Goal: Transaction & Acquisition: Purchase product/service

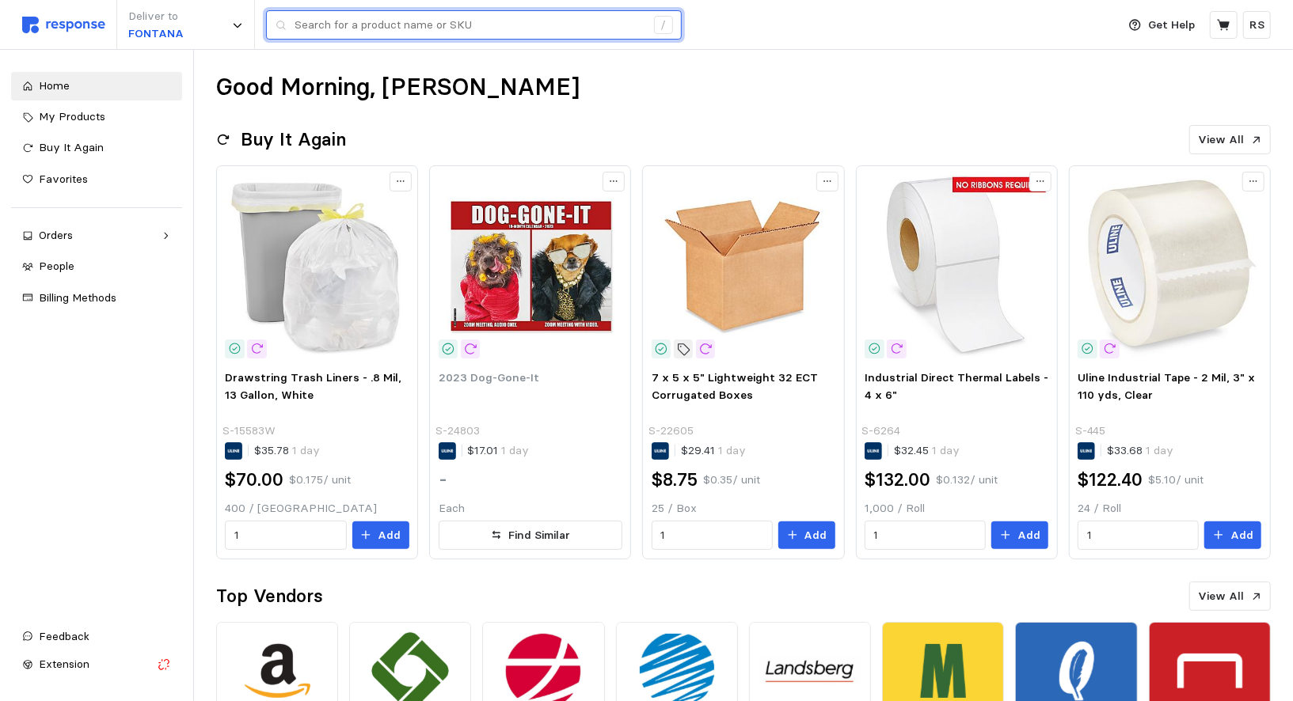
click at [336, 26] on input "text" at bounding box center [470, 25] width 351 height 29
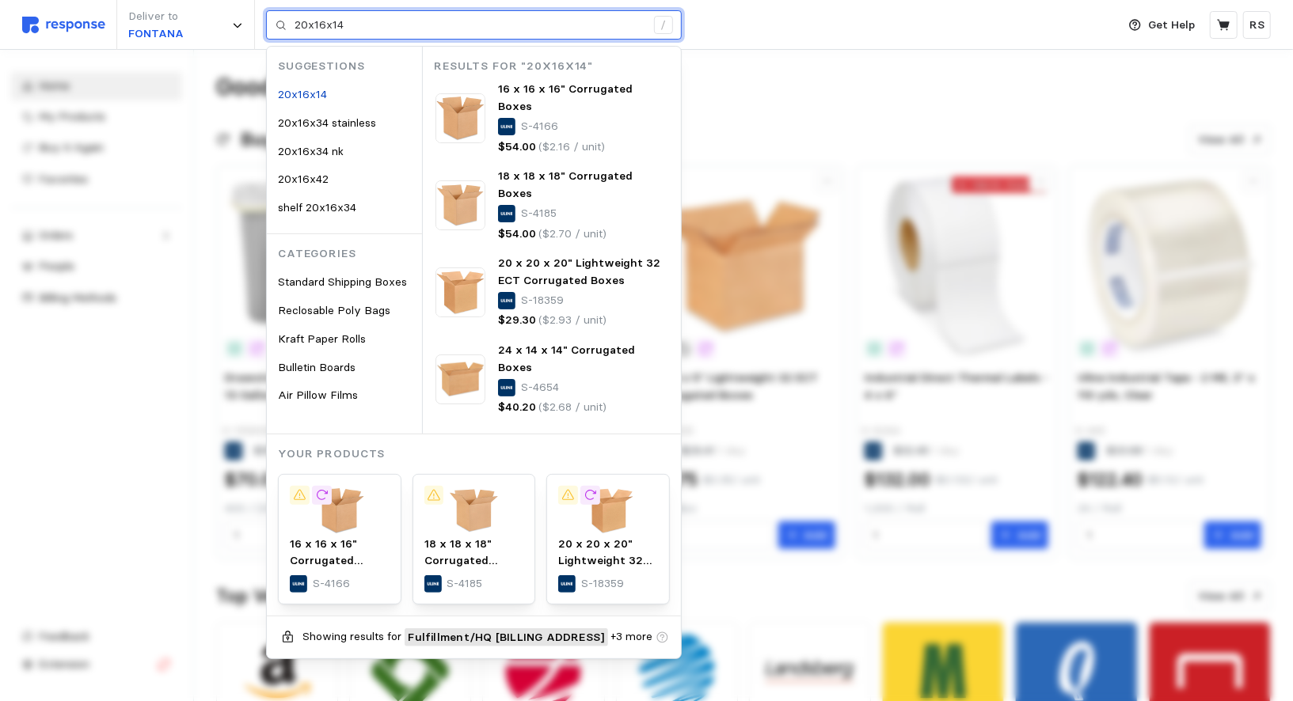
type input "20x16x14"
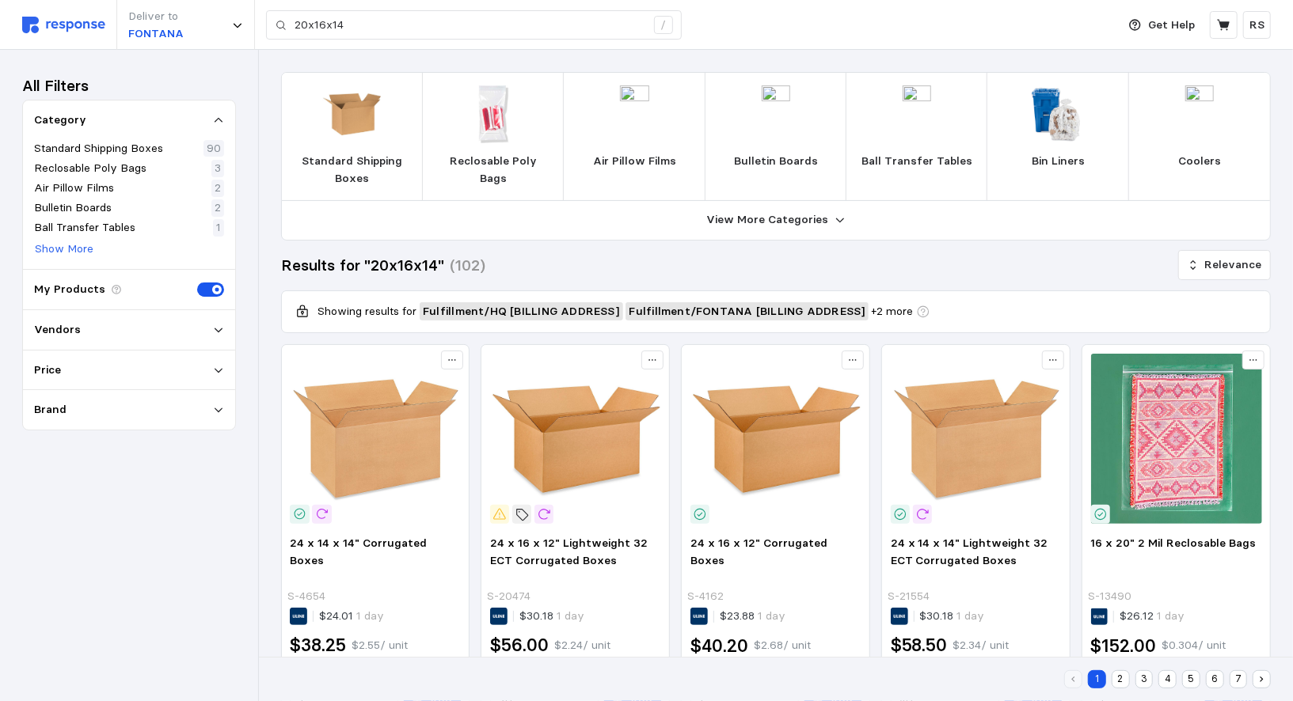
click at [348, 167] on p "Standard Shipping Boxes" at bounding box center [353, 170] width 116 height 34
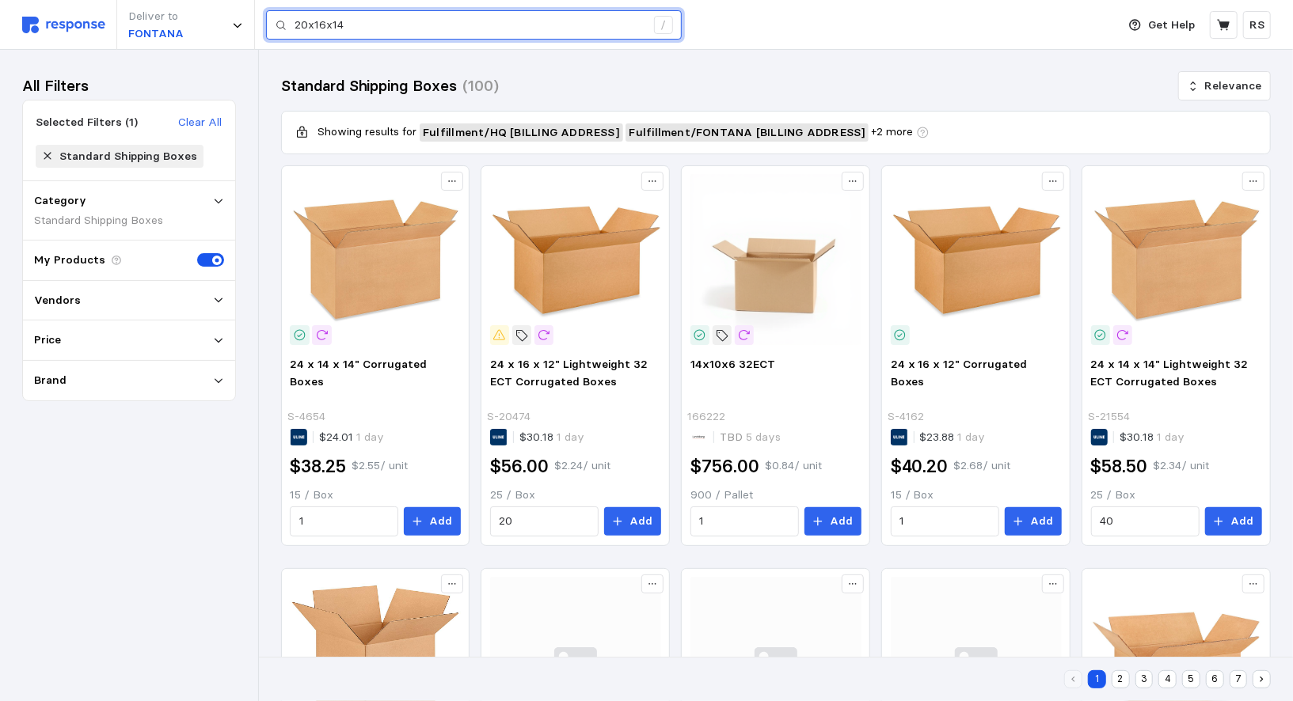
click at [412, 30] on input "20x16x14" at bounding box center [470, 25] width 351 height 29
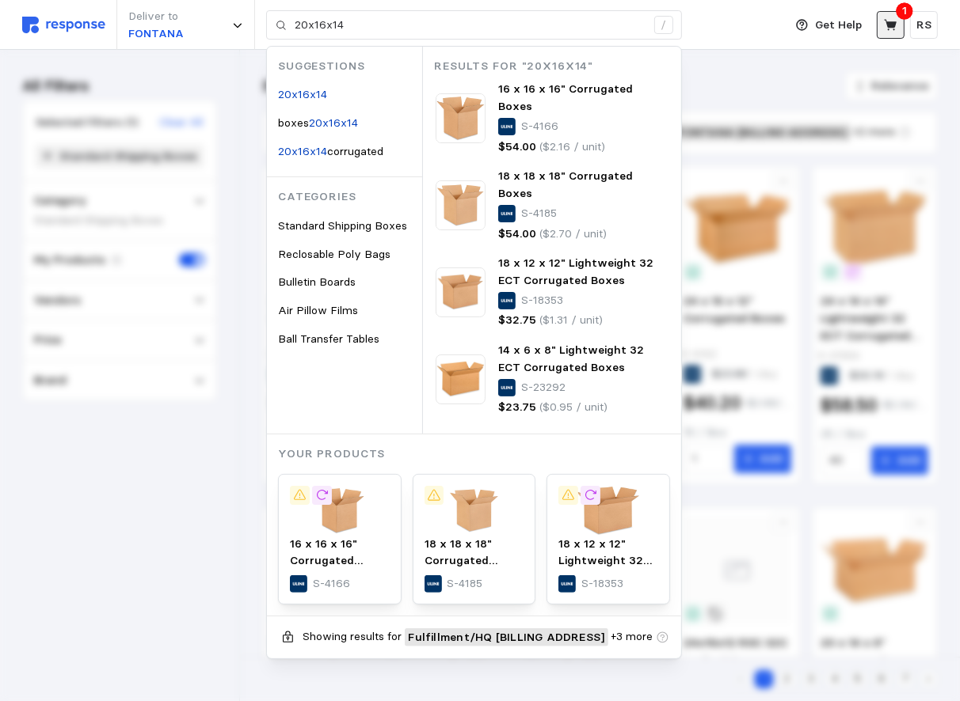
click at [885, 13] on button at bounding box center [890, 25] width 28 height 28
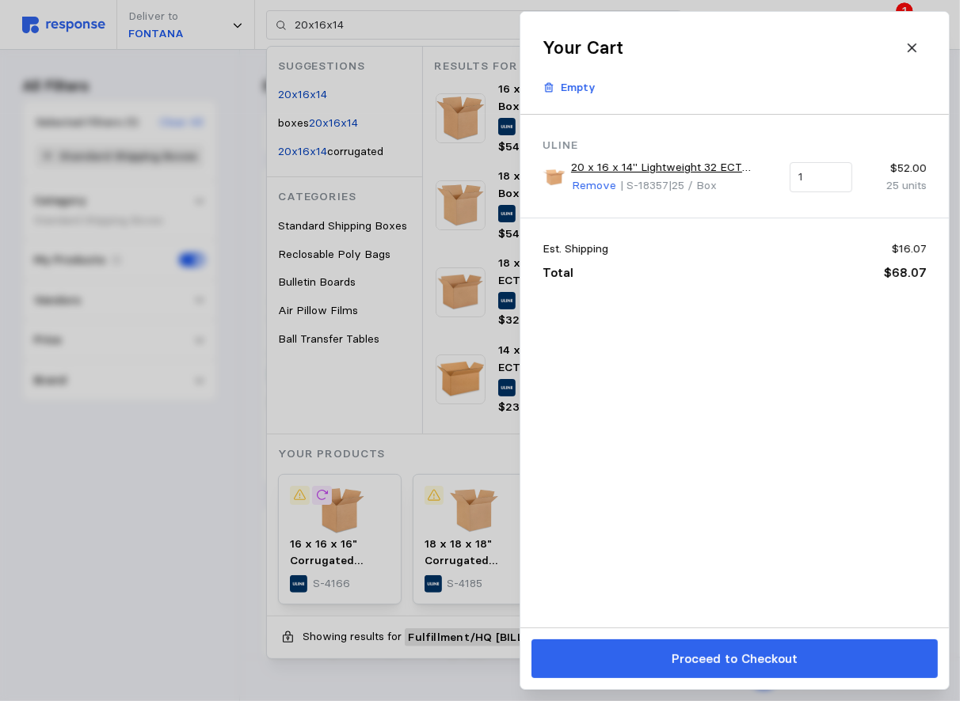
click at [405, 366] on div at bounding box center [480, 350] width 960 height 701
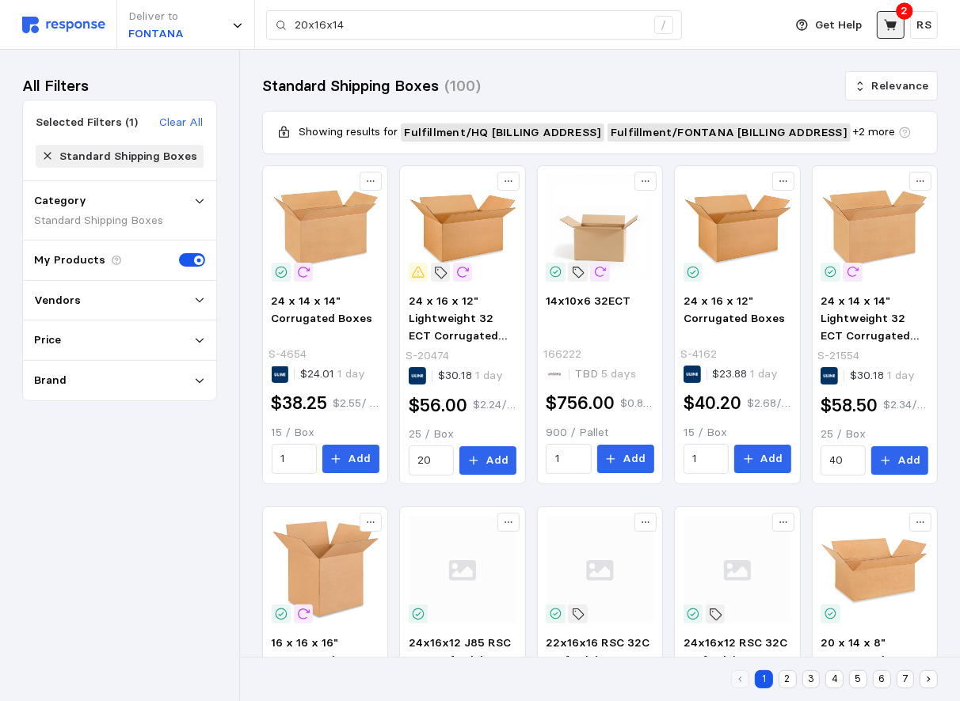
click at [888, 26] on icon at bounding box center [890, 24] width 13 height 11
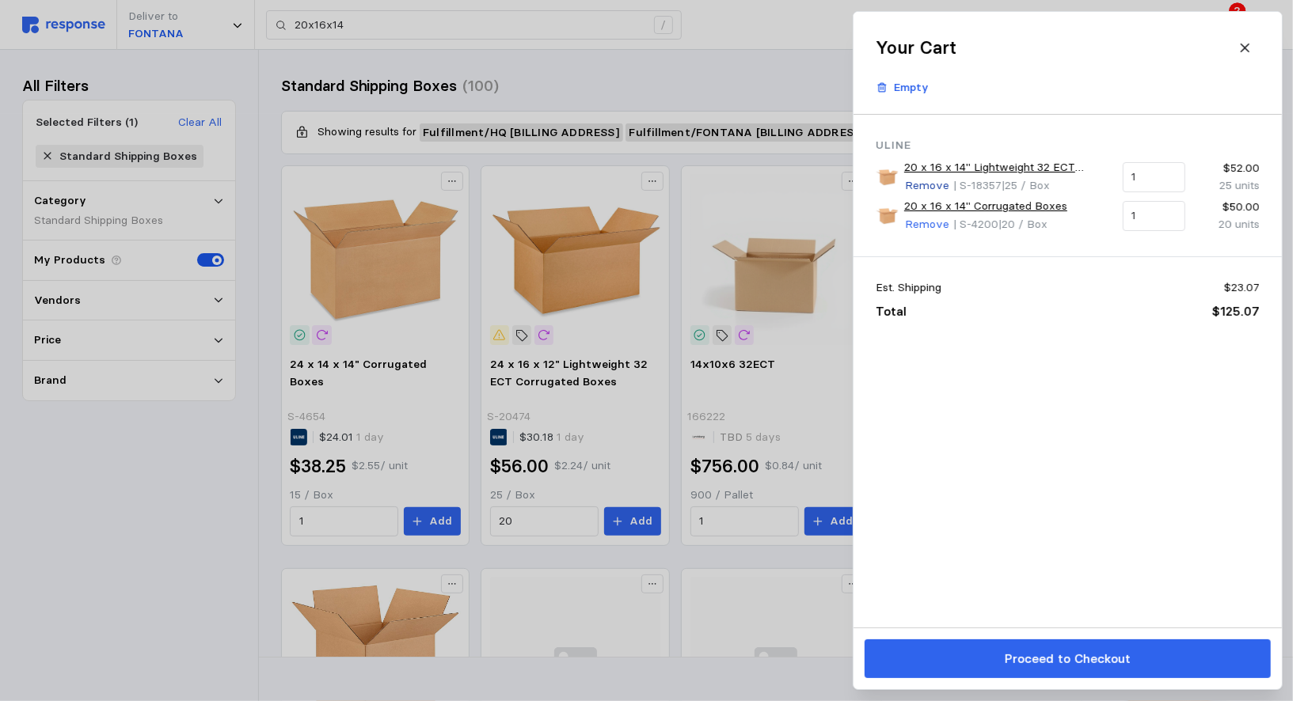
click at [929, 184] on p "Remove" at bounding box center [927, 185] width 44 height 17
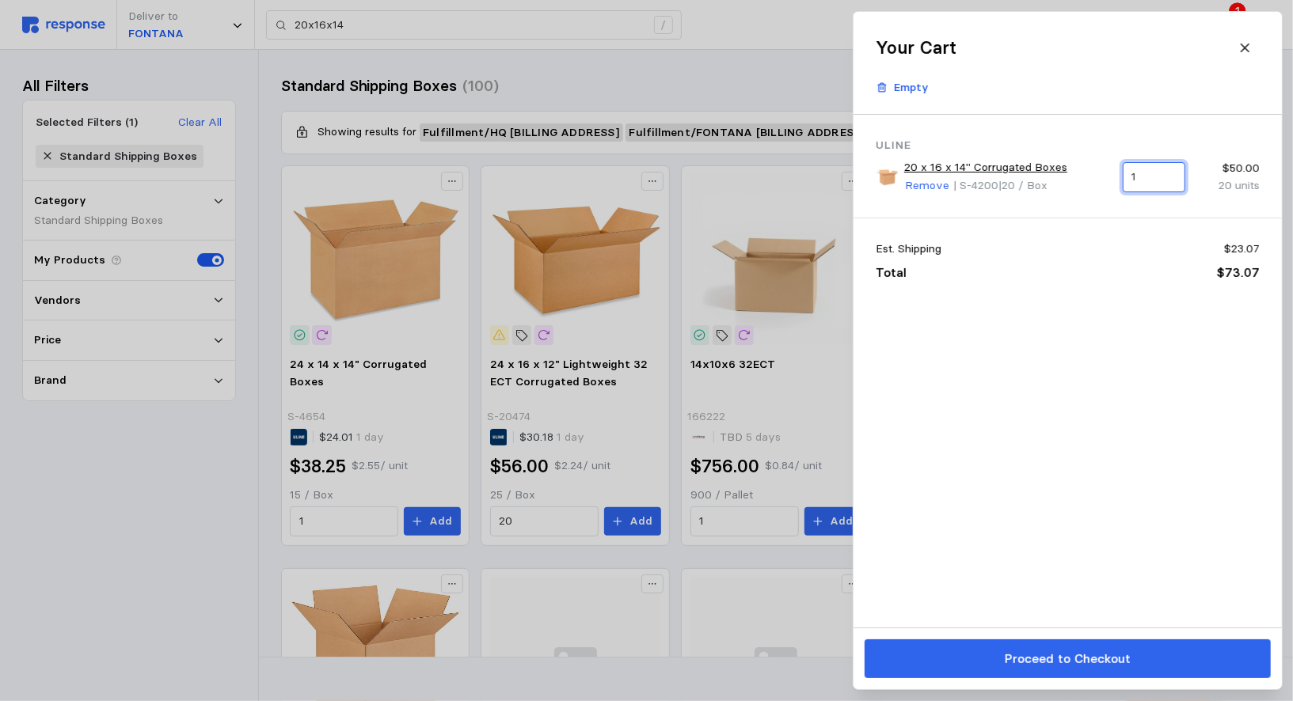
click at [1146, 184] on input "1" at bounding box center [1153, 177] width 44 height 29
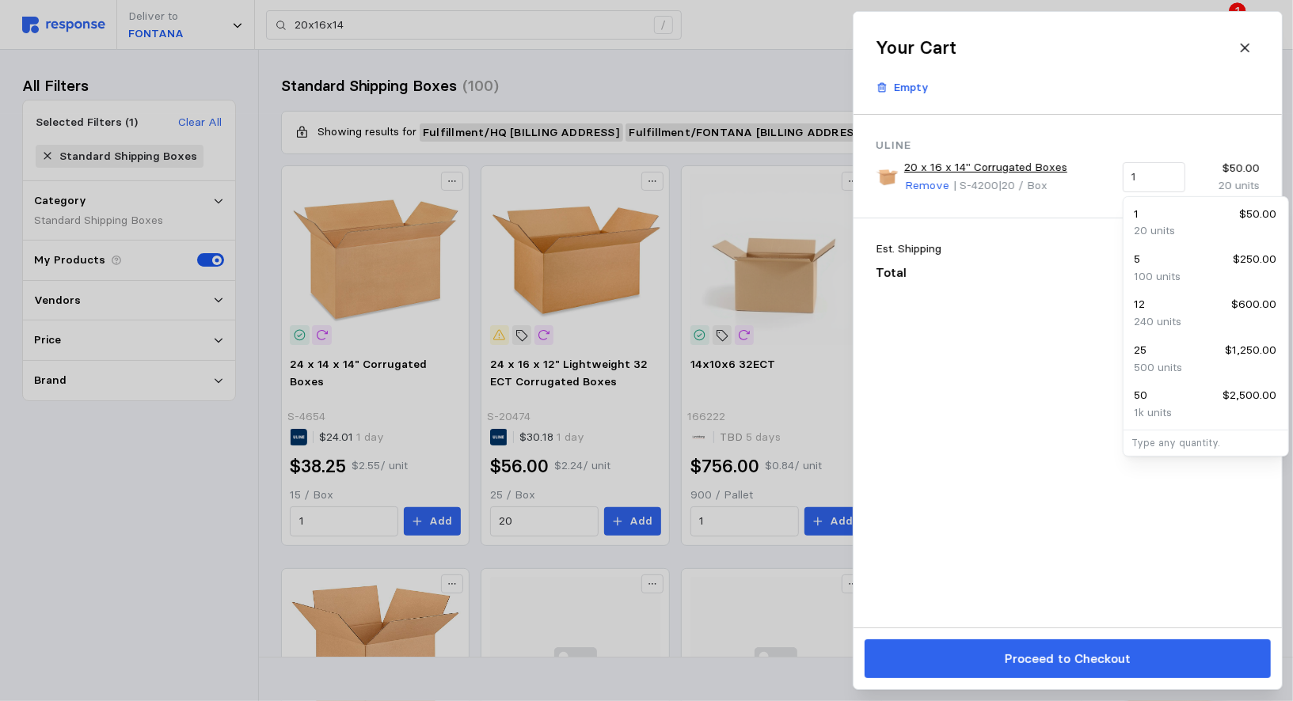
click at [1032, 230] on div "Est. Shipping $23.07 Total $73.07" at bounding box center [1067, 262] width 428 height 86
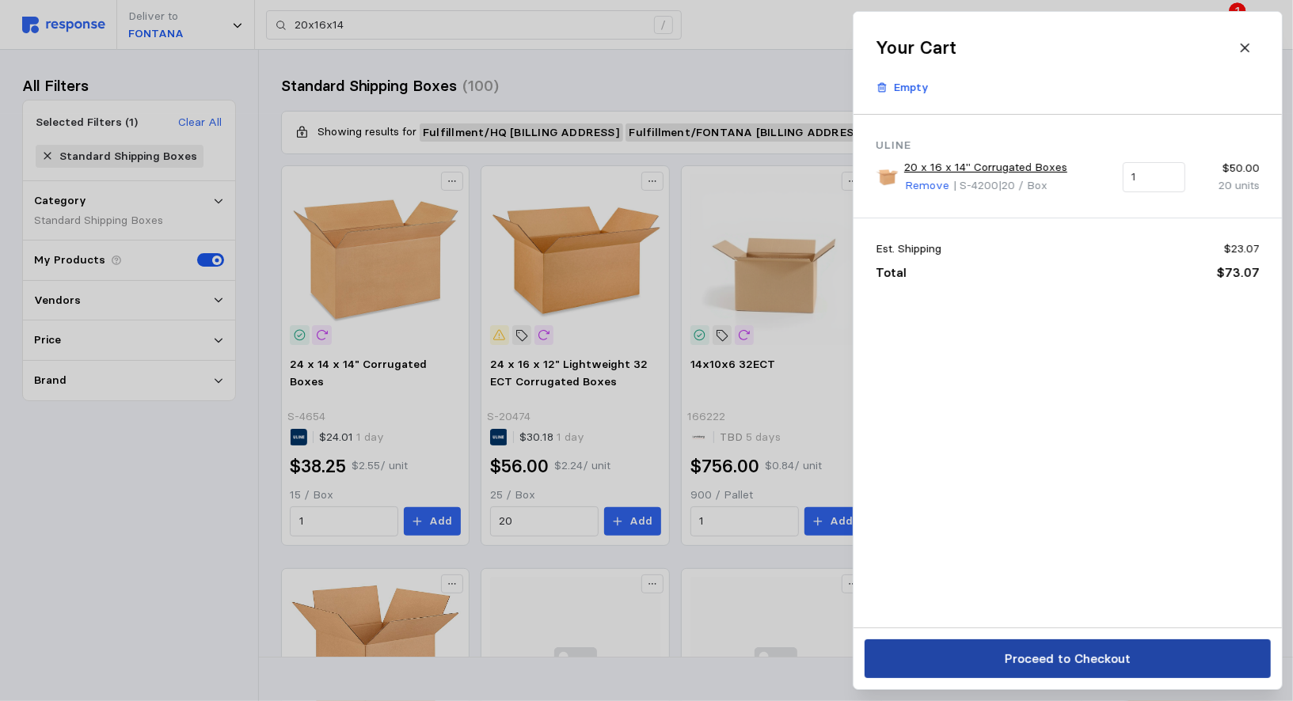
click at [960, 655] on button "Proceed to Checkout" at bounding box center [1068, 659] width 406 height 39
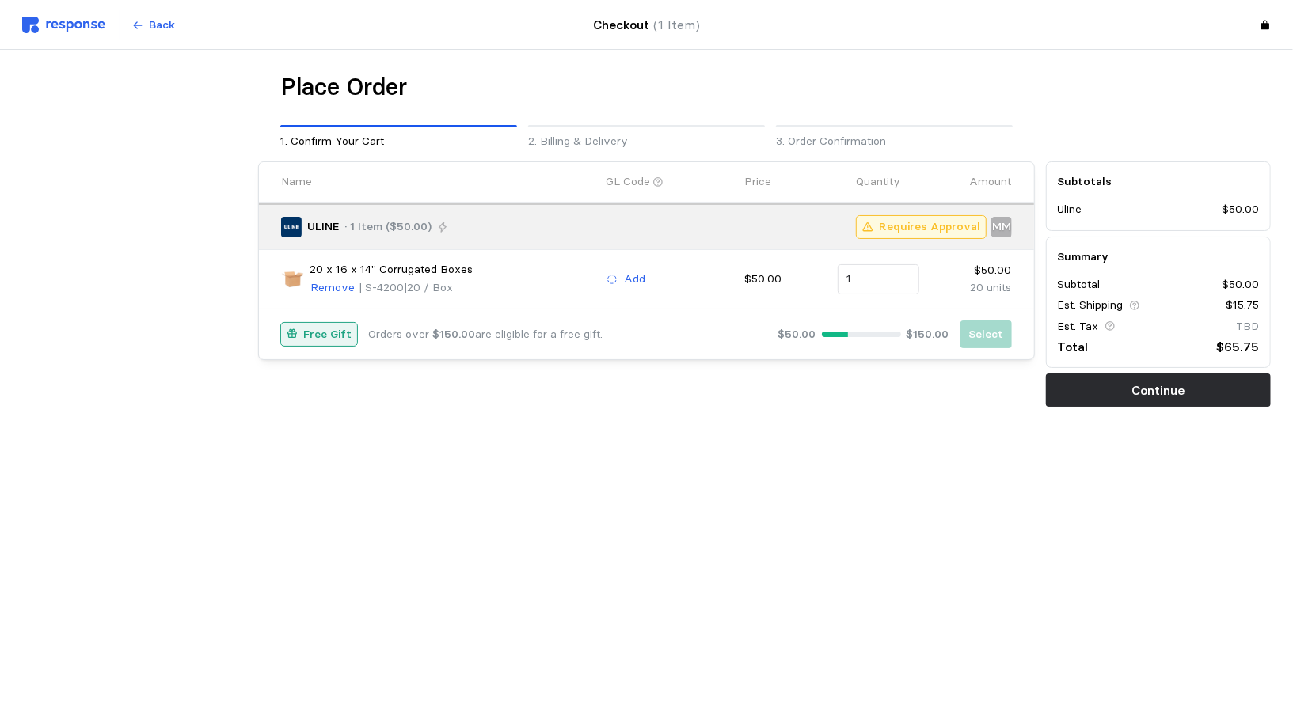
click at [374, 288] on span "| S-4200" at bounding box center [381, 287] width 45 height 14
click at [420, 302] on div "20 x 16 x 14" Corrugated Boxes Remove | S-4200 | 20 / Box Add $50.00 1 $50.00 2…" at bounding box center [646, 279] width 774 height 59
click at [880, 280] on input "1" at bounding box center [877, 279] width 63 height 29
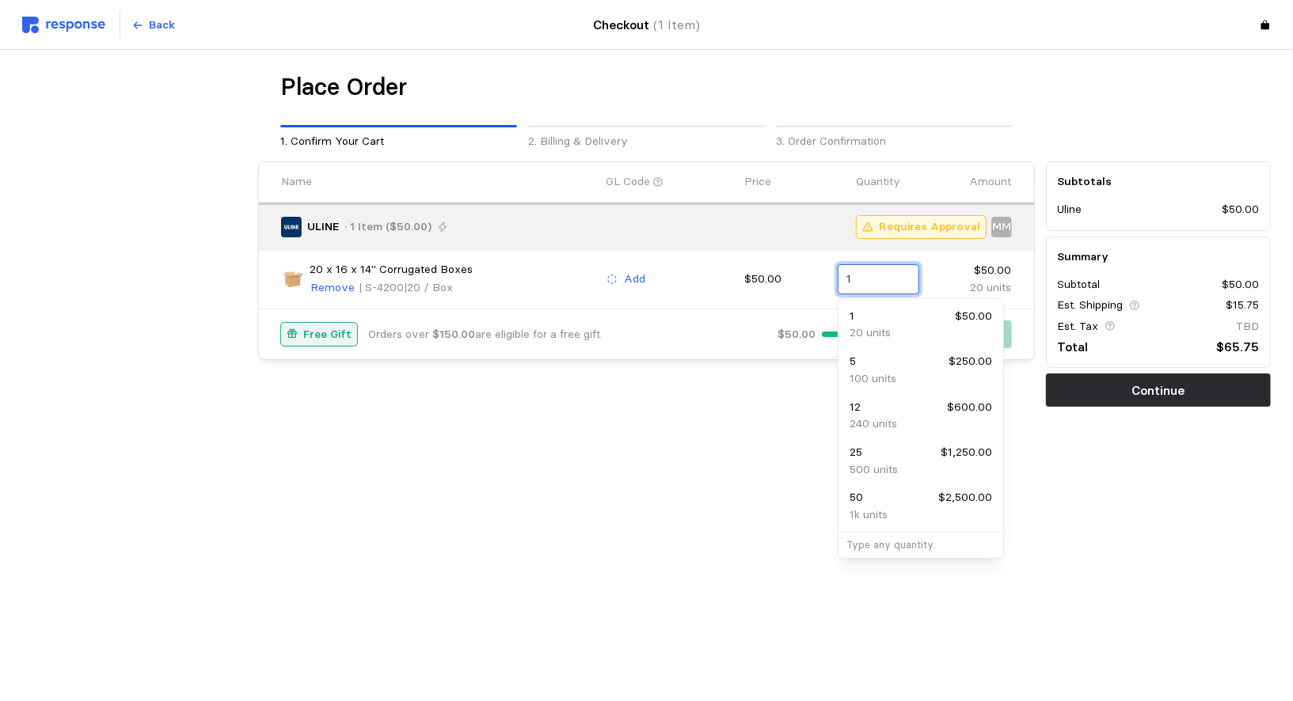
click at [873, 355] on div "5 $250.00" at bounding box center [921, 361] width 143 height 17
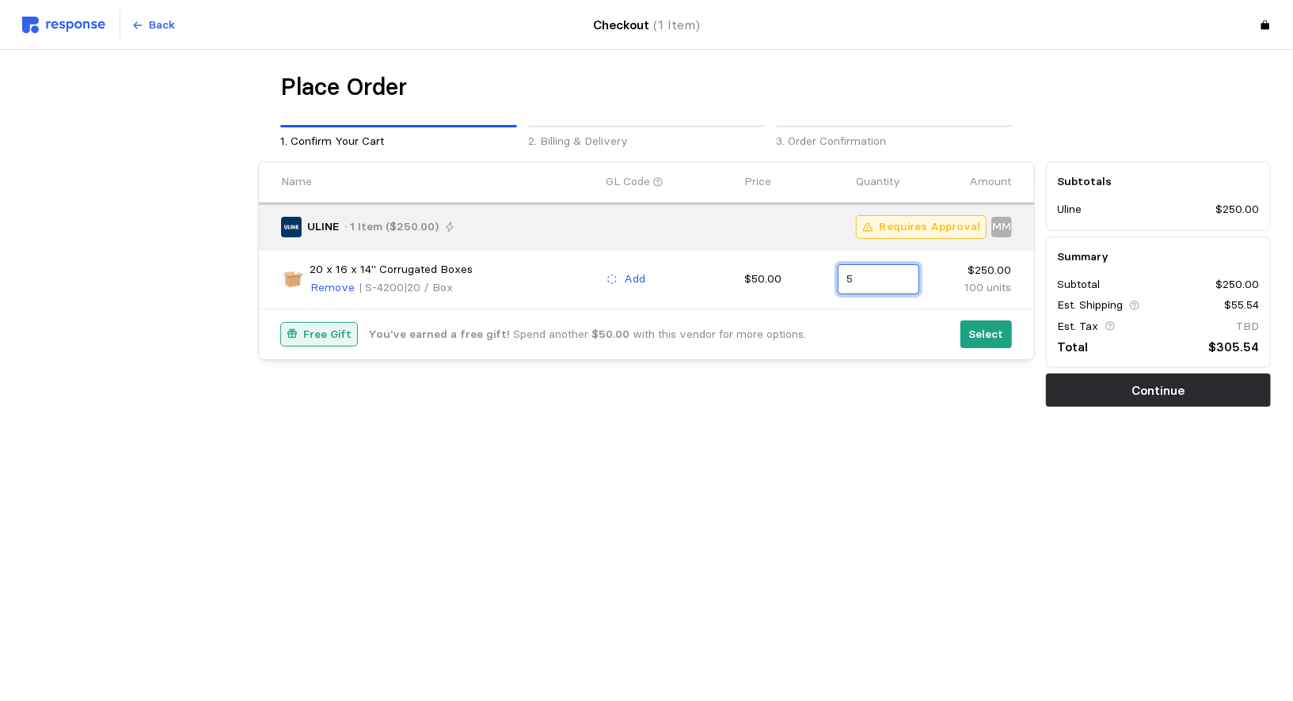
click at [883, 278] on input "5" at bounding box center [877, 279] width 63 height 29
click at [879, 366] on div "12 $600.00" at bounding box center [921, 361] width 143 height 17
click at [869, 278] on input "12" at bounding box center [877, 279] width 63 height 29
click at [888, 364] on div "25 $1,250.00" at bounding box center [921, 361] width 143 height 17
type input "25"
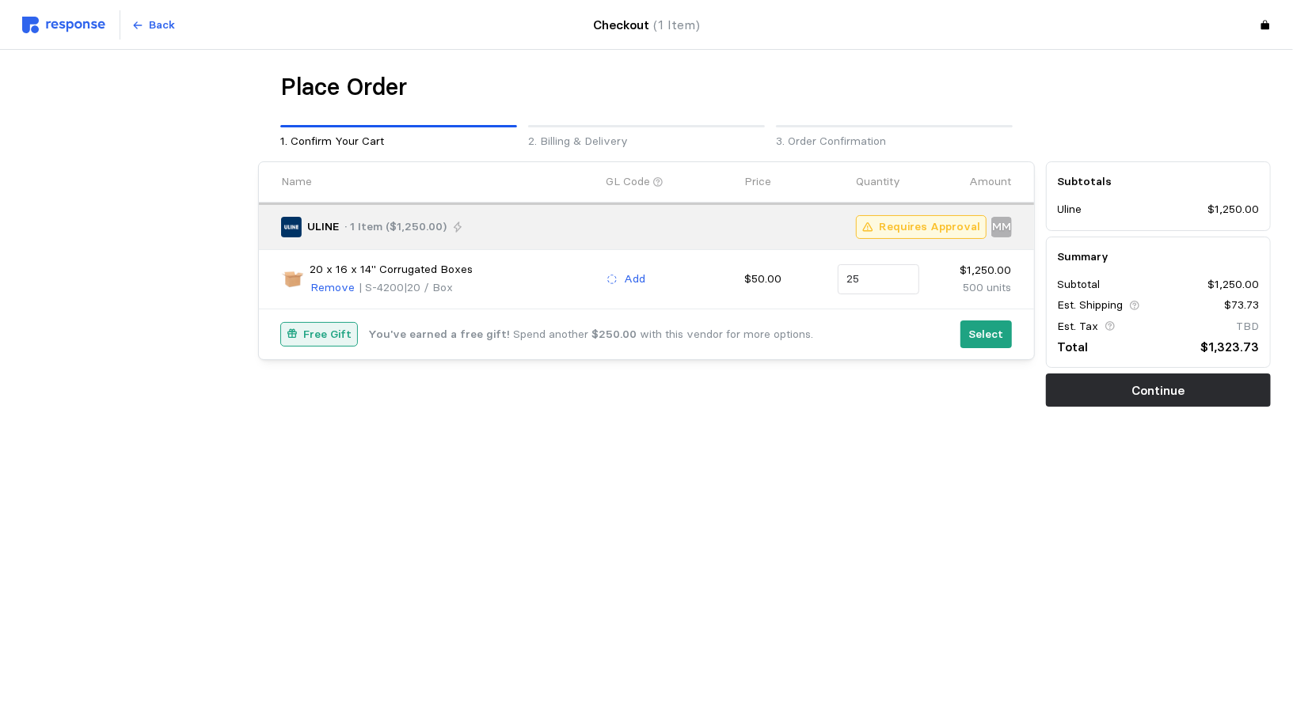
click at [842, 382] on div "Name GL Code Price Quantity Amount ULINE · 1 Item ($1,250.00) Requires Approval…" at bounding box center [646, 284] width 787 height 257
click at [150, 29] on p "Back" at bounding box center [163, 25] width 26 height 17
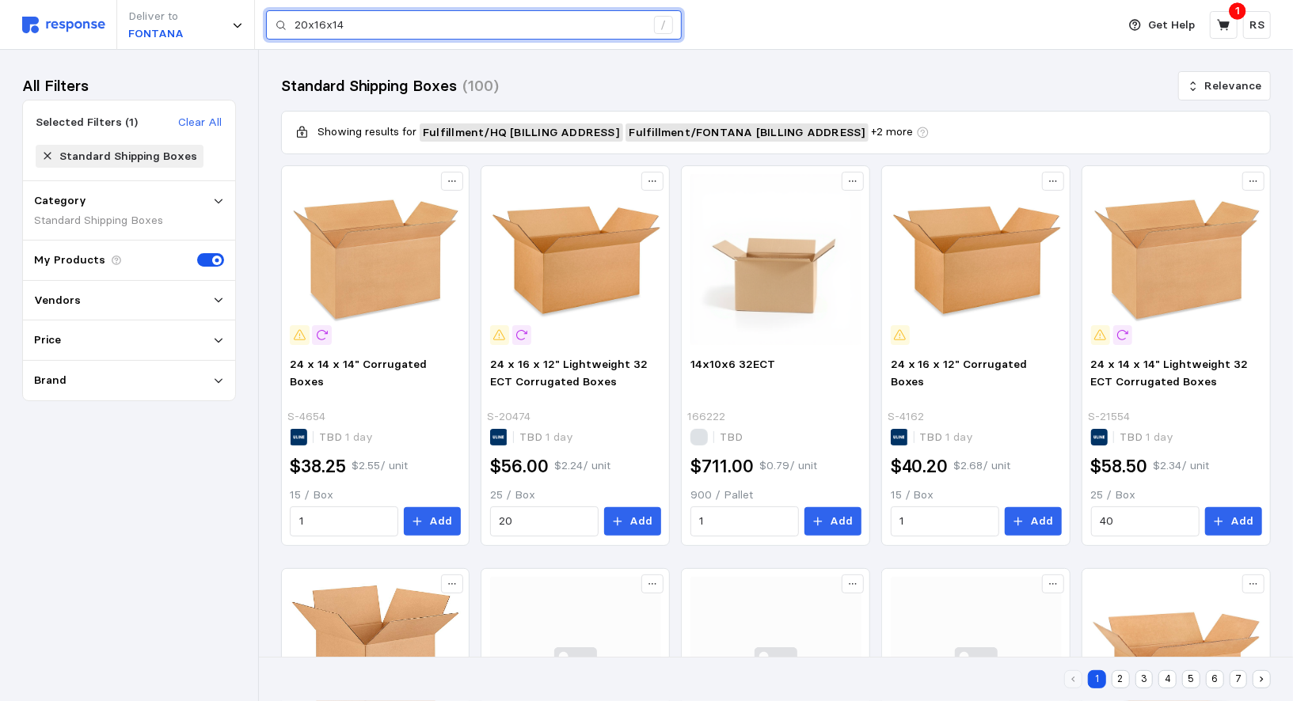
click at [359, 20] on input "20x16x14" at bounding box center [470, 25] width 351 height 29
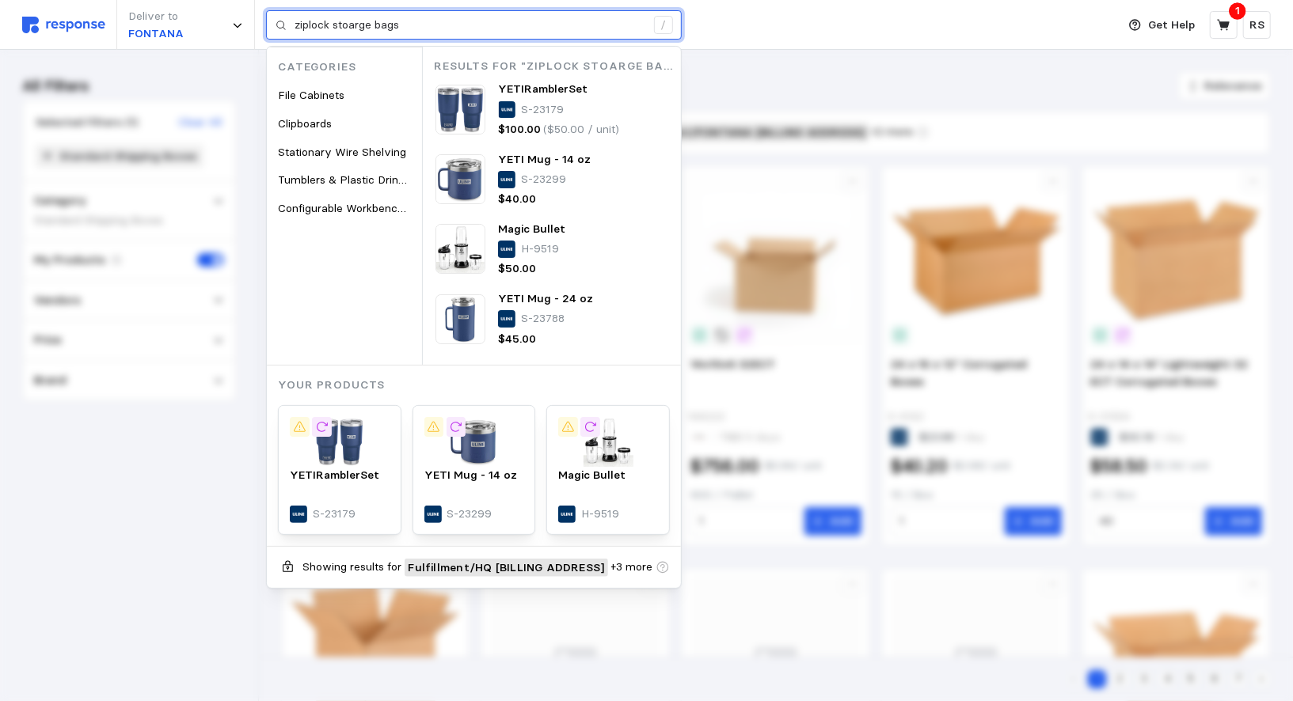
type input "ziplock stoarge bags"
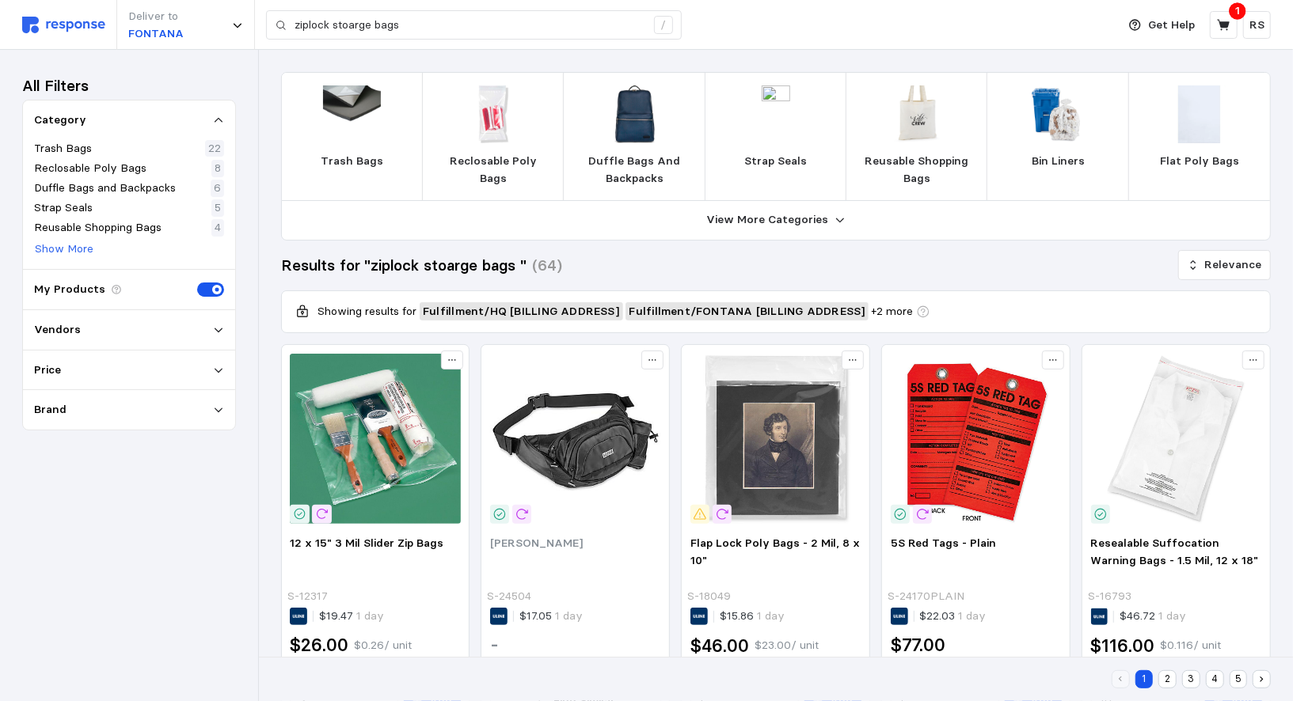
click at [54, 32] on img at bounding box center [63, 25] width 83 height 17
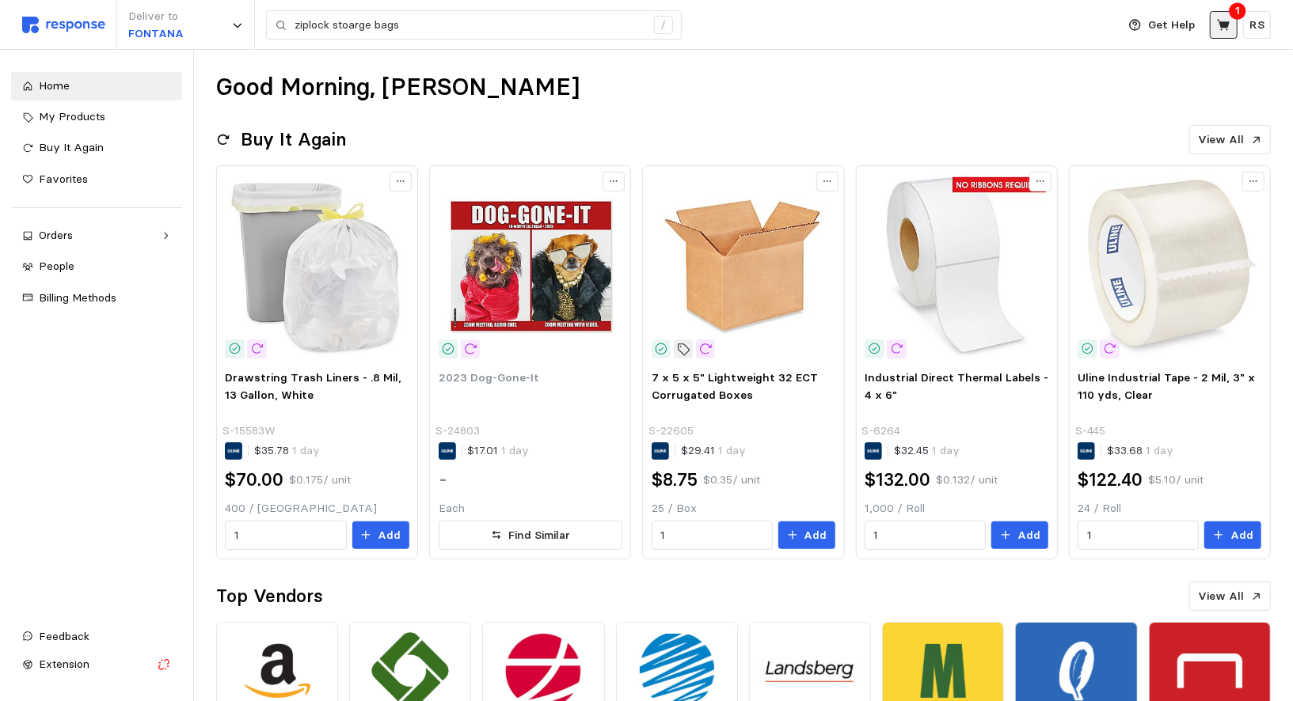
click at [1221, 32] on button at bounding box center [1224, 25] width 28 height 28
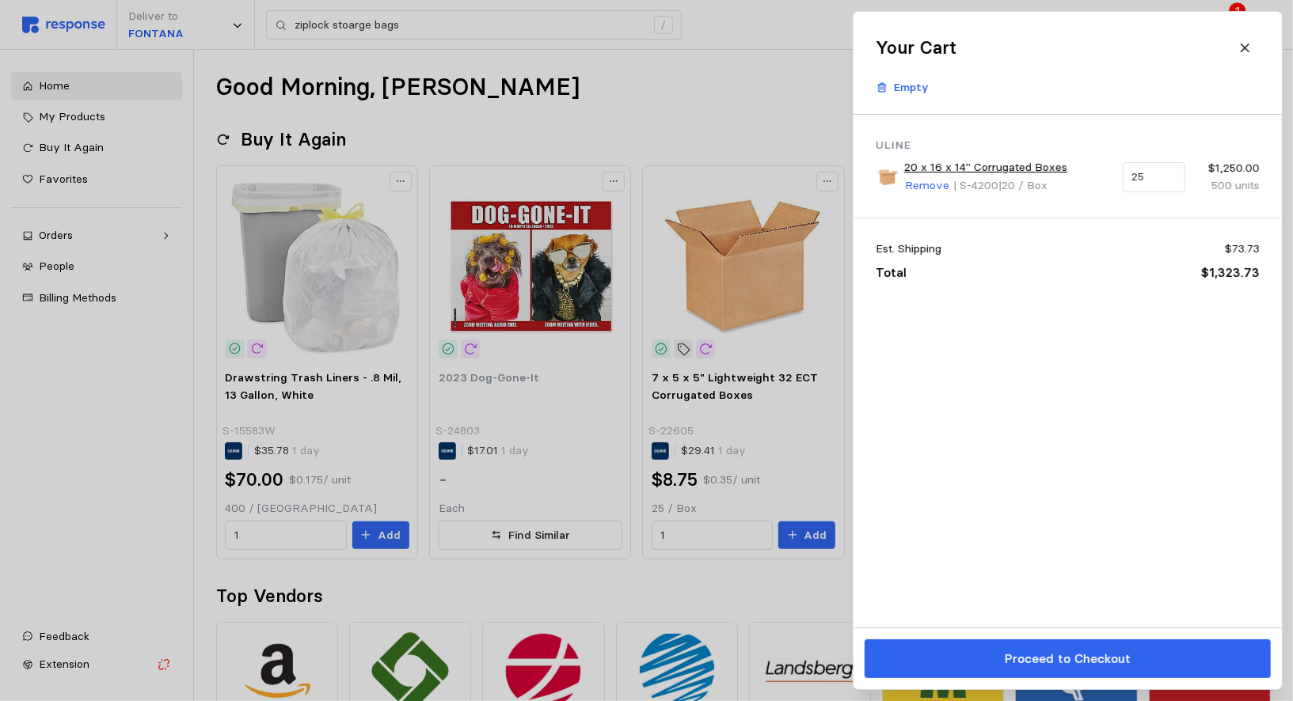
click at [675, 74] on div at bounding box center [646, 350] width 1293 height 701
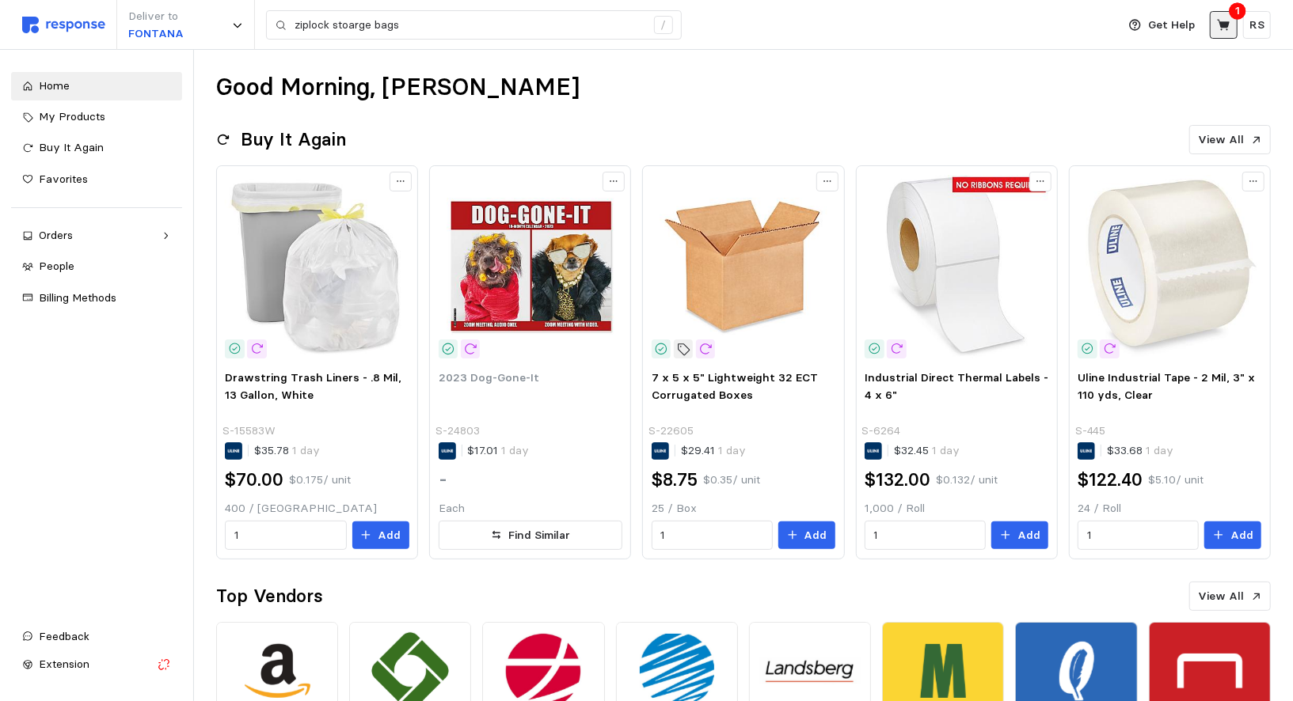
click at [1220, 36] on button at bounding box center [1224, 25] width 28 height 28
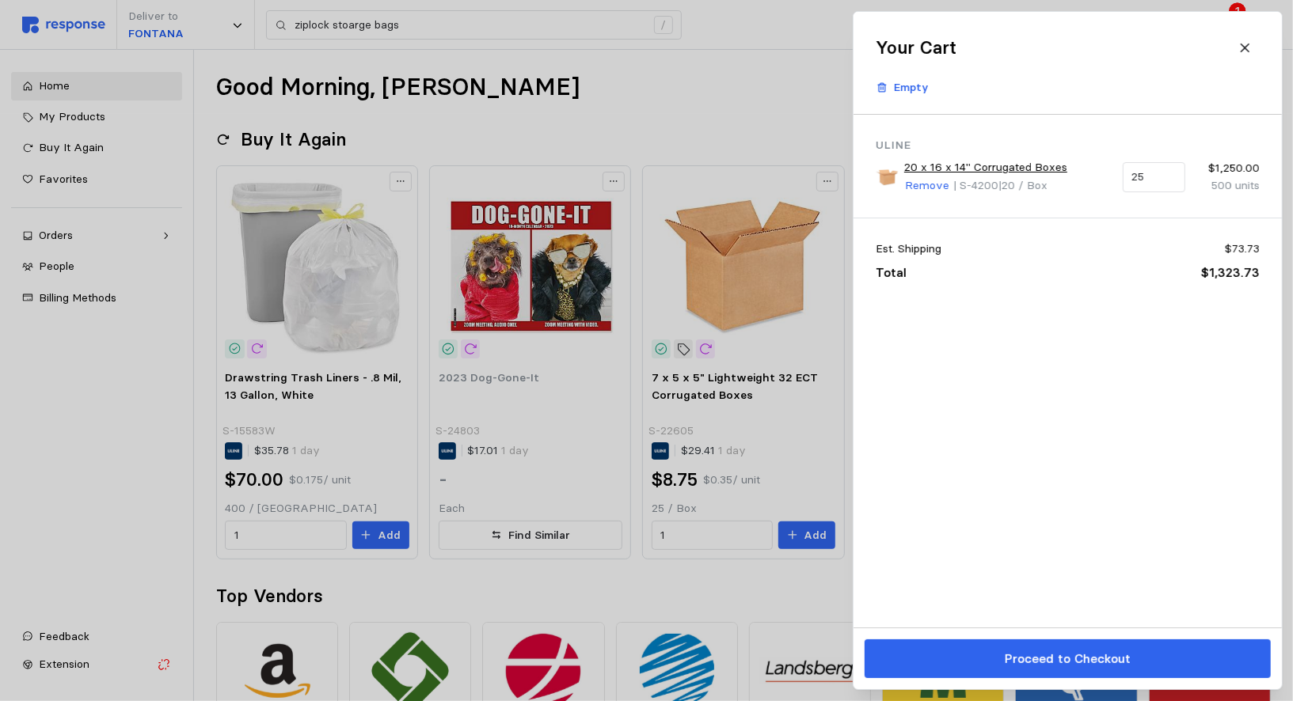
click at [620, 124] on div at bounding box center [646, 350] width 1293 height 701
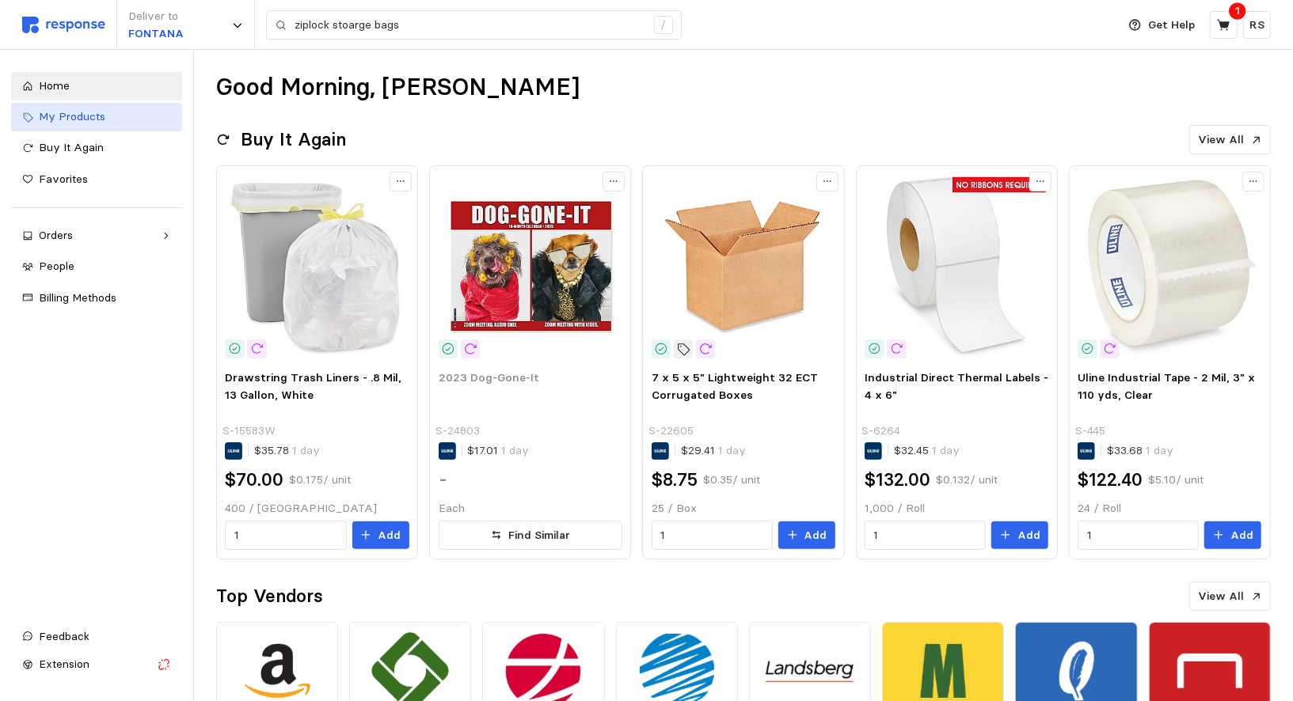
click at [67, 117] on span "My Products" at bounding box center [72, 116] width 67 height 14
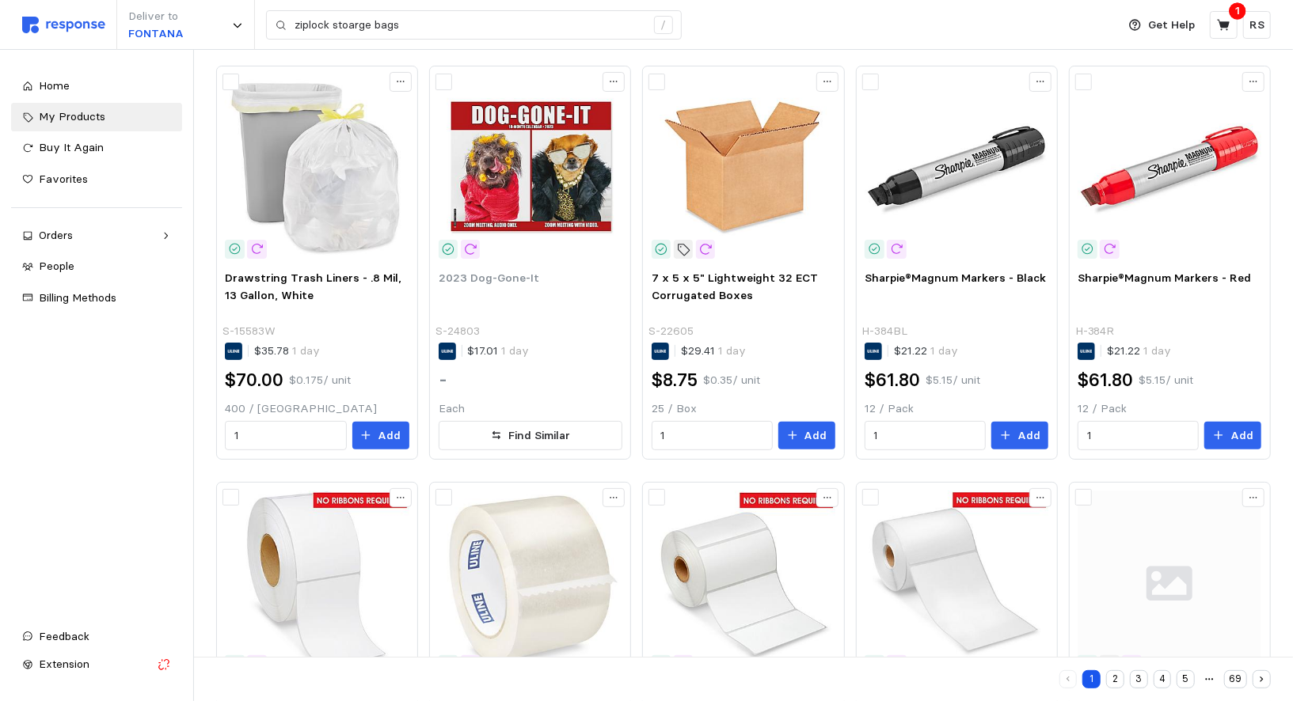
scroll to position [120, 0]
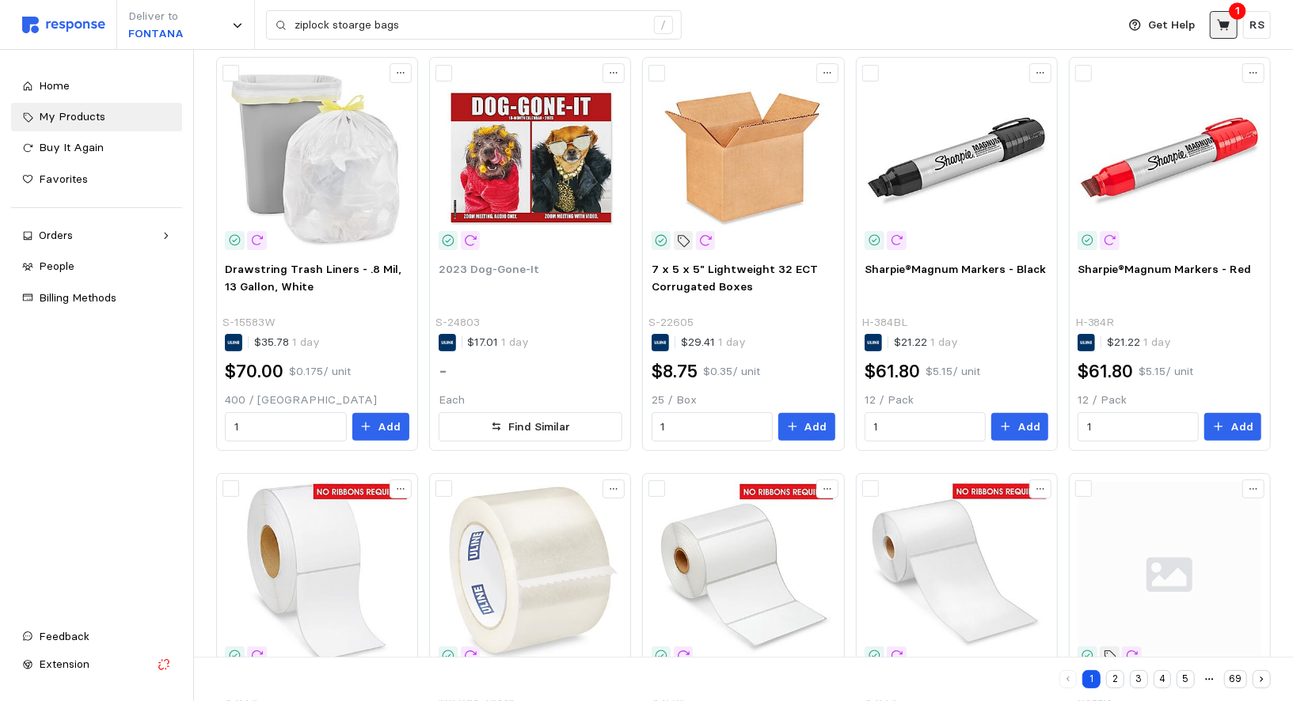
click at [1224, 32] on icon at bounding box center [1224, 25] width 14 height 14
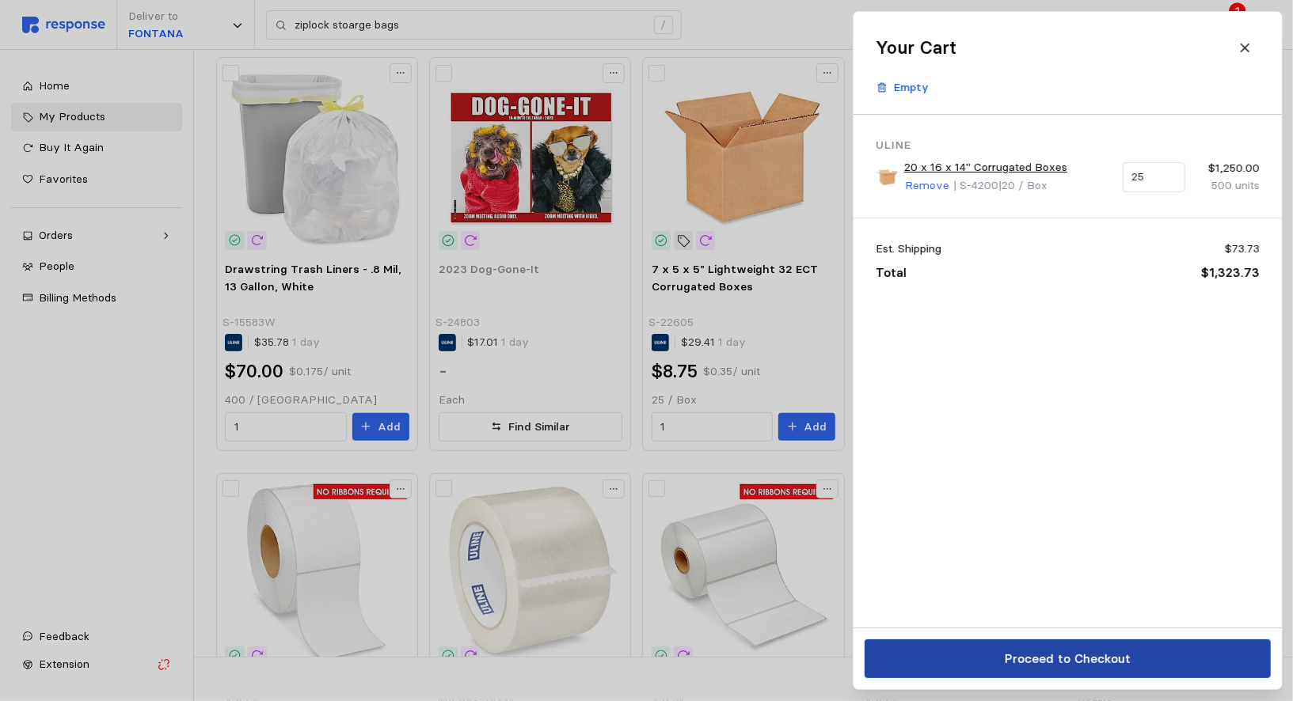
click at [978, 668] on button "Proceed to Checkout" at bounding box center [1068, 659] width 406 height 39
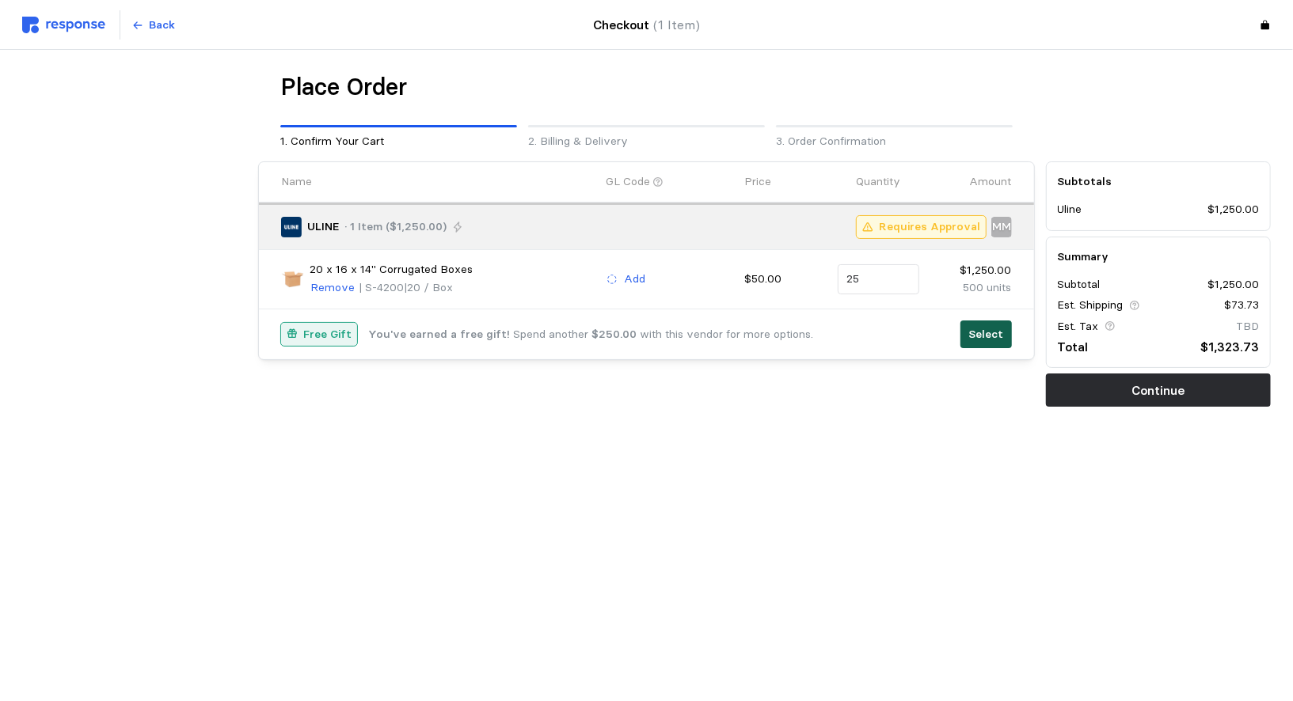
click at [969, 329] on button "Select" at bounding box center [985, 335] width 51 height 29
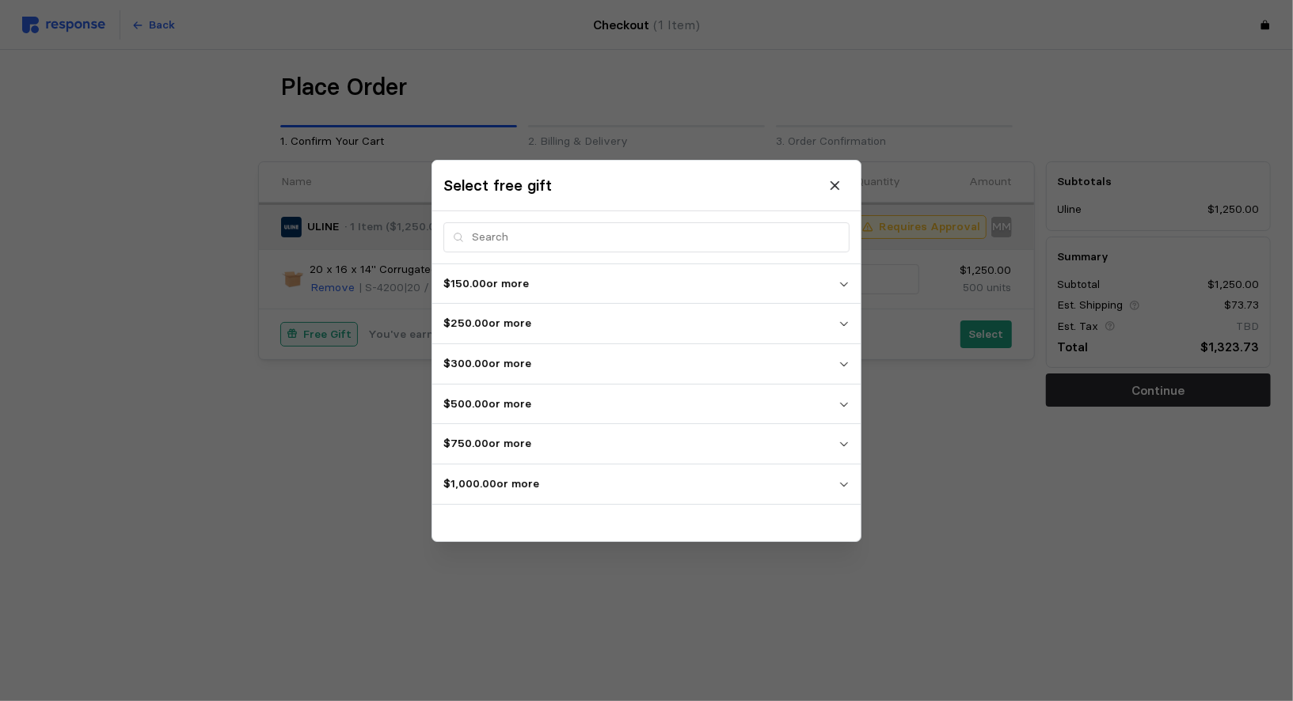
click at [696, 510] on div "$150.00 or more 2023 Dog-Gone-It S-24803 | Each $250.00 or more NBA T-Shirt - […" at bounding box center [646, 402] width 428 height 277
click at [709, 476] on p "$1,000.00 or more" at bounding box center [640, 484] width 395 height 17
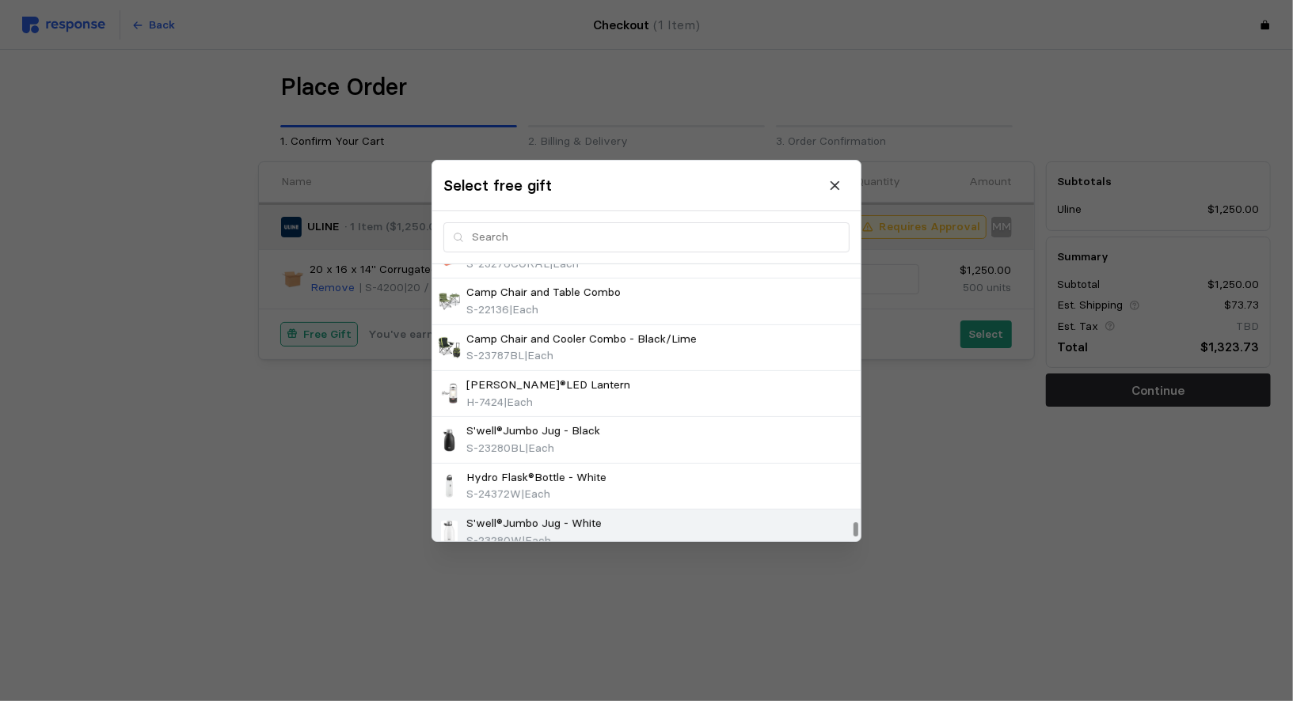
scroll to position [6660, 0]
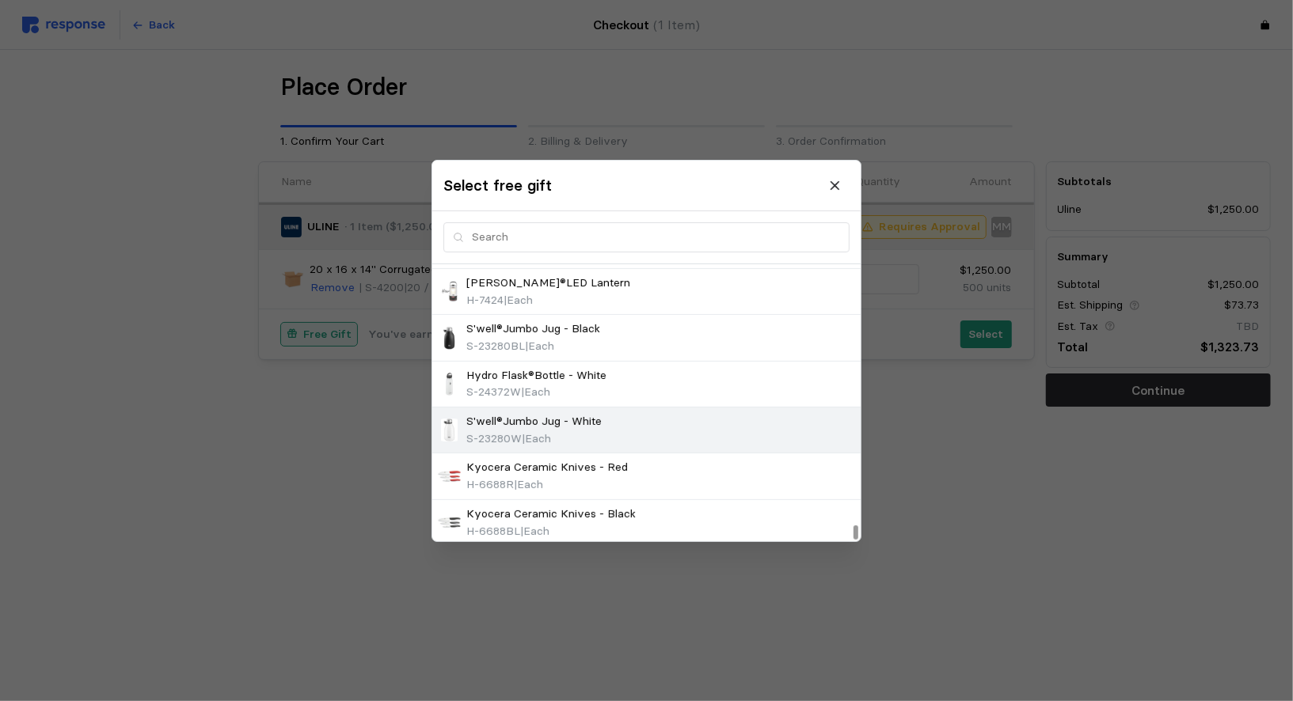
click at [462, 413] on div "S'well®Jumbo Jug - White S-23280W | Each" at bounding box center [520, 430] width 164 height 34
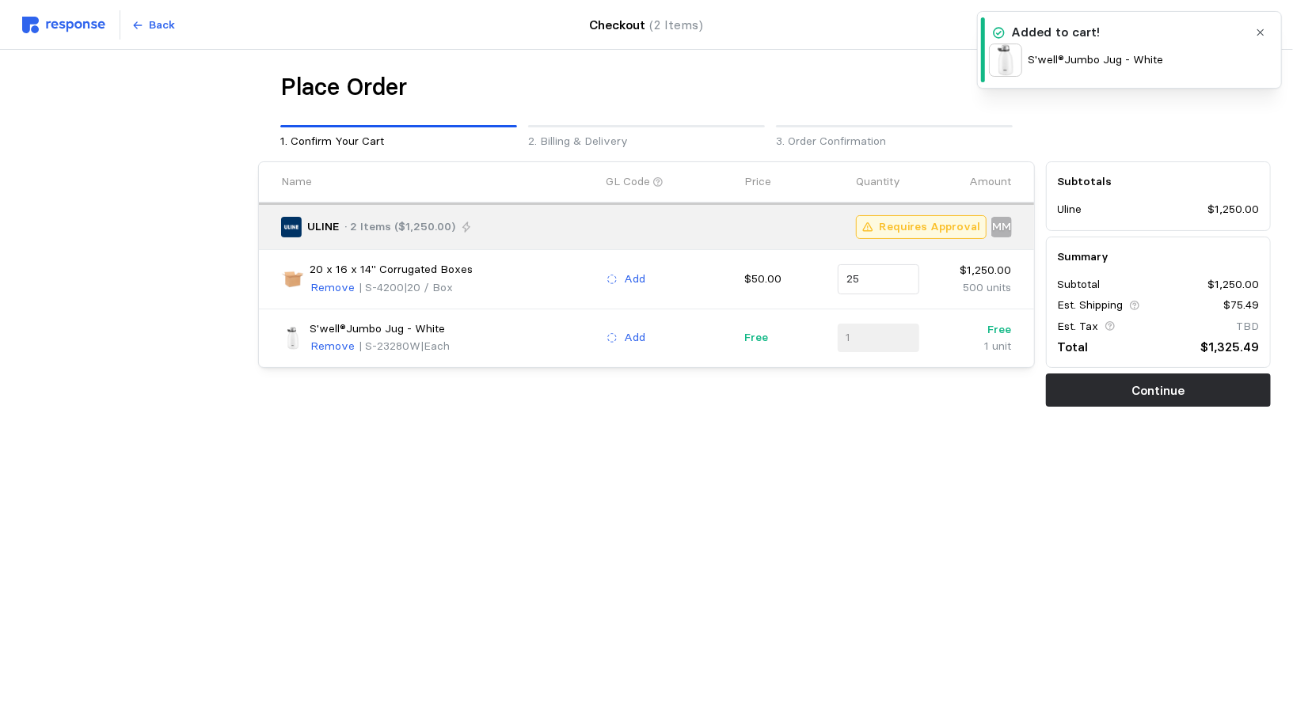
click at [289, 333] on img at bounding box center [292, 338] width 23 height 23
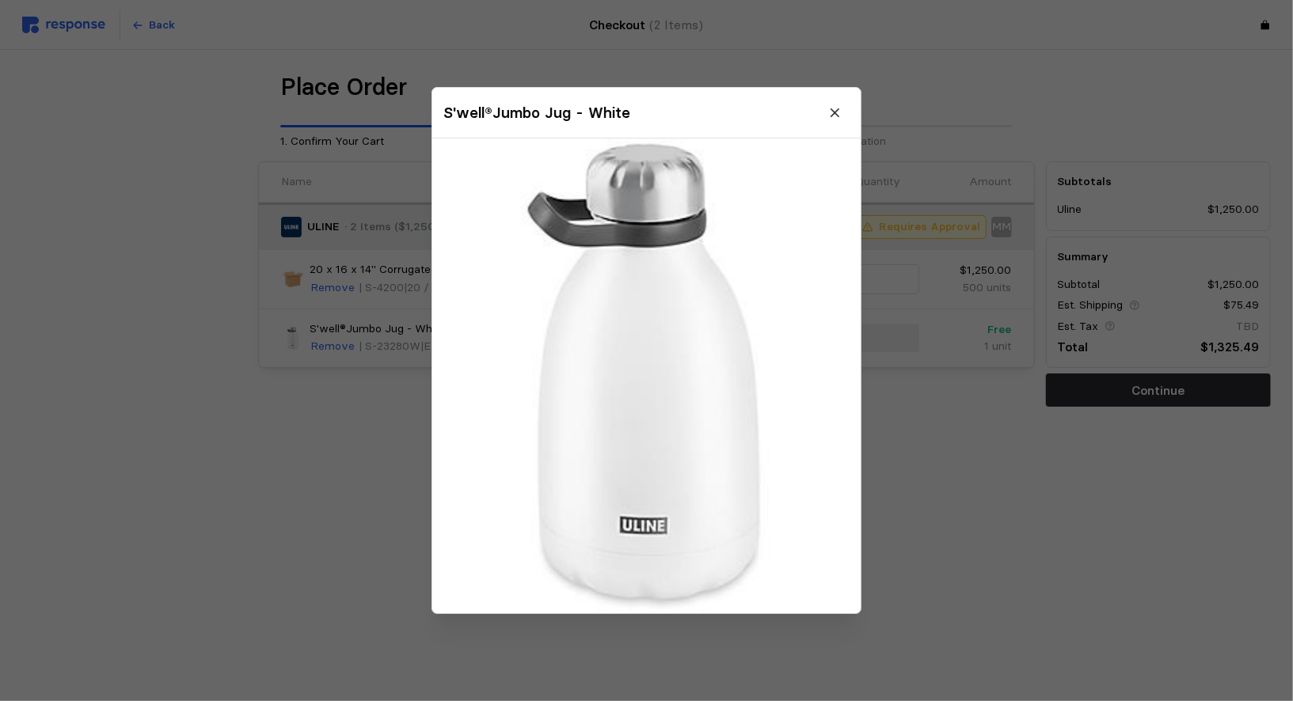
click at [308, 390] on div at bounding box center [646, 350] width 1293 height 701
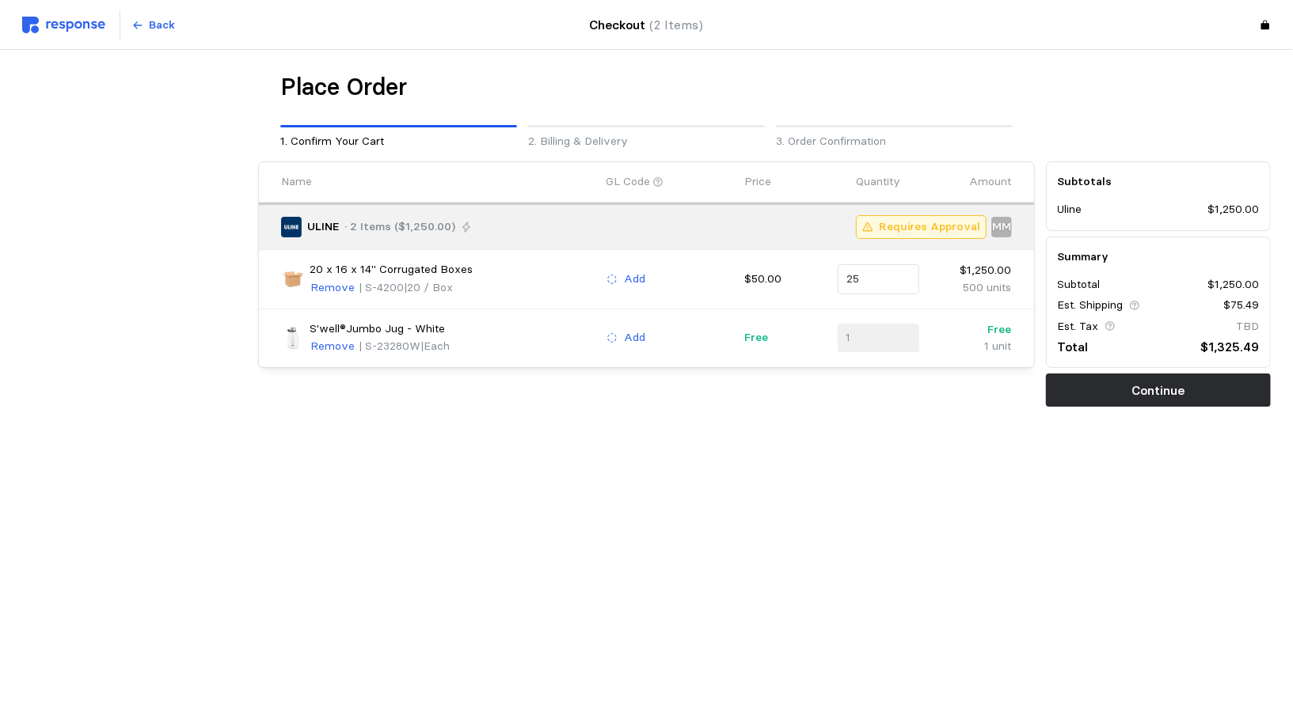
click at [327, 333] on p "S'well®Jumbo Jug - White" at bounding box center [377, 329] width 135 height 17
click at [327, 334] on p "S'well®Jumbo Jug - White" at bounding box center [377, 329] width 135 height 17
click at [329, 341] on p "Remove" at bounding box center [332, 346] width 44 height 17
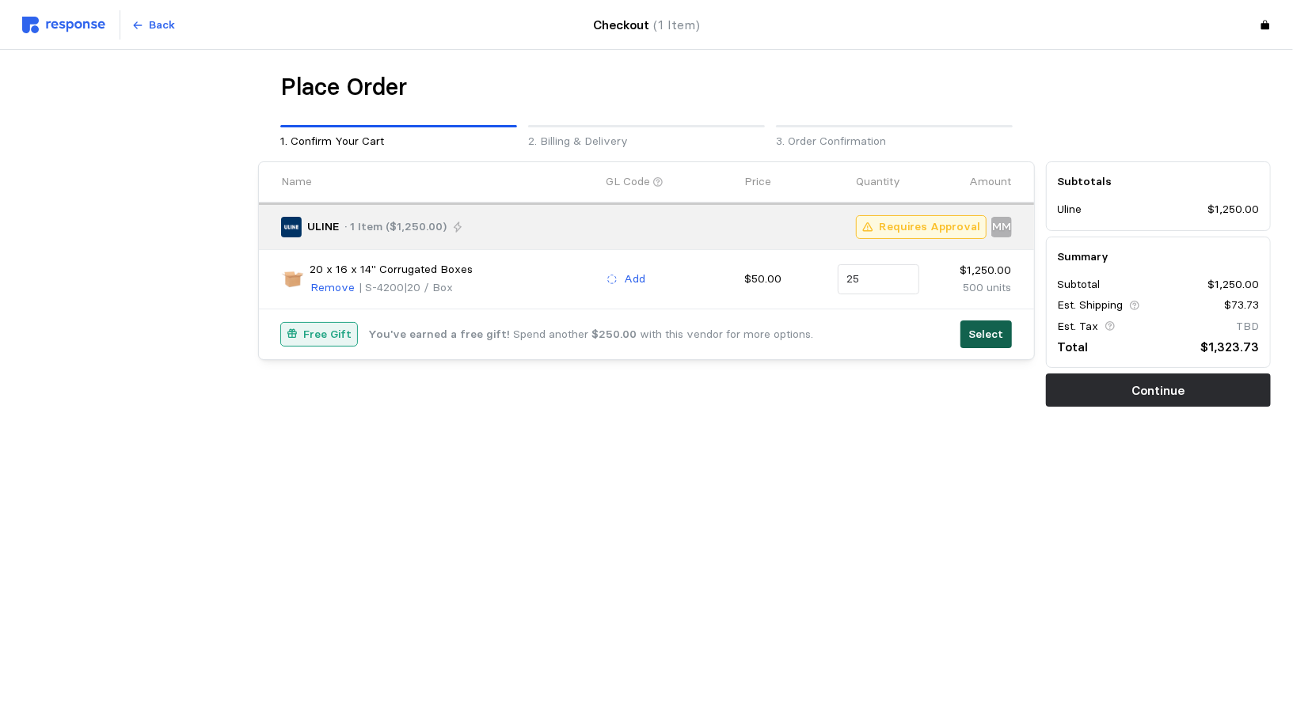
click at [975, 338] on p "Select" at bounding box center [985, 334] width 35 height 17
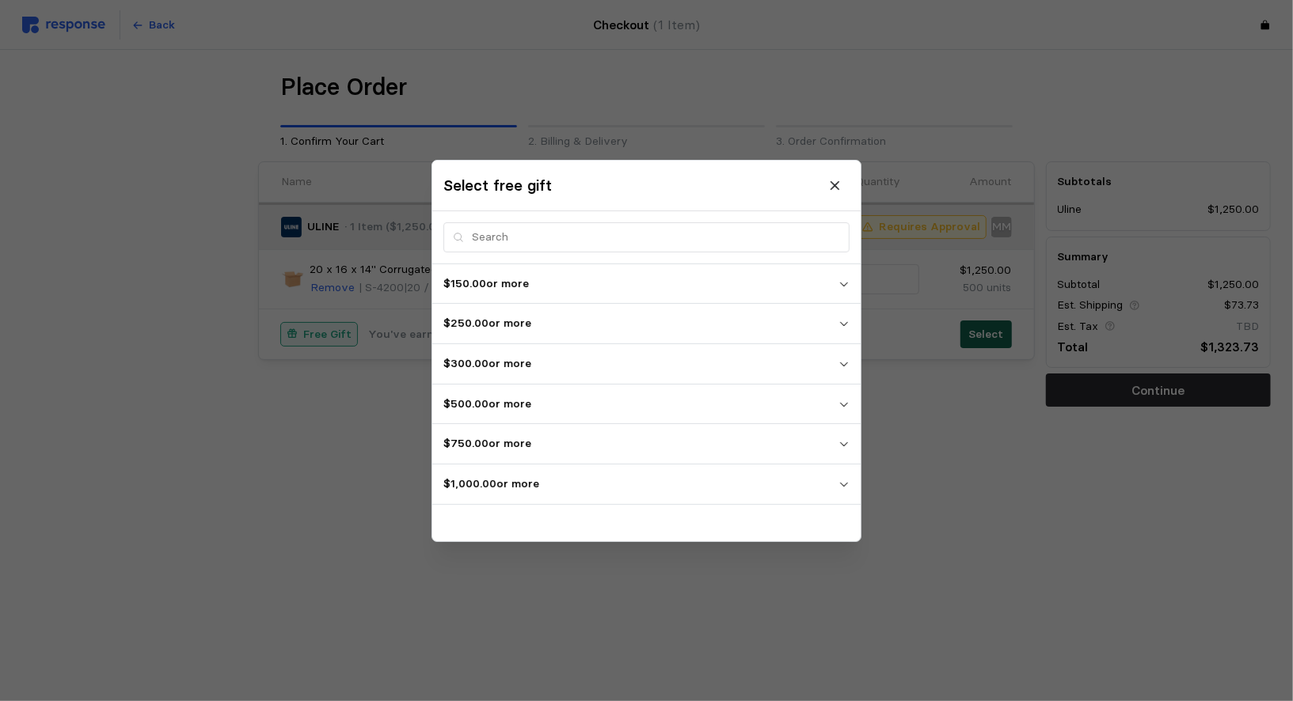
click at [656, 486] on p "$1,000.00 or more" at bounding box center [640, 484] width 395 height 17
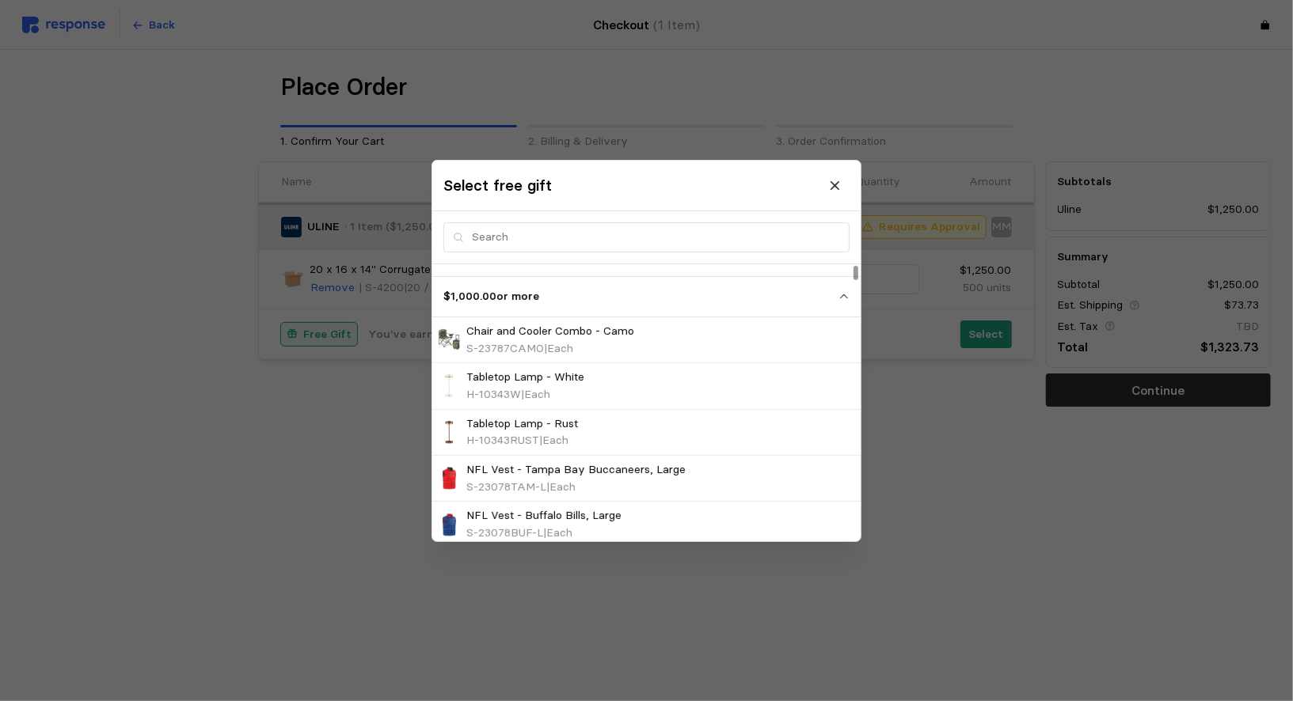
scroll to position [0, 0]
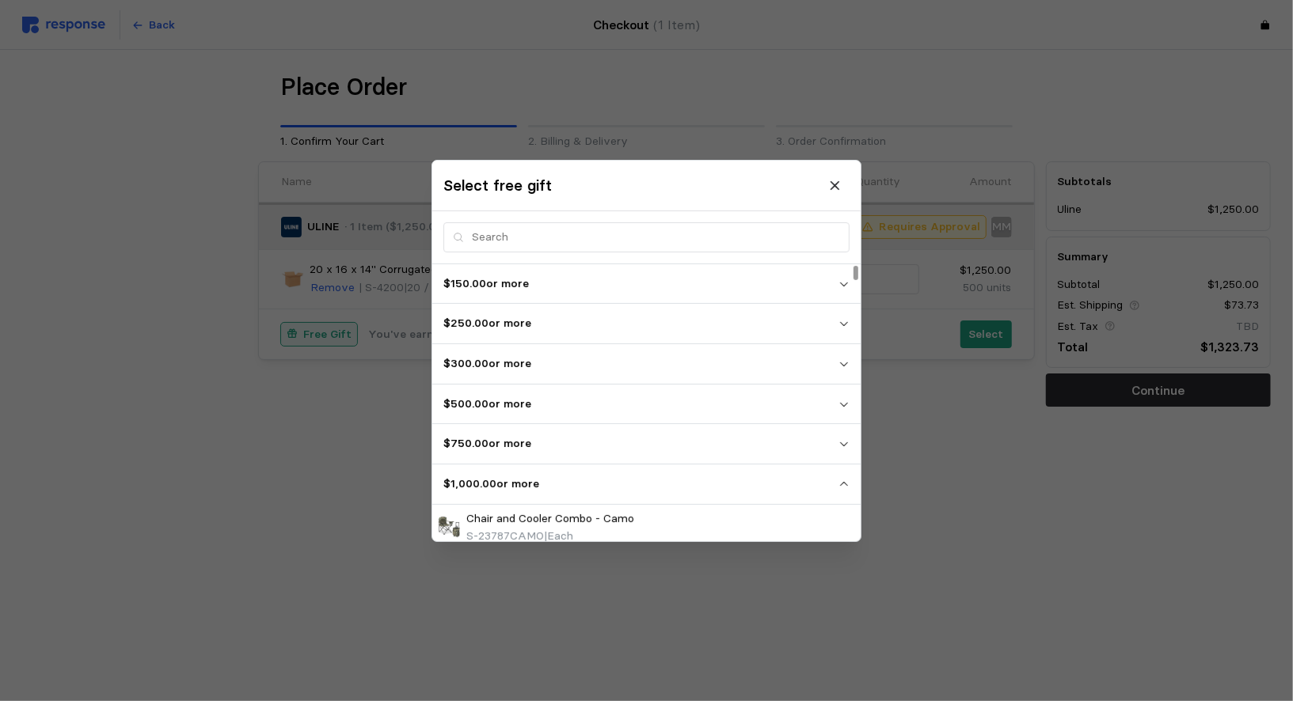
click at [854, 541] on div at bounding box center [856, 402] width 9 height 277
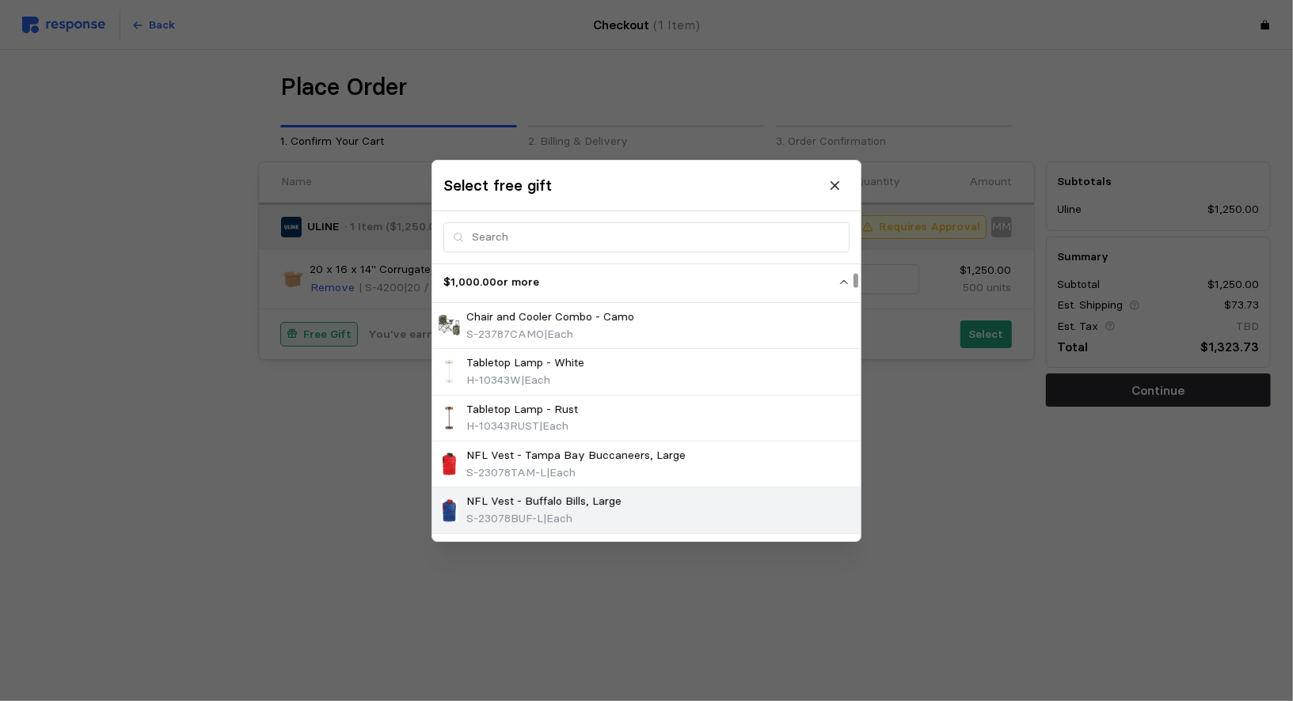
scroll to position [186, 0]
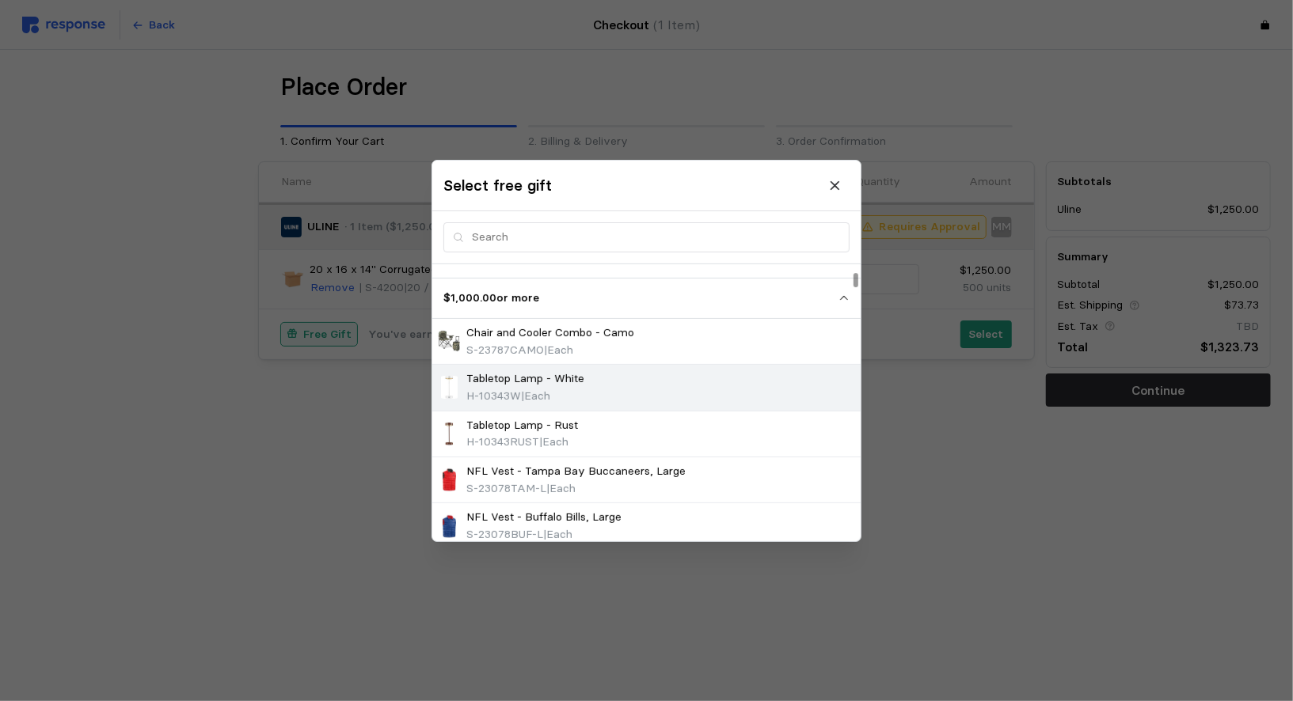
click at [691, 384] on div "Tabletop Lamp - White H-10343W | Each" at bounding box center [646, 388] width 417 height 34
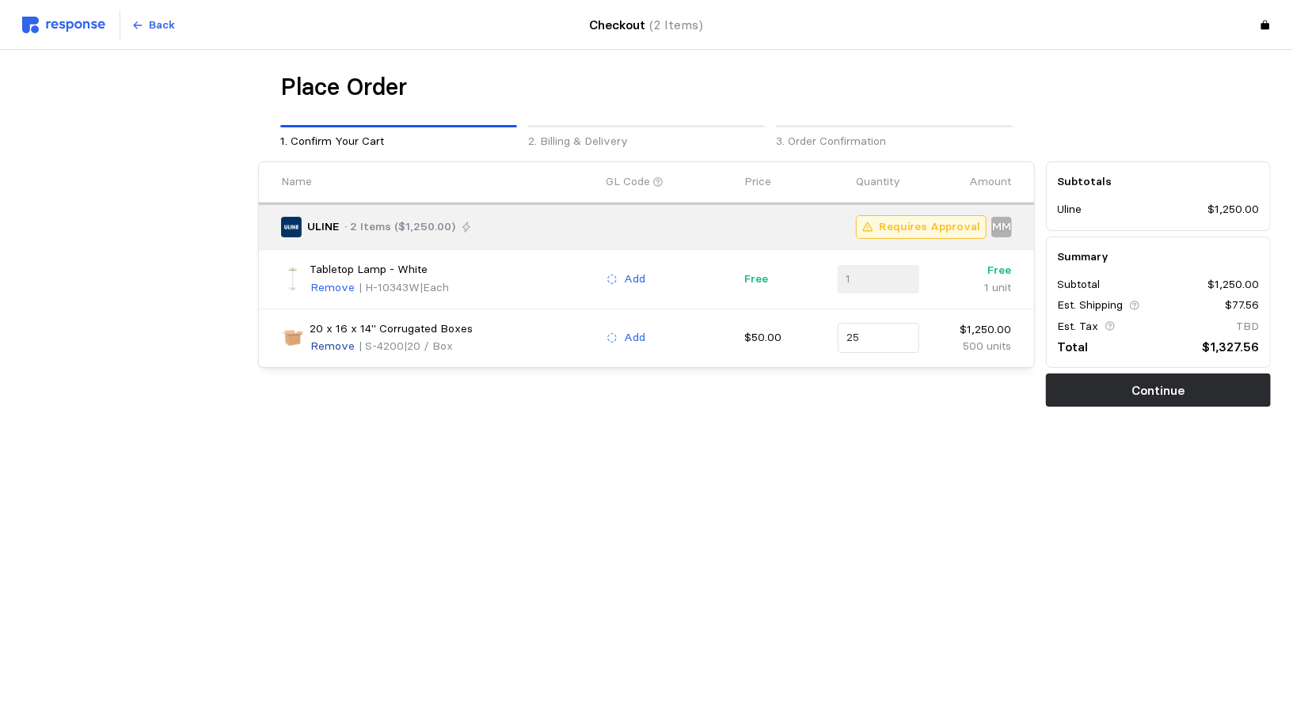
click at [331, 288] on p "Remove" at bounding box center [332, 287] width 44 height 17
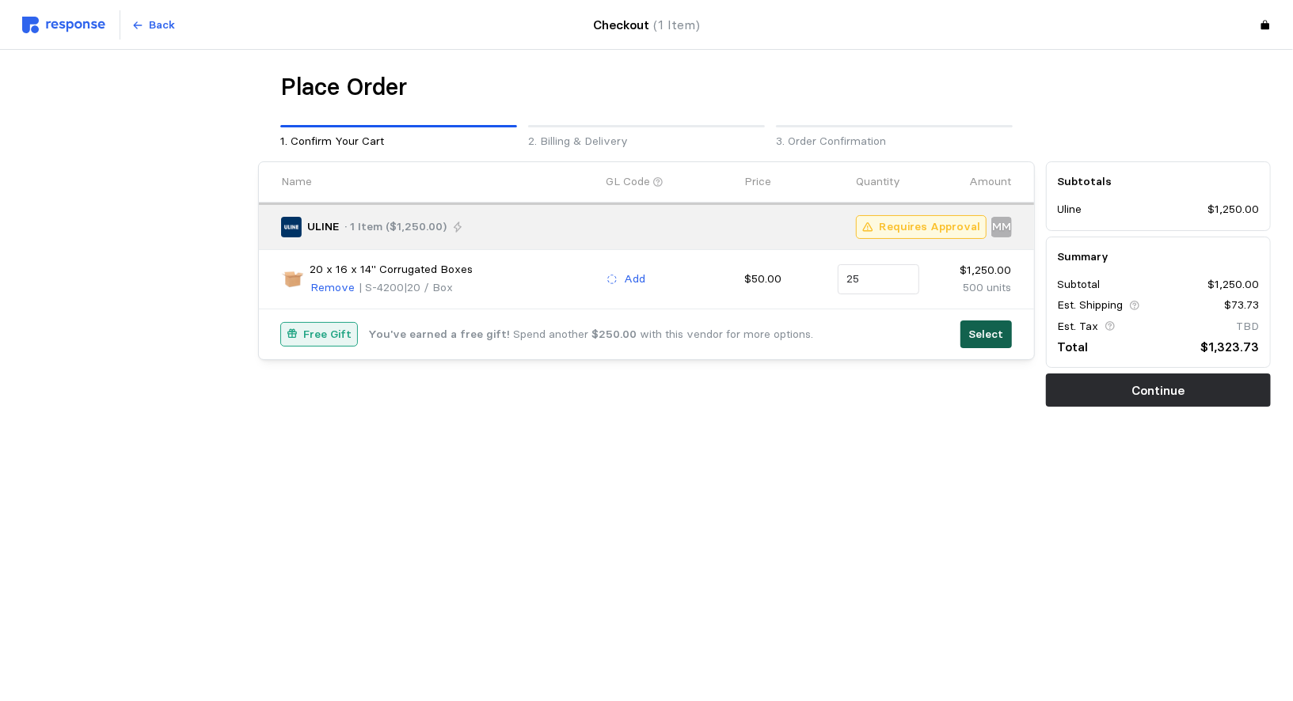
click at [979, 329] on p "Select" at bounding box center [985, 334] width 35 height 17
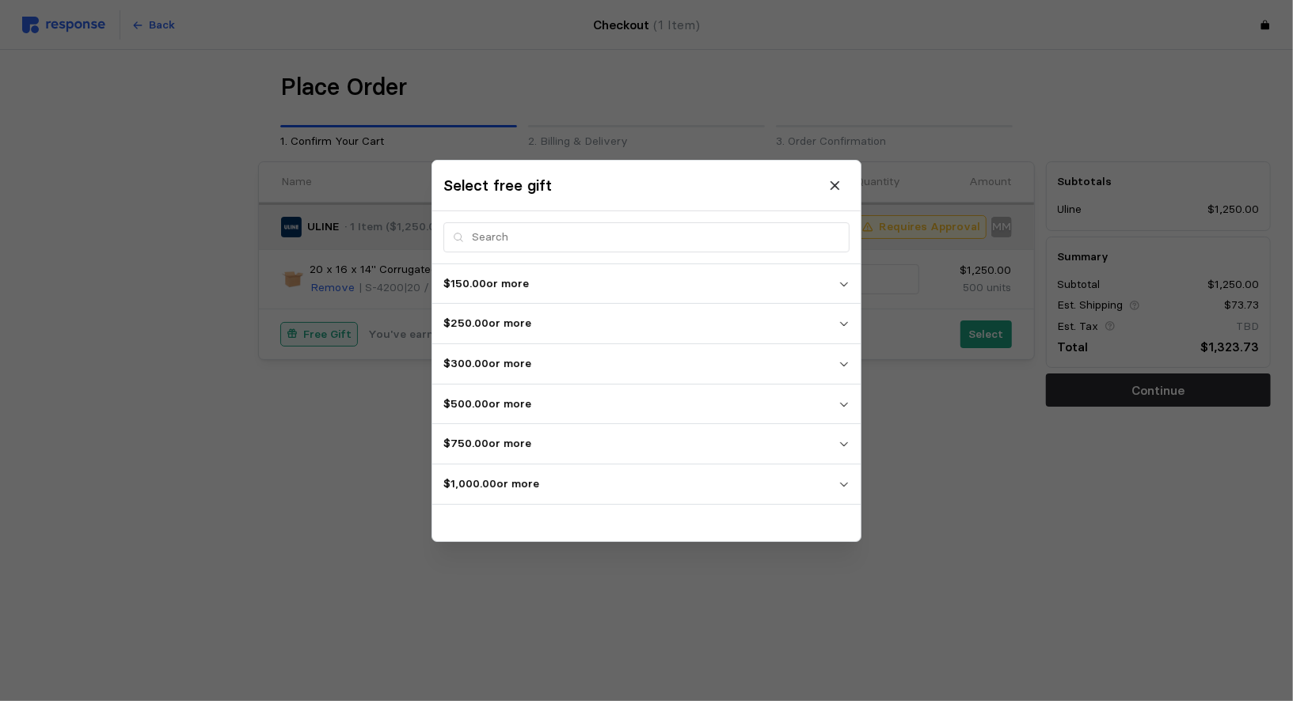
click at [519, 486] on p "$1,000.00 or more" at bounding box center [640, 484] width 395 height 17
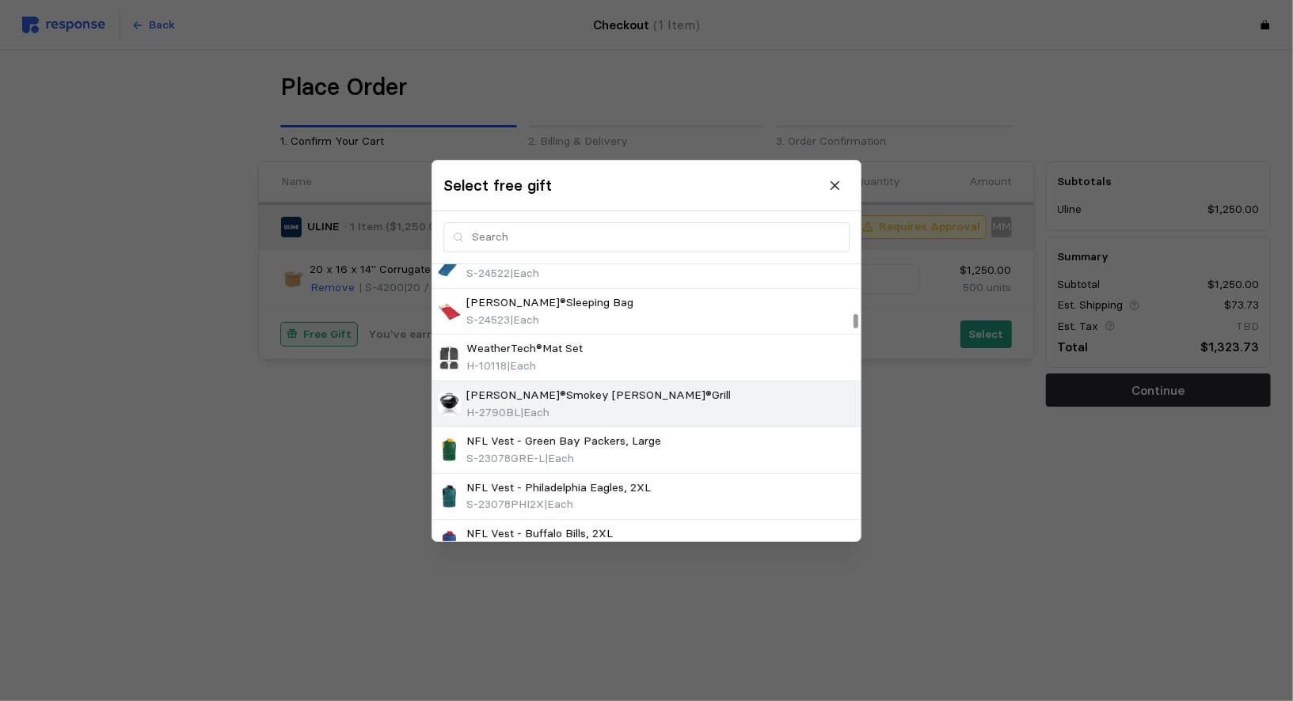
scroll to position [1243, 0]
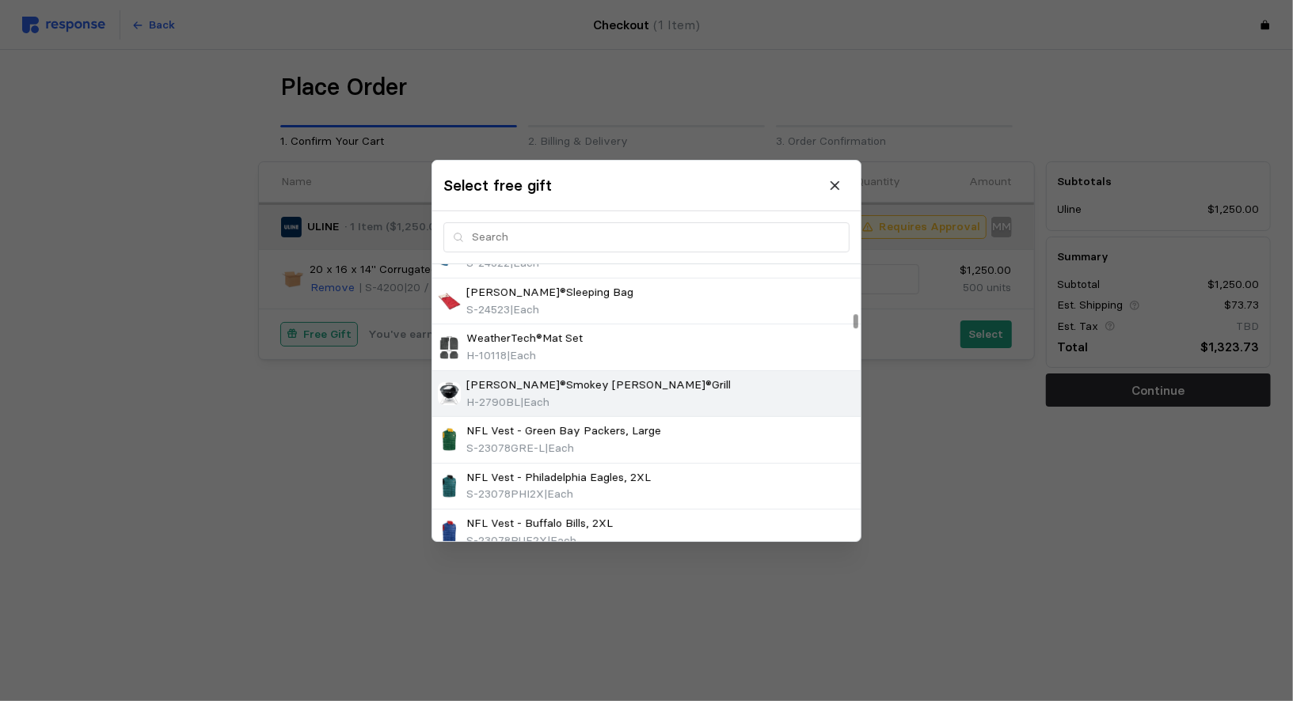
click at [549, 394] on span "| Each" at bounding box center [534, 401] width 29 height 14
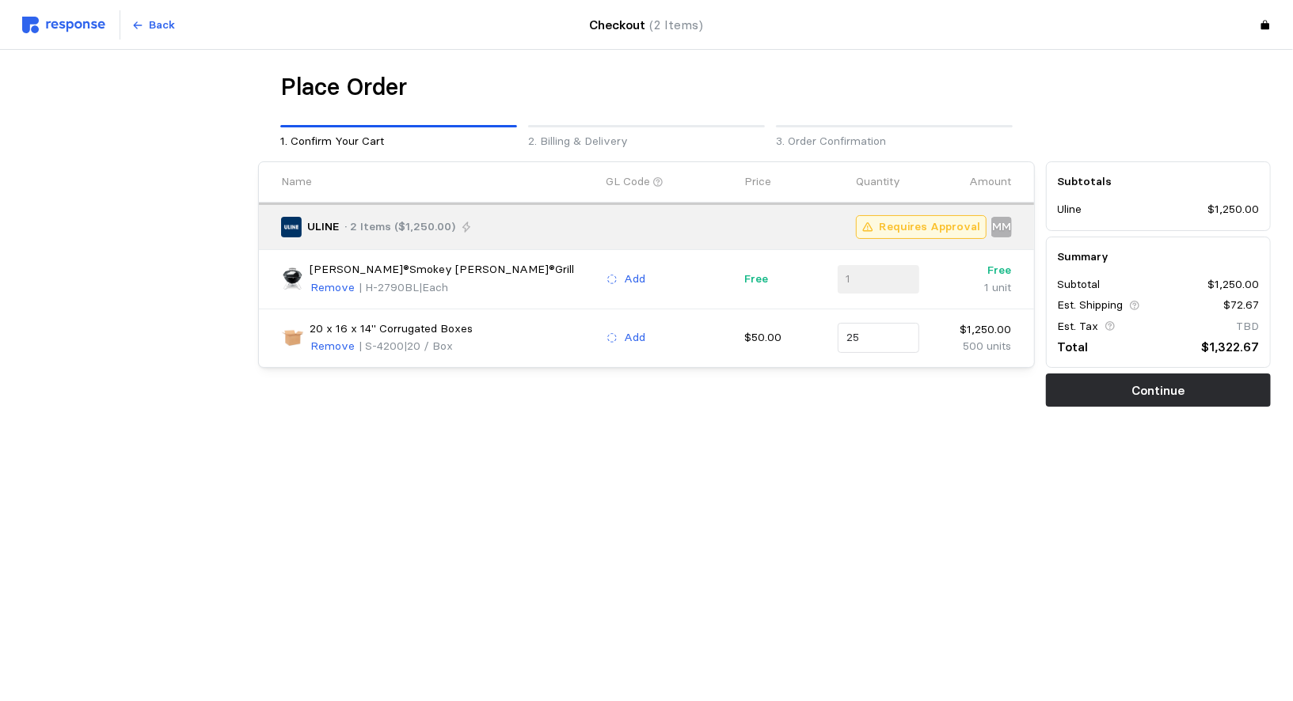
click at [293, 273] on img at bounding box center [292, 279] width 23 height 23
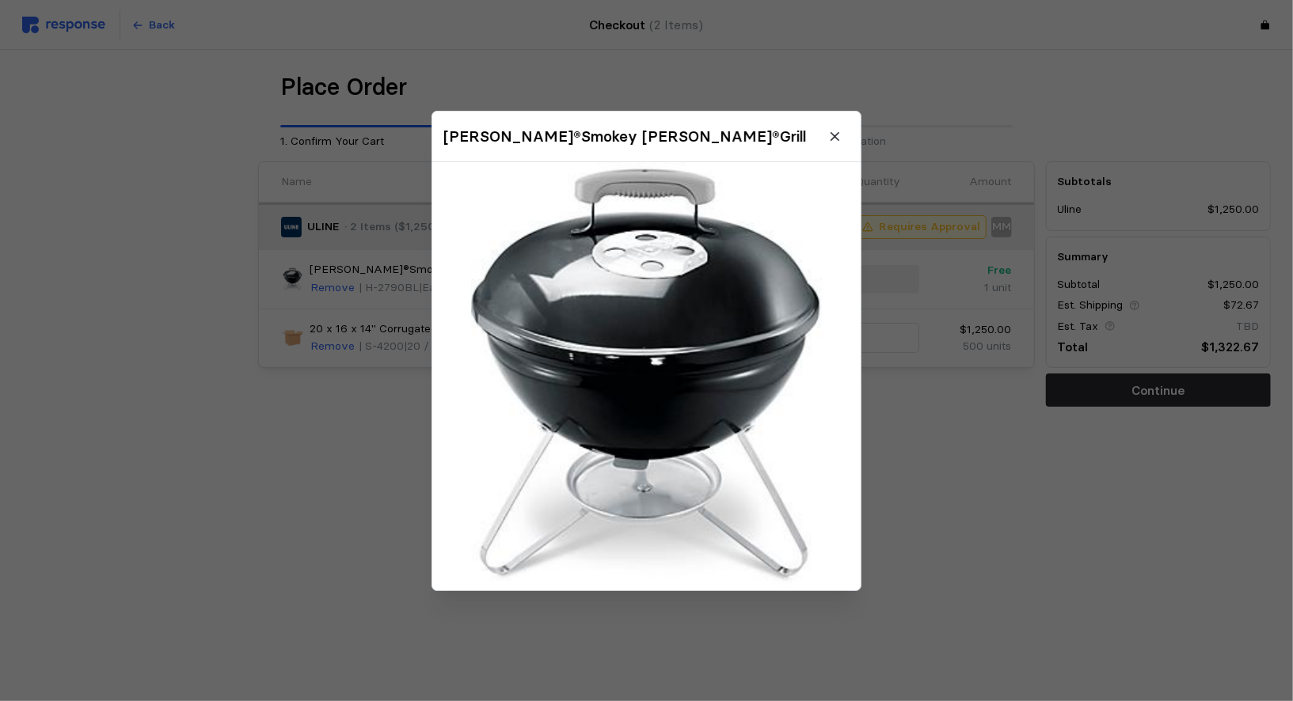
click at [988, 463] on div at bounding box center [646, 350] width 1293 height 701
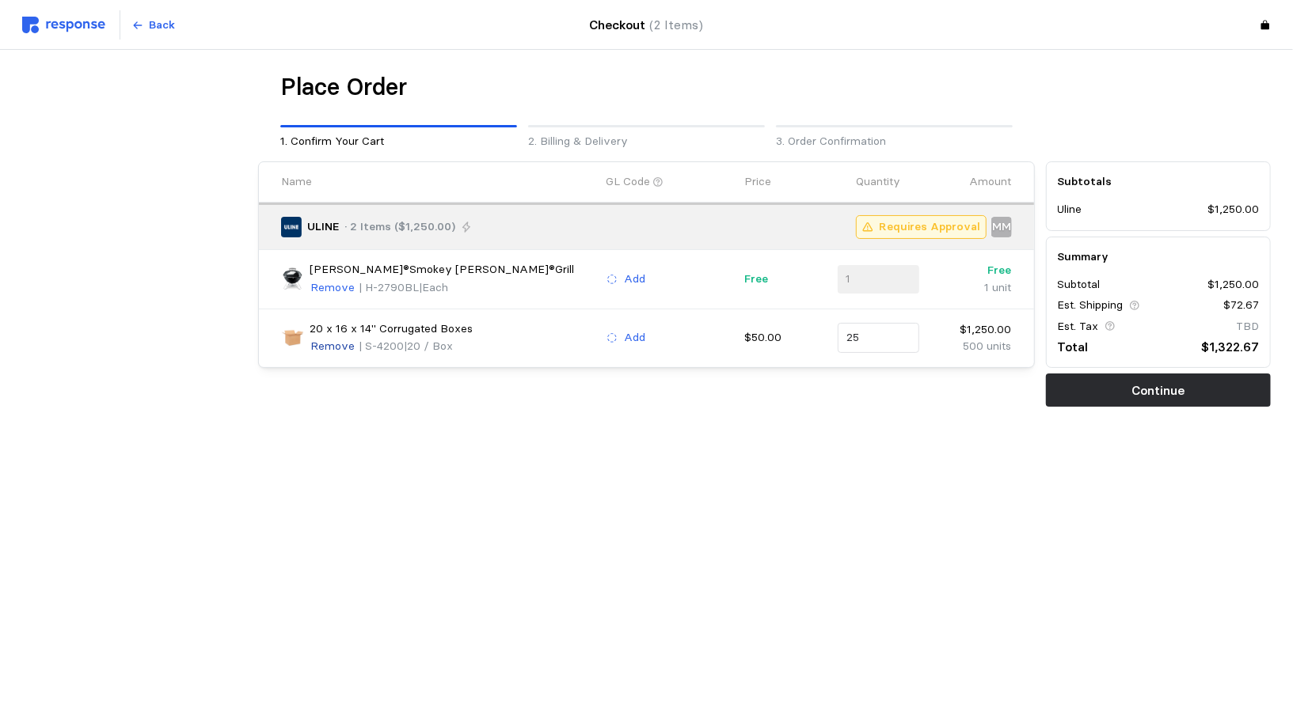
click at [330, 283] on p "Remove" at bounding box center [332, 287] width 44 height 17
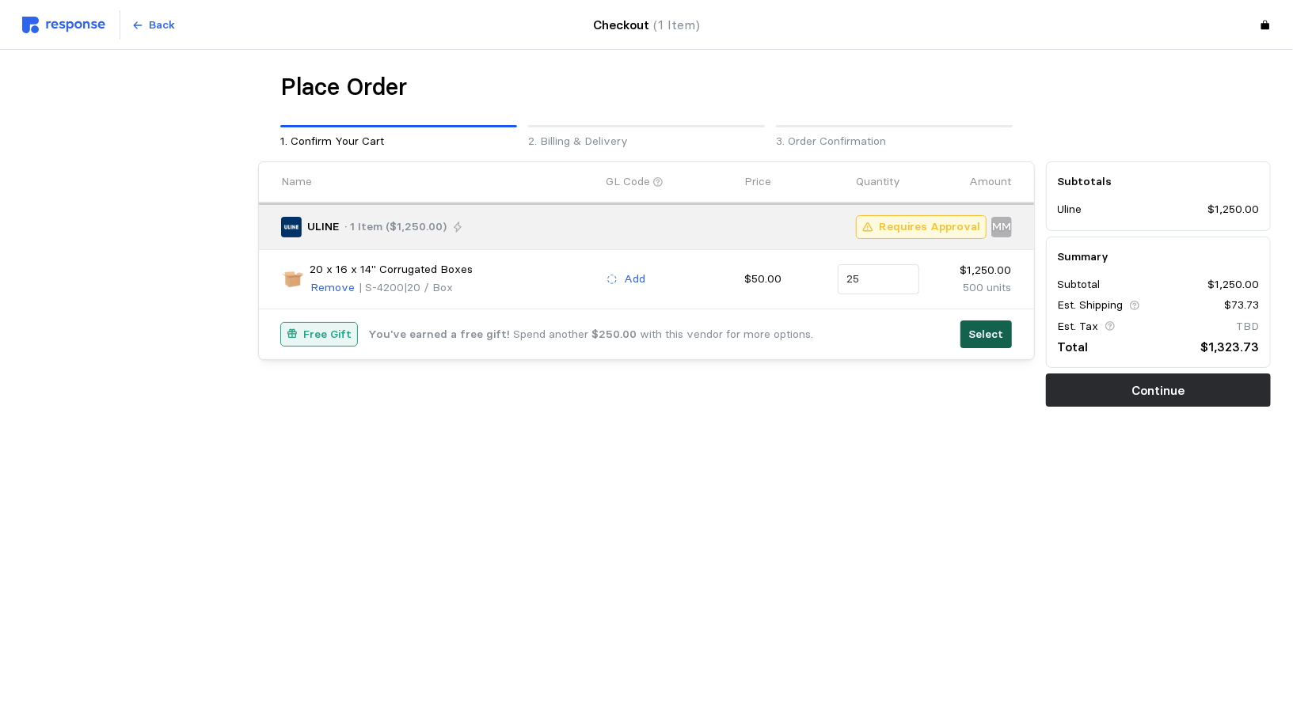
click at [990, 326] on p "Select" at bounding box center [985, 334] width 35 height 17
click at [973, 332] on p "Select" at bounding box center [985, 334] width 35 height 17
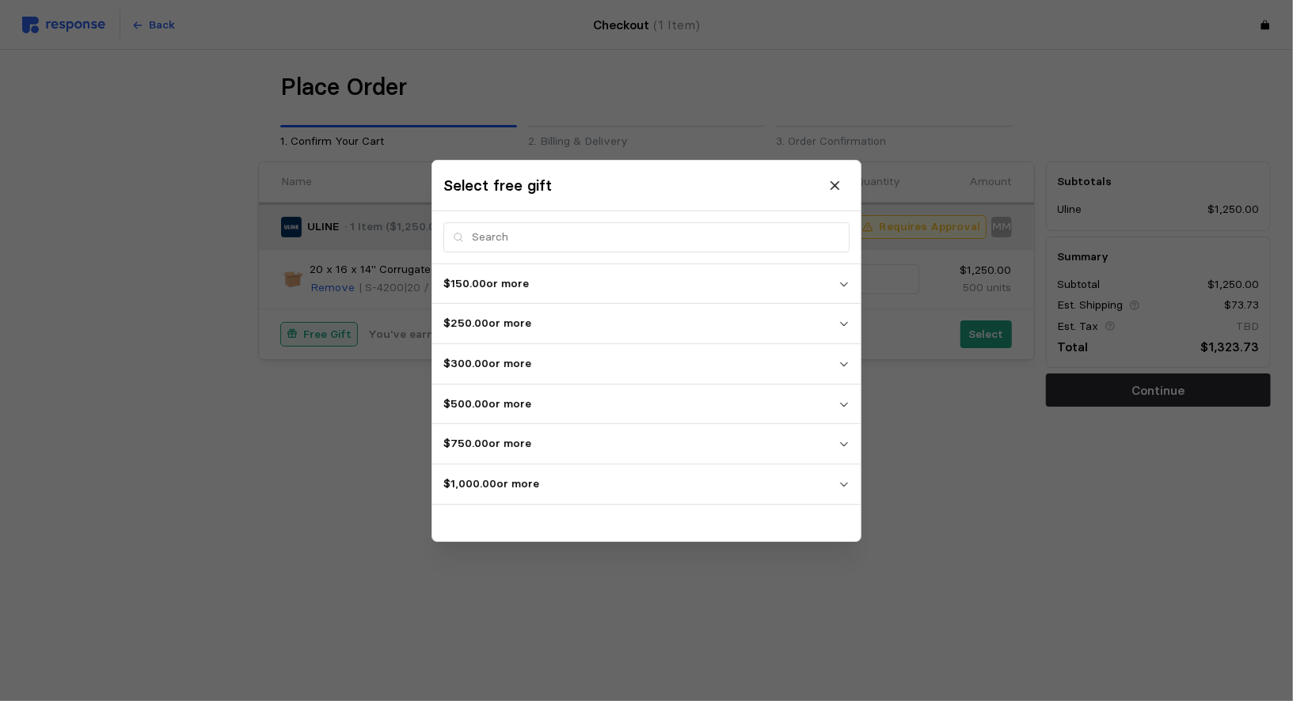
click at [834, 495] on span "$1,000.00 or more" at bounding box center [640, 484] width 395 height 29
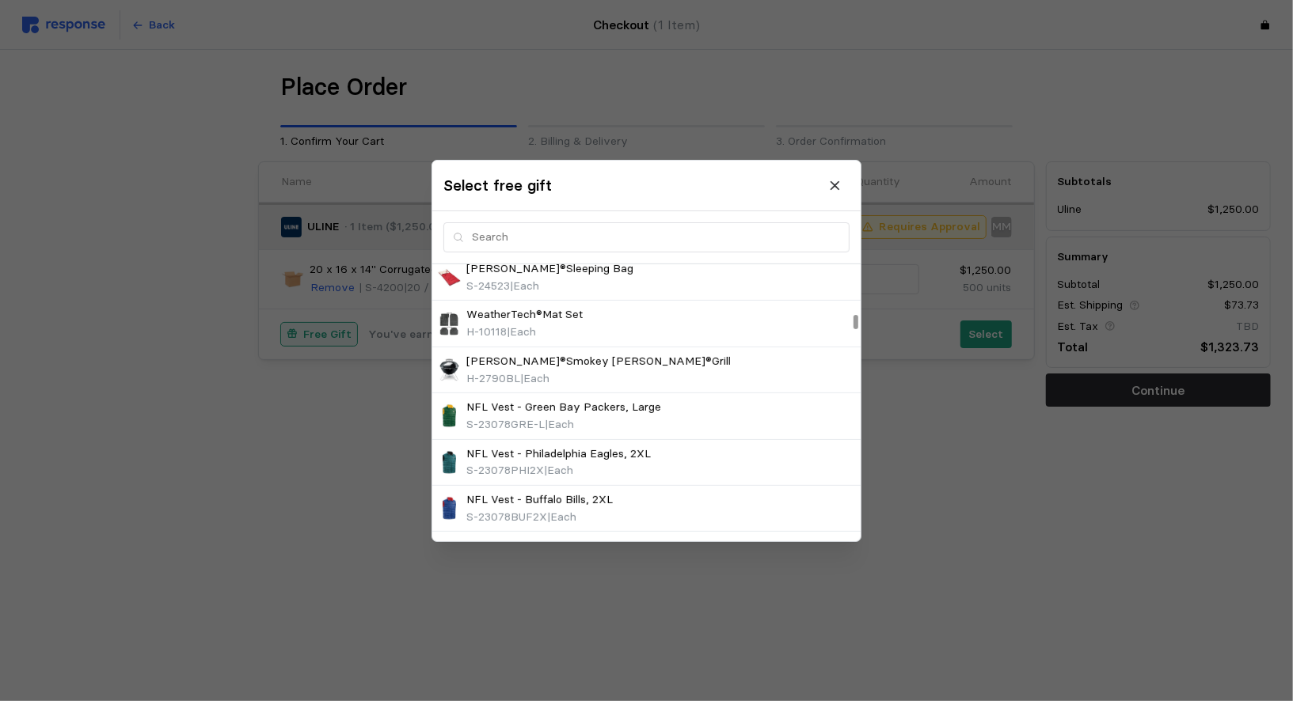
scroll to position [1265, 0]
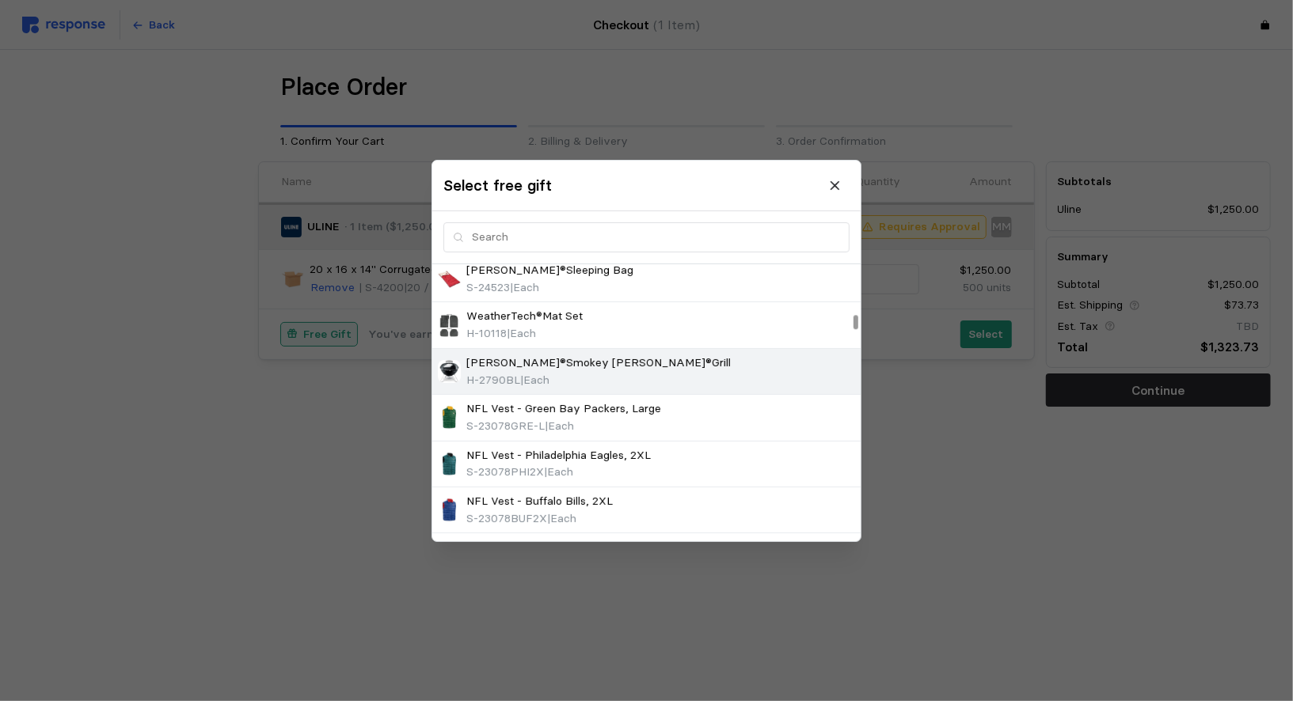
click at [518, 372] on span "H-2790BL" at bounding box center [493, 379] width 54 height 14
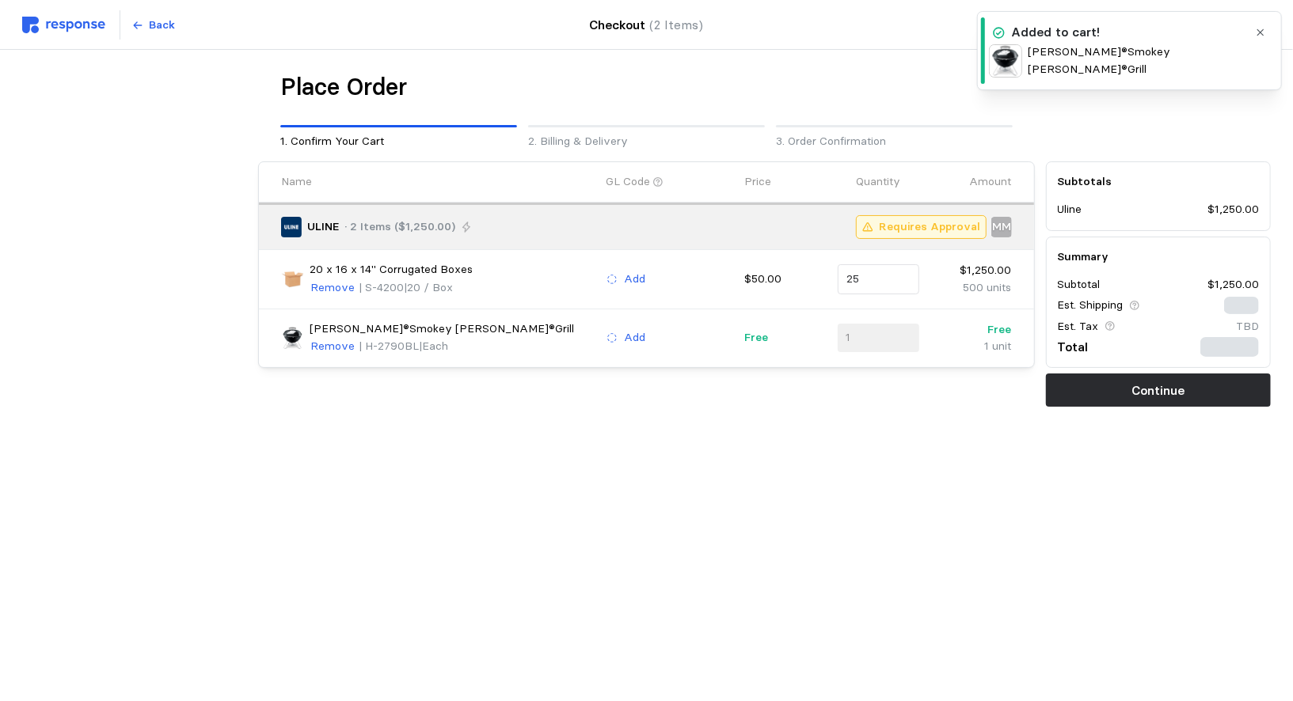
click at [452, 352] on div "Weber®Smokey Joe®Grill Remove | H-2790BL | Each" at bounding box center [438, 339] width 314 height 36
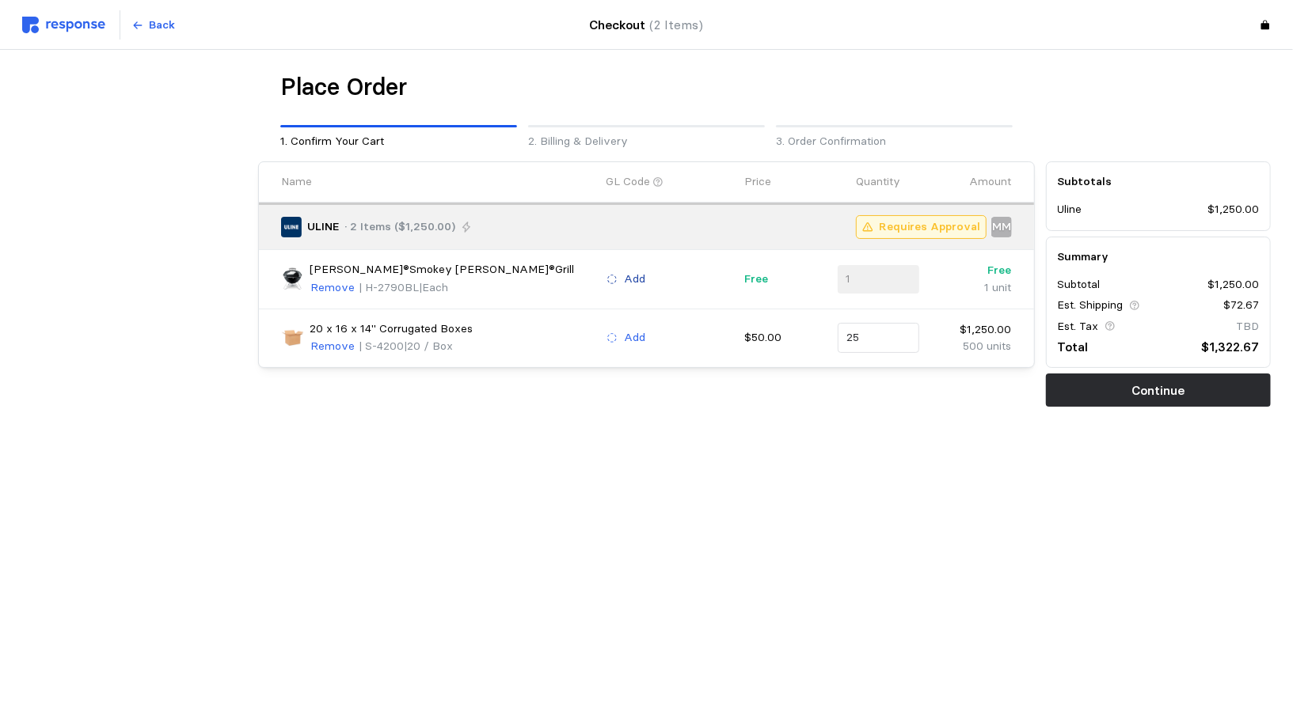
click at [622, 280] on button "Add" at bounding box center [626, 279] width 40 height 19
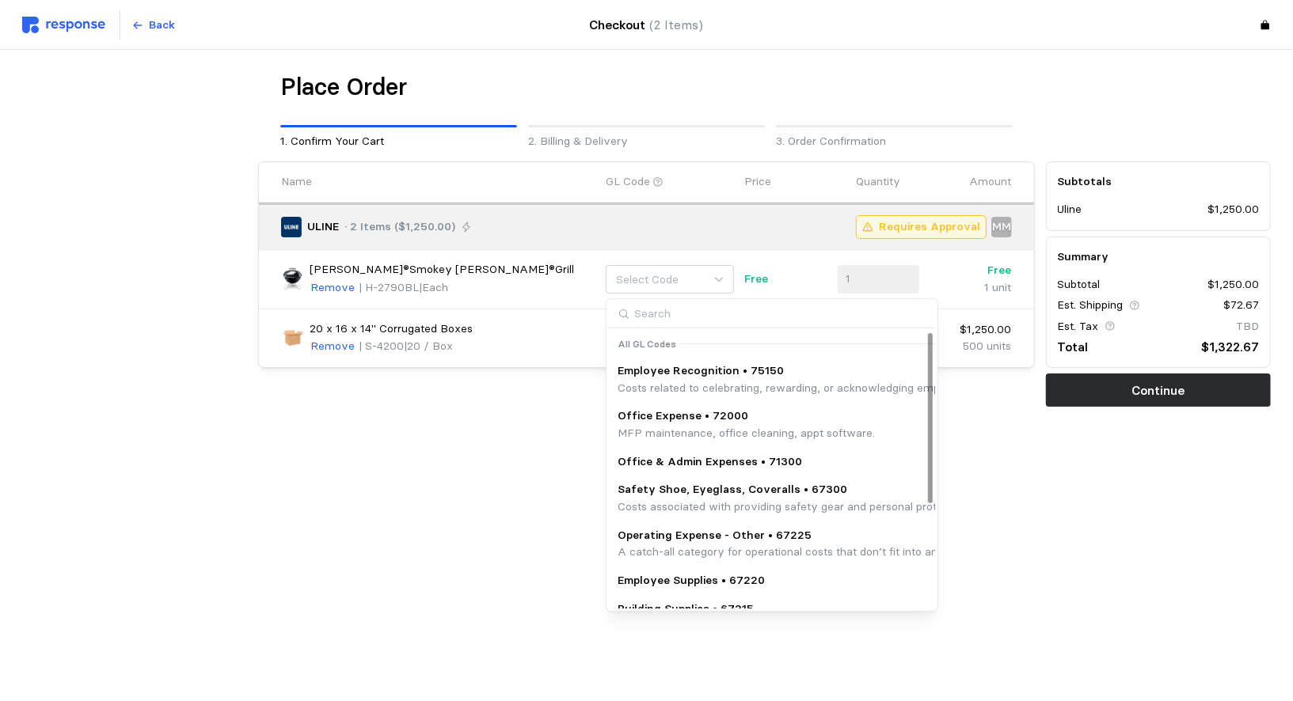
click at [659, 384] on p "Costs related to celebrating, rewarding, or acknowledging employees for their c…" at bounding box center [1005, 388] width 775 height 17
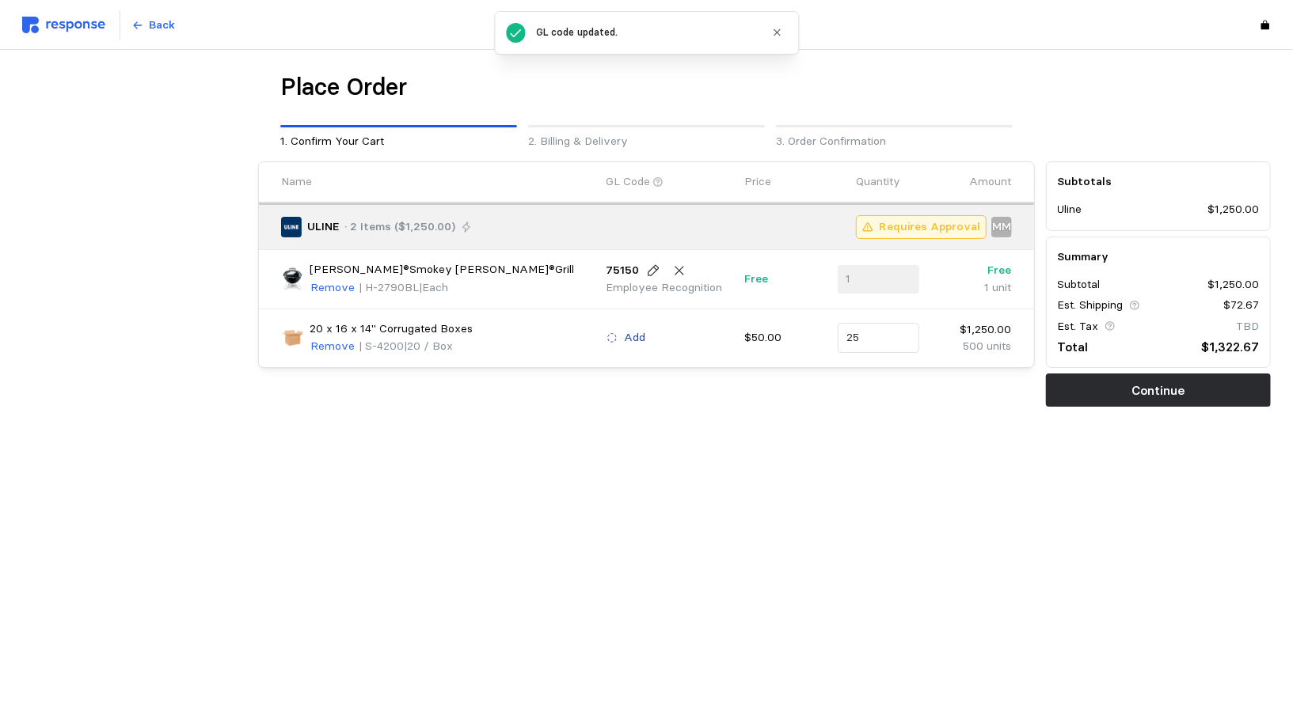
click at [617, 339] on button "Add" at bounding box center [626, 338] width 40 height 19
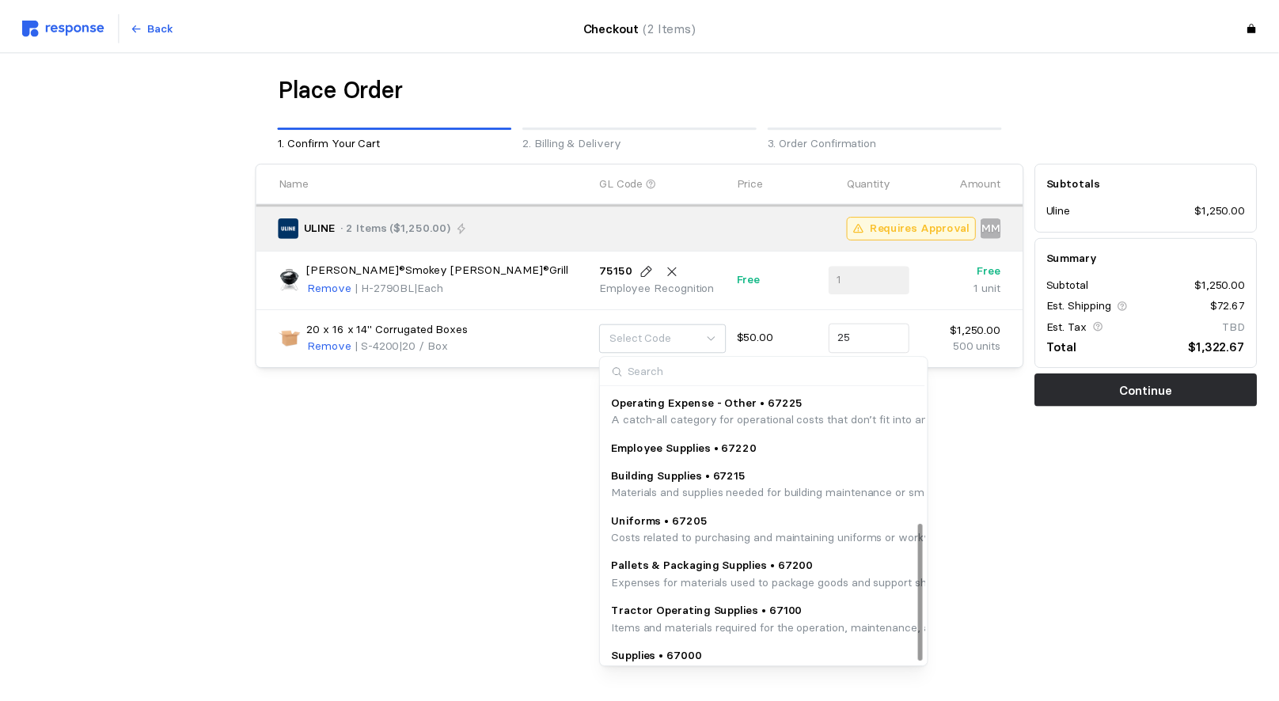
scroll to position [268, 0]
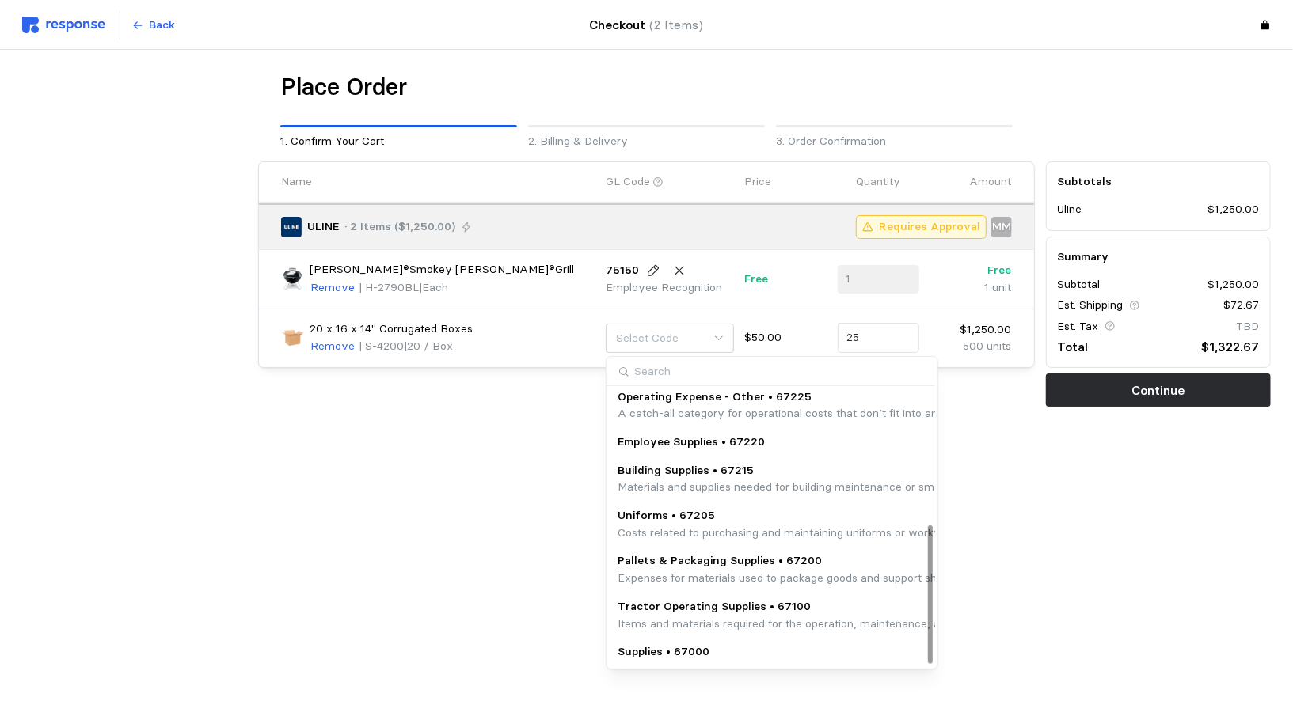
click at [679, 576] on p "Expenses for materials used to package goods and support shipping logistics, su…" at bounding box center [939, 578] width 642 height 17
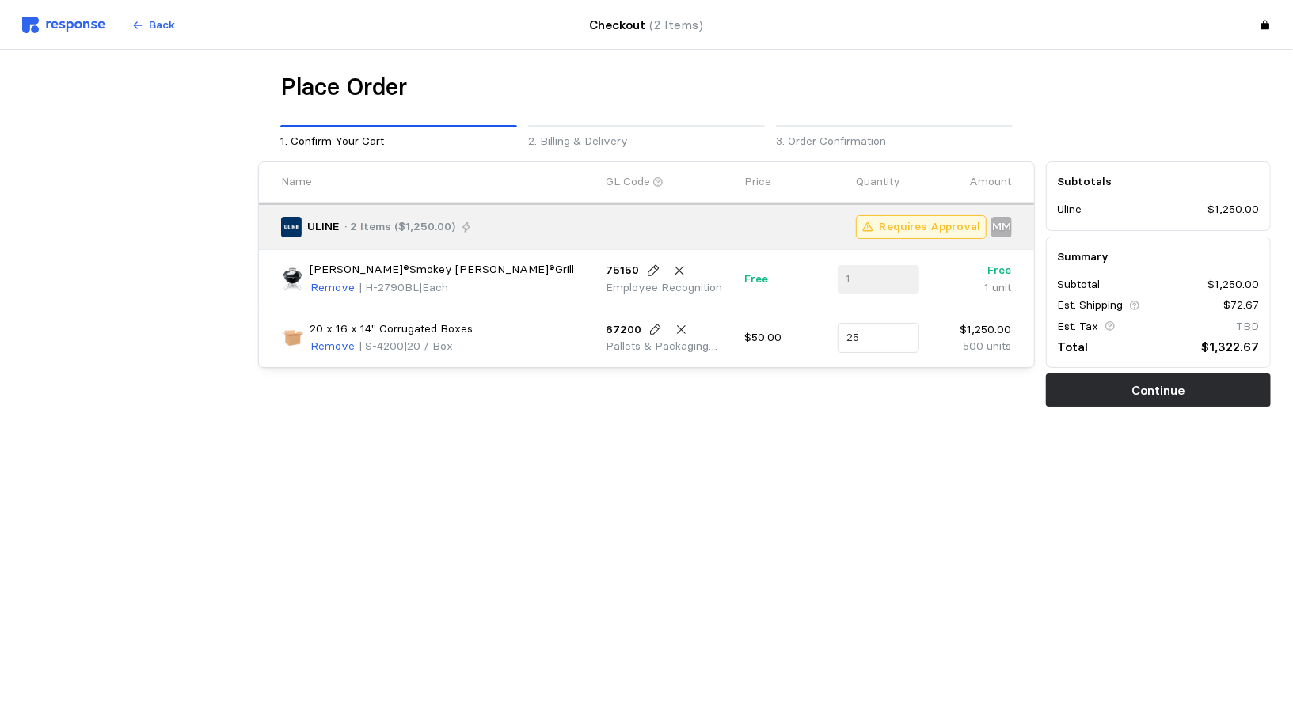
click at [1180, 406] on div "Subtotals Uline $1,250.00 Summary Subtotal $1,250.00 Est. Shipping $72.67 Est. …" at bounding box center [1158, 284] width 236 height 257
click at [1123, 398] on button "Continue" at bounding box center [1158, 390] width 225 height 33
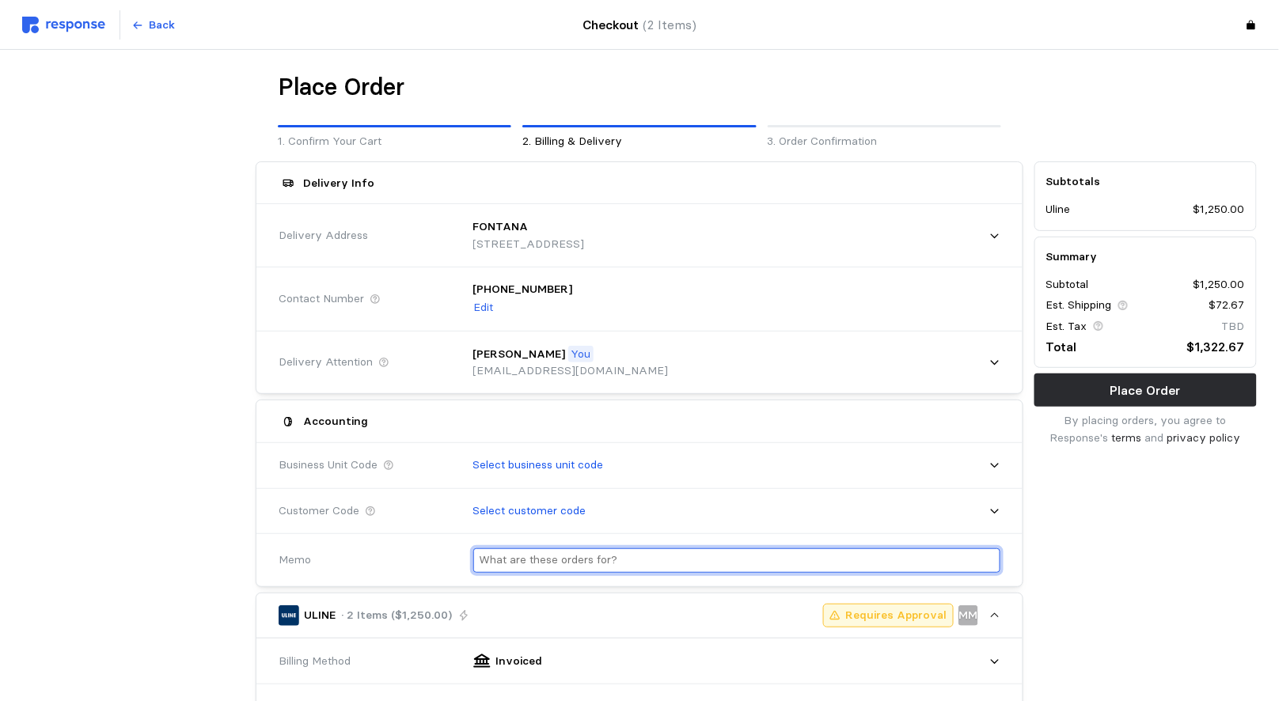
click at [644, 550] on input "text" at bounding box center [737, 560] width 515 height 23
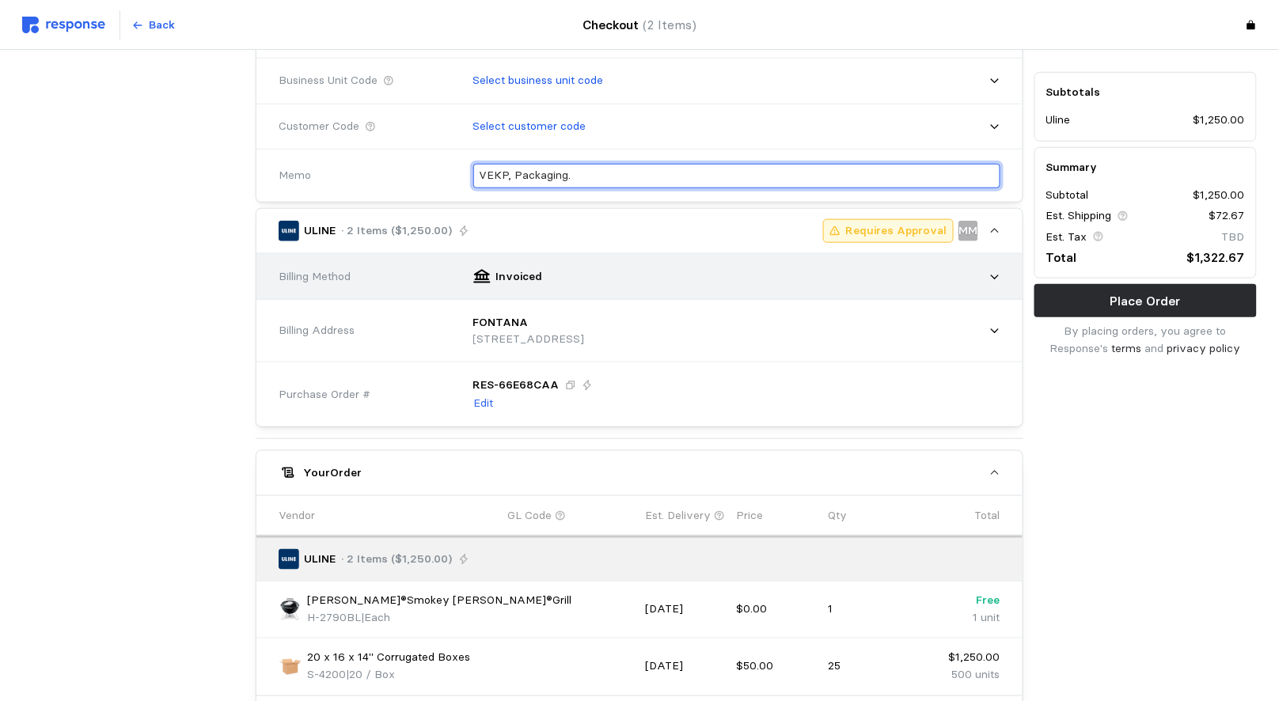
scroll to position [620, 0]
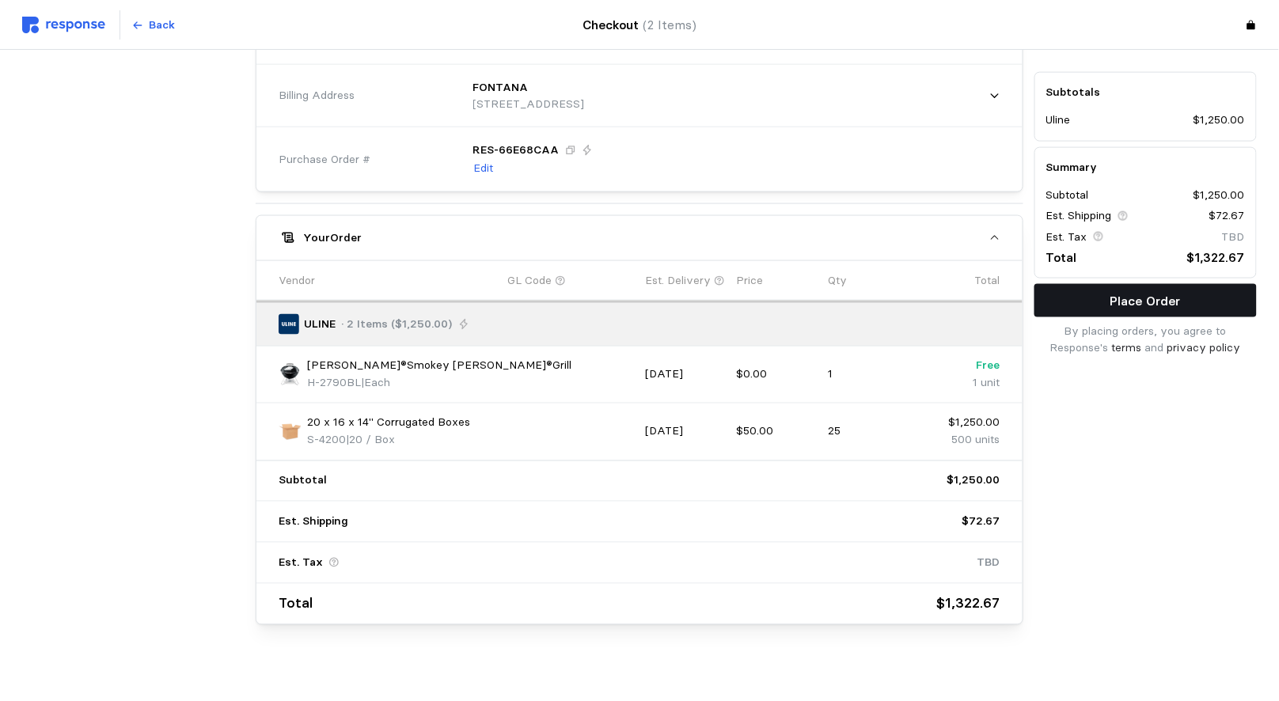
type input "VEKP, Packaging."
click at [1184, 289] on button "Place Order" at bounding box center [1146, 300] width 222 height 33
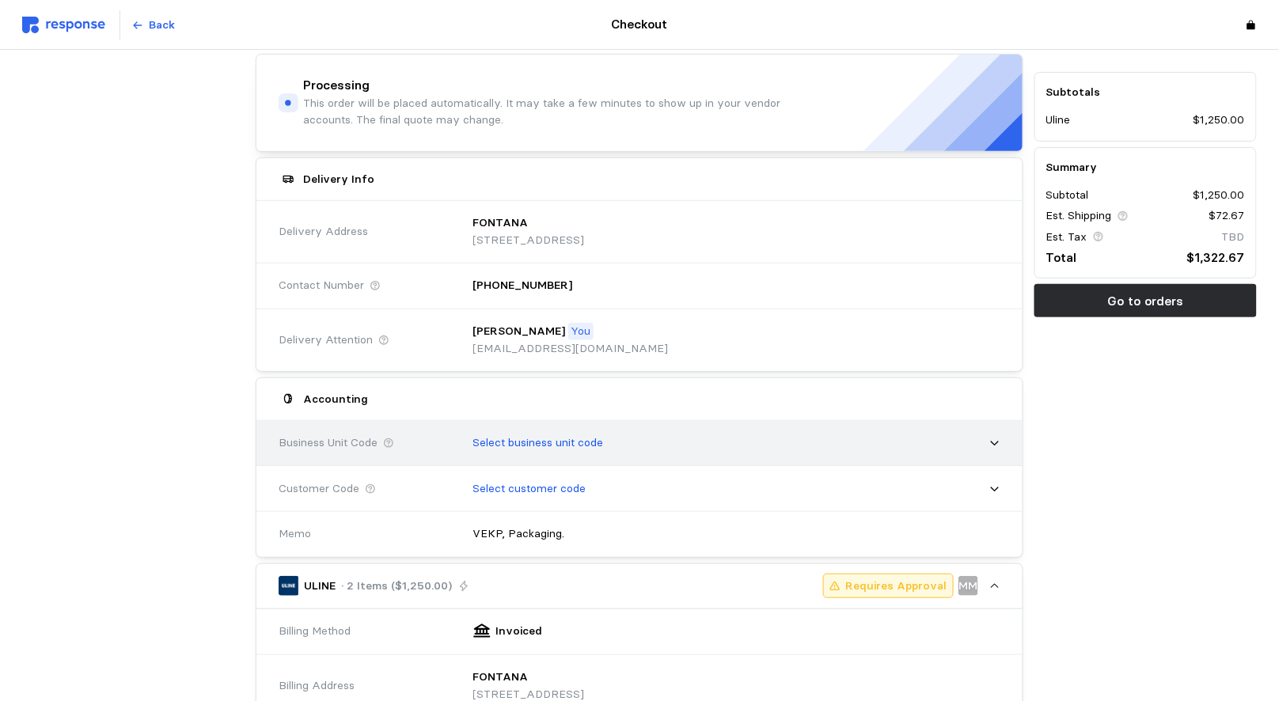
scroll to position [0, 0]
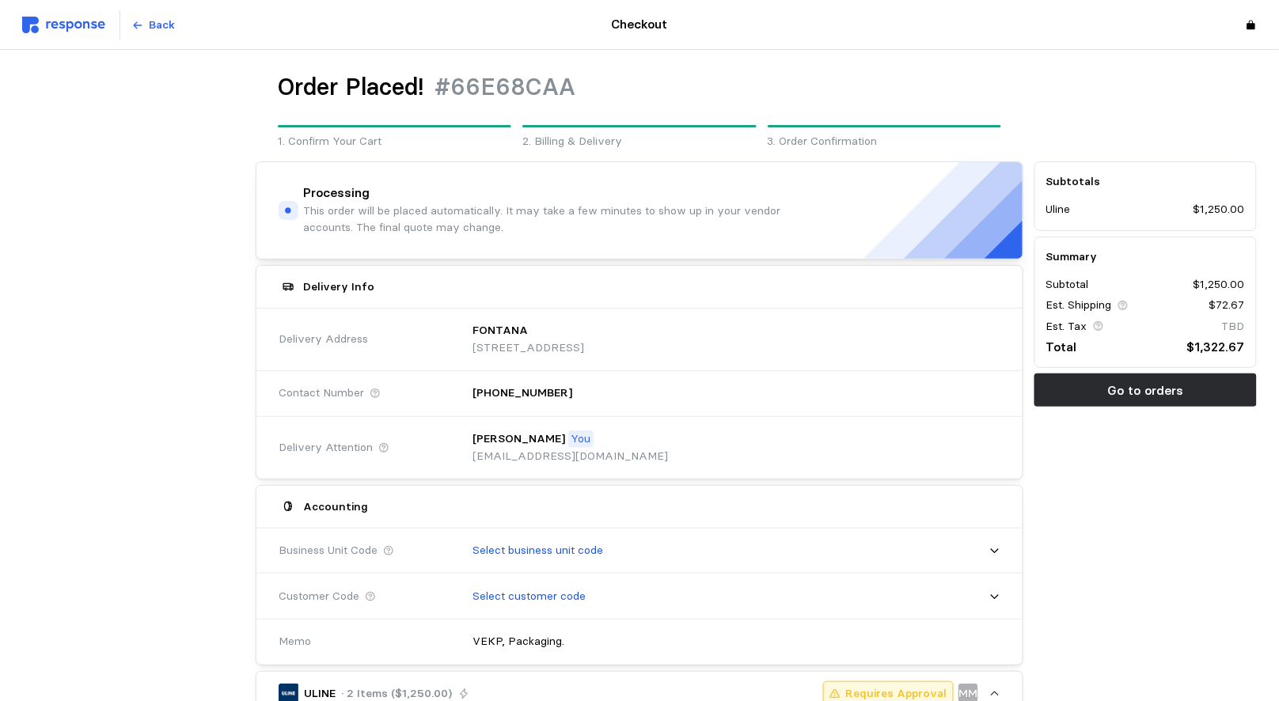
click at [51, 21] on img at bounding box center [63, 25] width 83 height 17
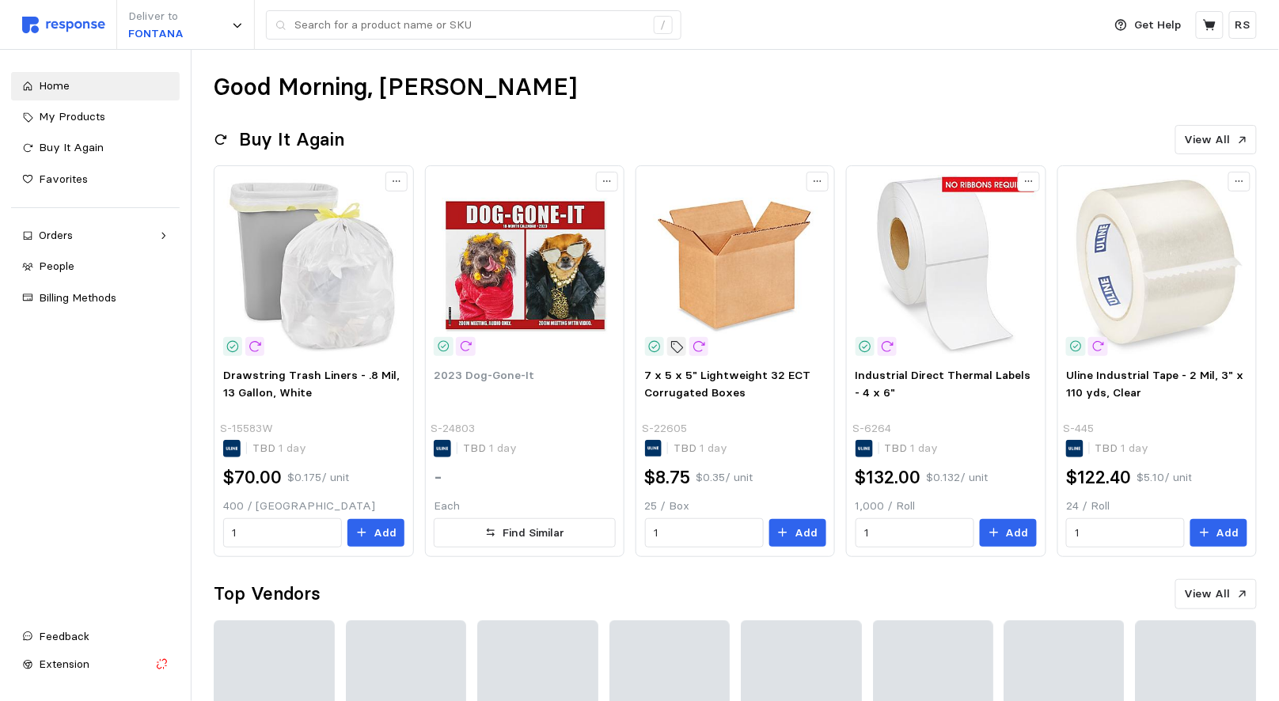
click at [306, 40] on div "Deliver to FONTANA /" at bounding box center [558, 25] width 1073 height 50
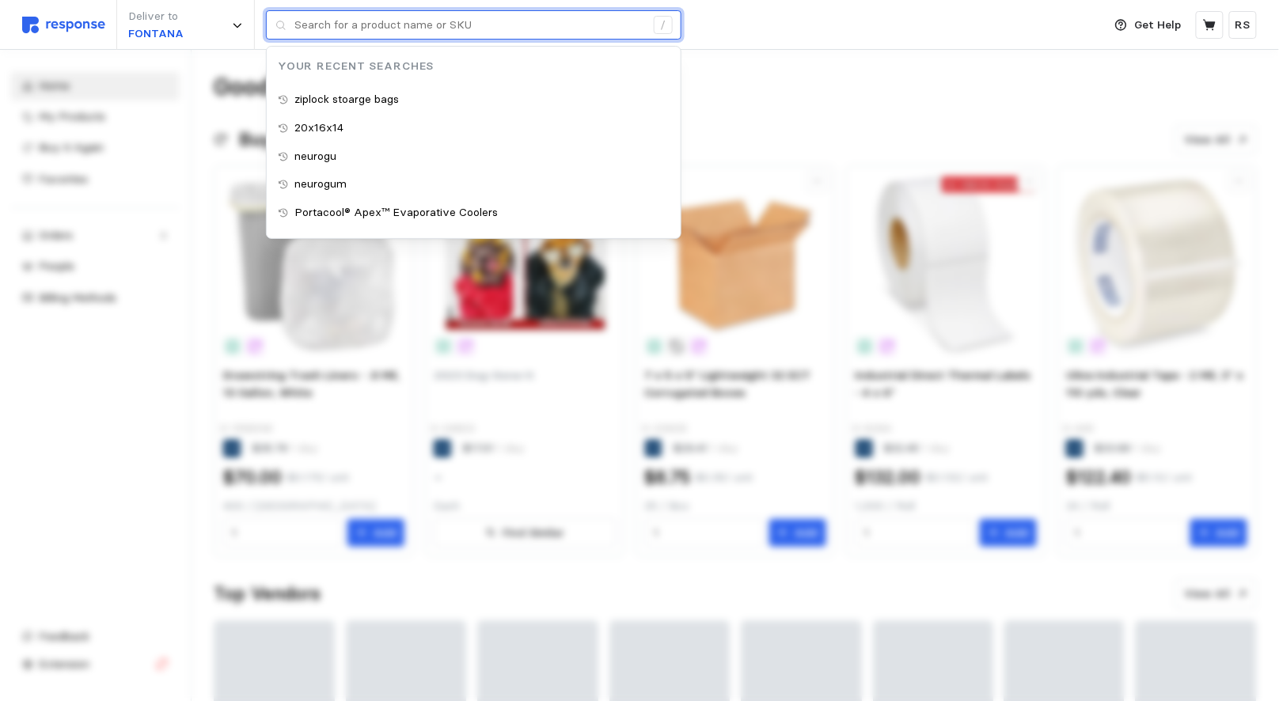
click at [296, 25] on input "text" at bounding box center [470, 25] width 351 height 29
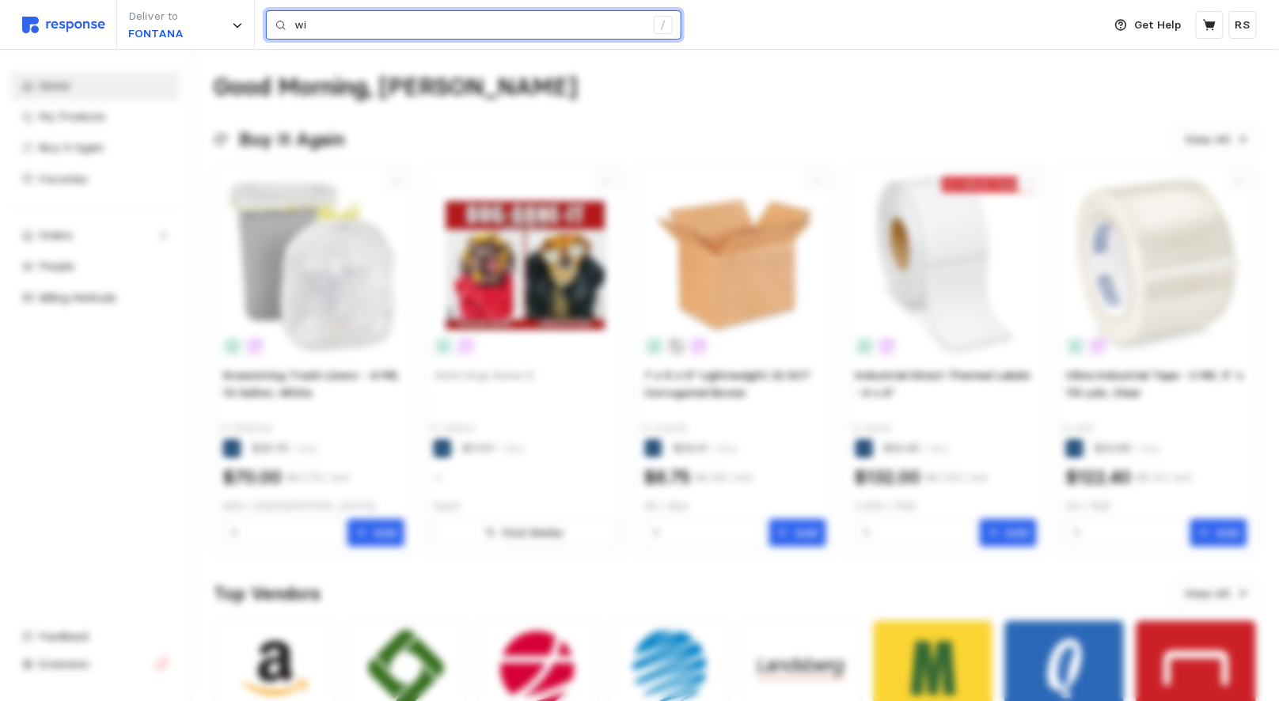
type input "w"
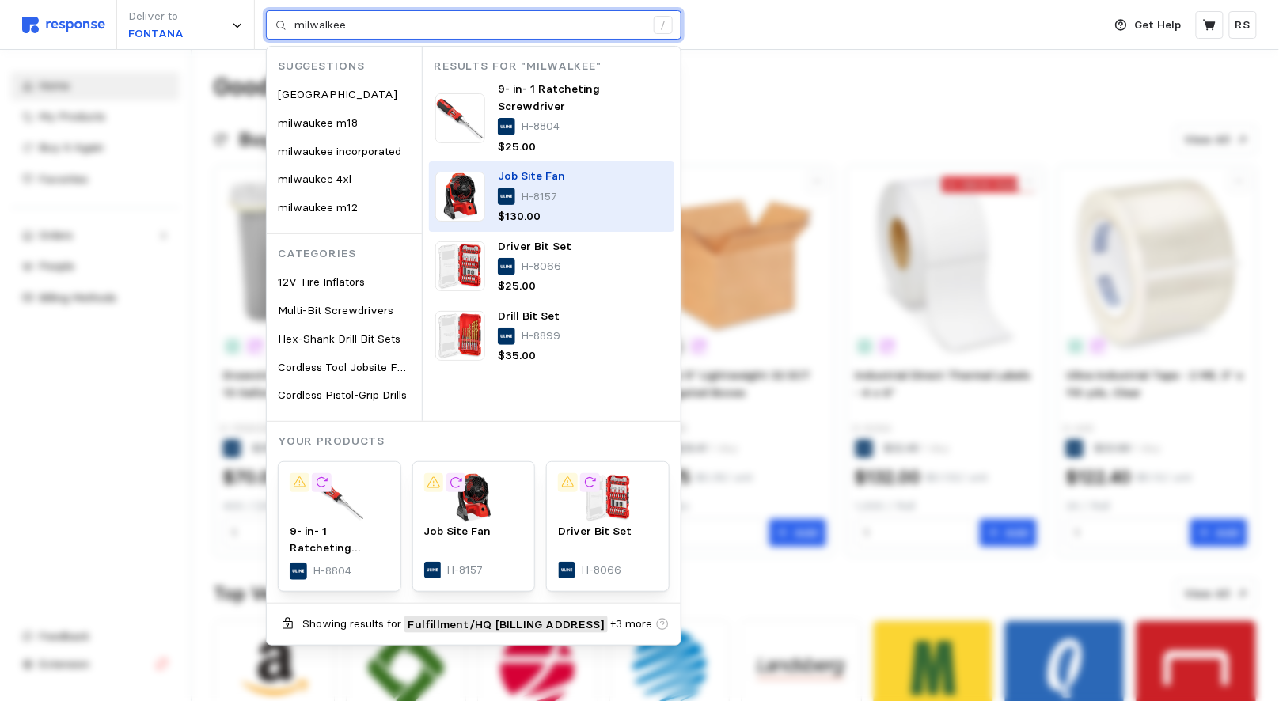
click at [595, 162] on div "Job Site Fan H-8157 $130.00" at bounding box center [551, 197] width 245 height 70
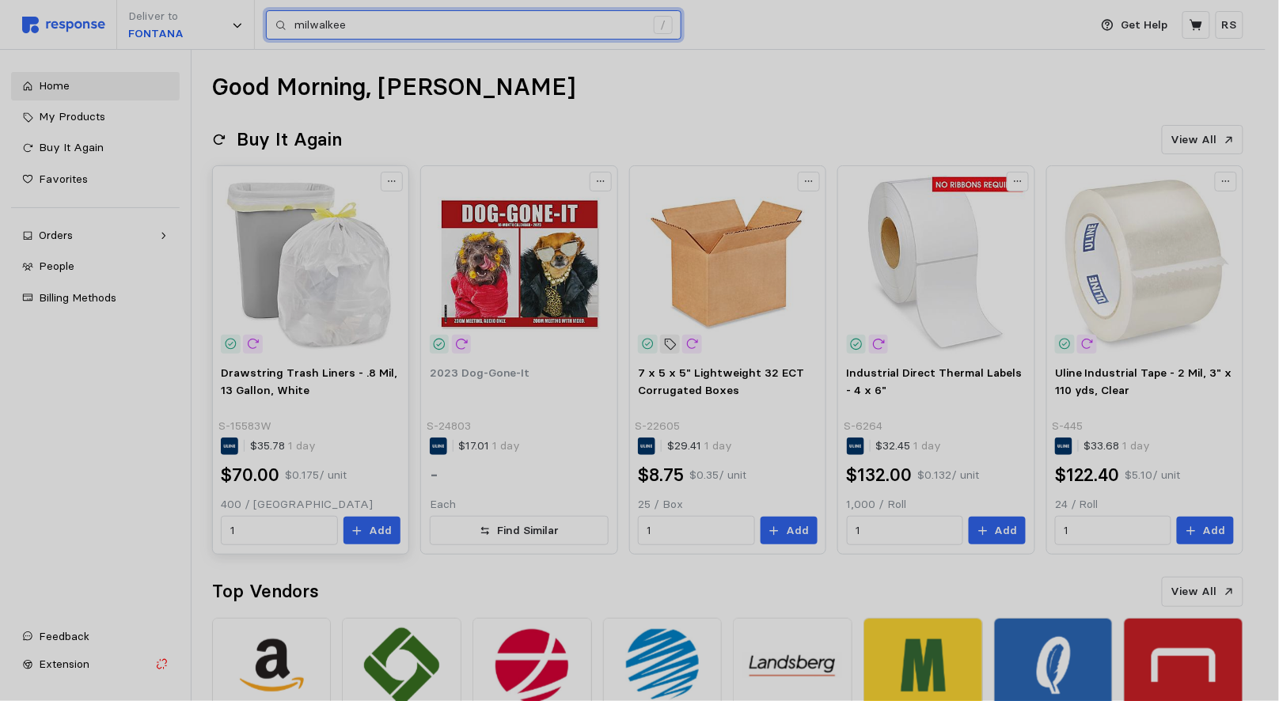
type input "milwalkee"
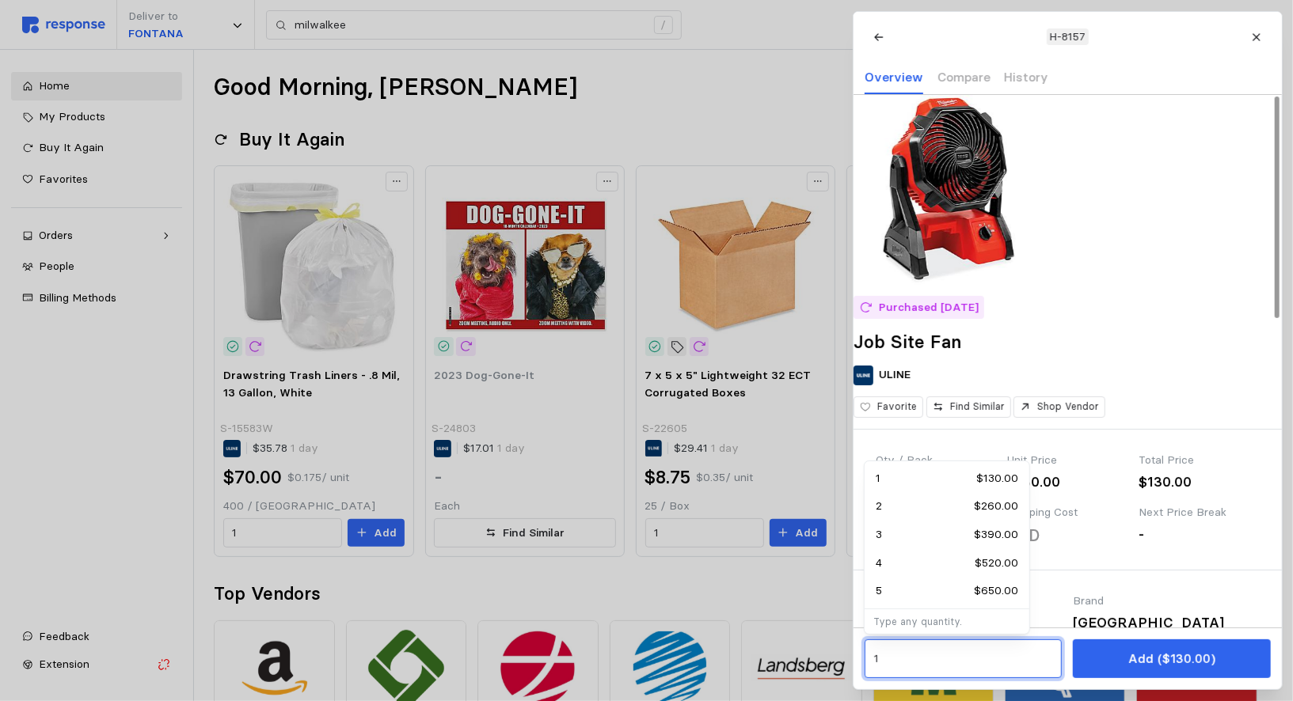
click at [986, 661] on input "1" at bounding box center [962, 659] width 179 height 29
click at [883, 505] on div "2 $260.00" at bounding box center [947, 506] width 143 height 17
type input "2"
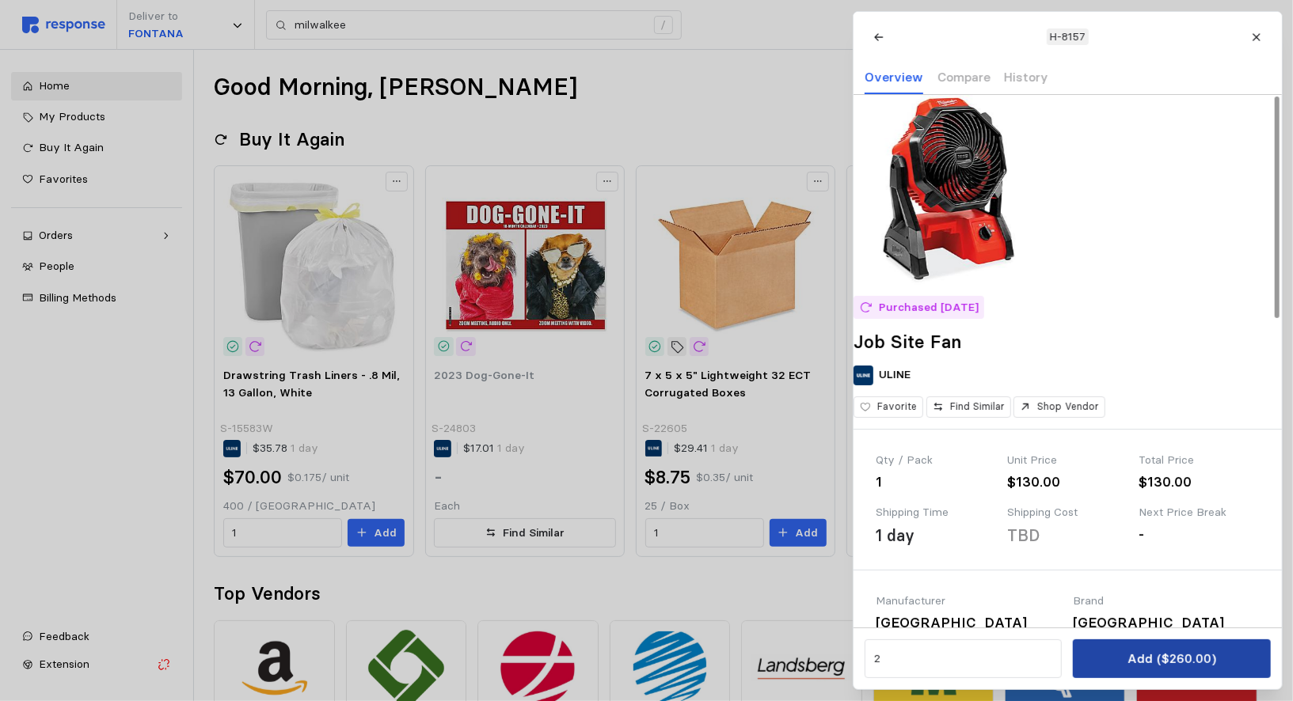
click at [1106, 658] on button "Add ($260.00)" at bounding box center [1171, 659] width 197 height 39
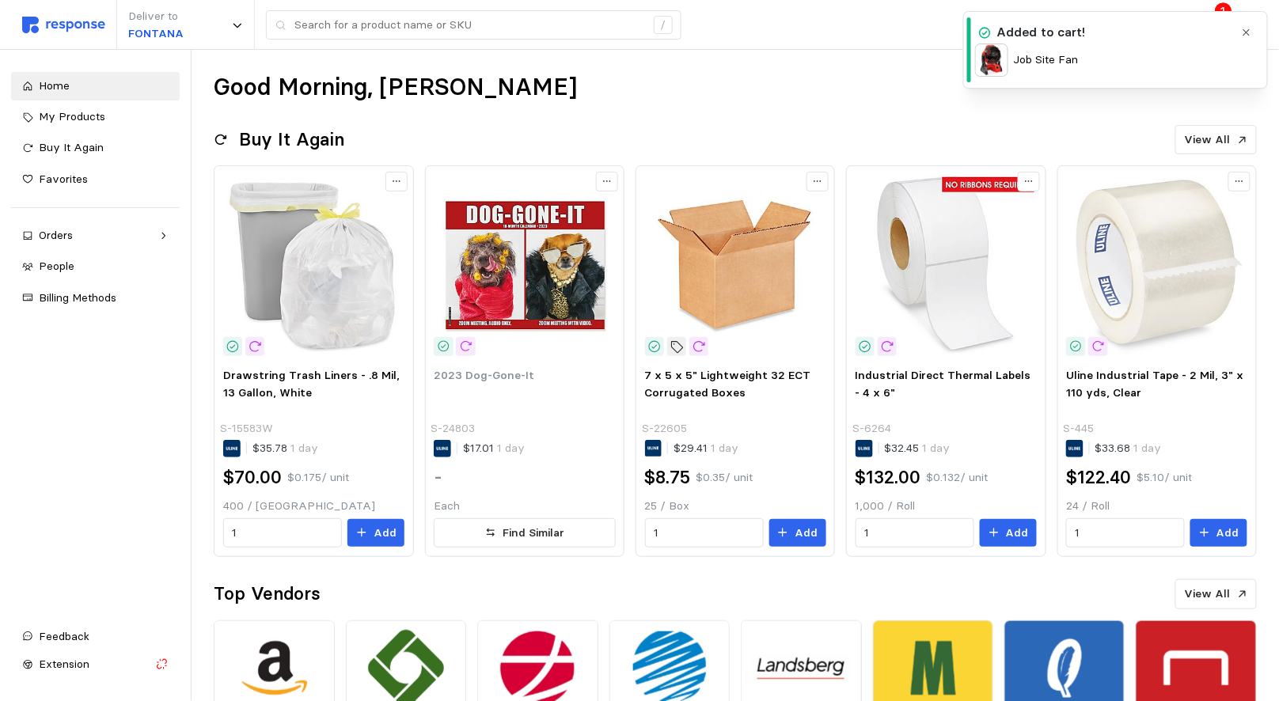
click at [893, 82] on div "Good Morning, [PERSON_NAME]" at bounding box center [736, 87] width 1044 height 31
click at [1199, 31] on button at bounding box center [1210, 25] width 28 height 28
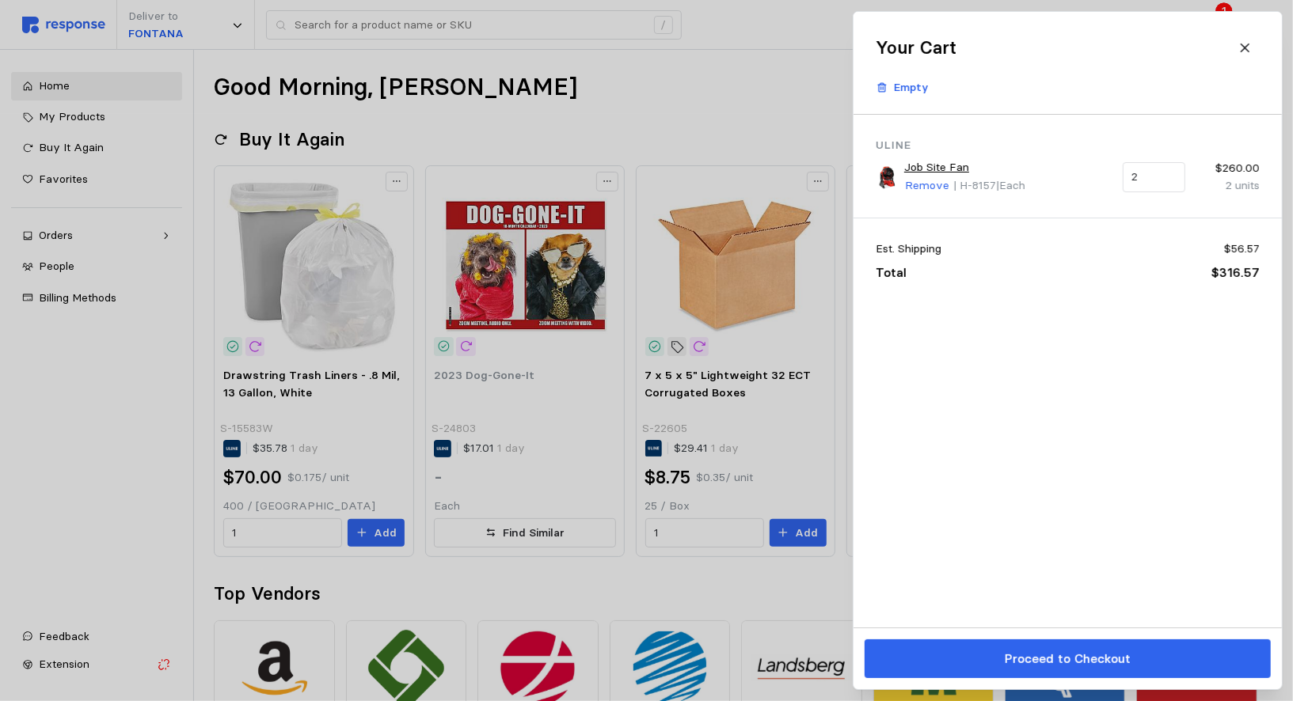
click at [789, 124] on div at bounding box center [646, 350] width 1293 height 701
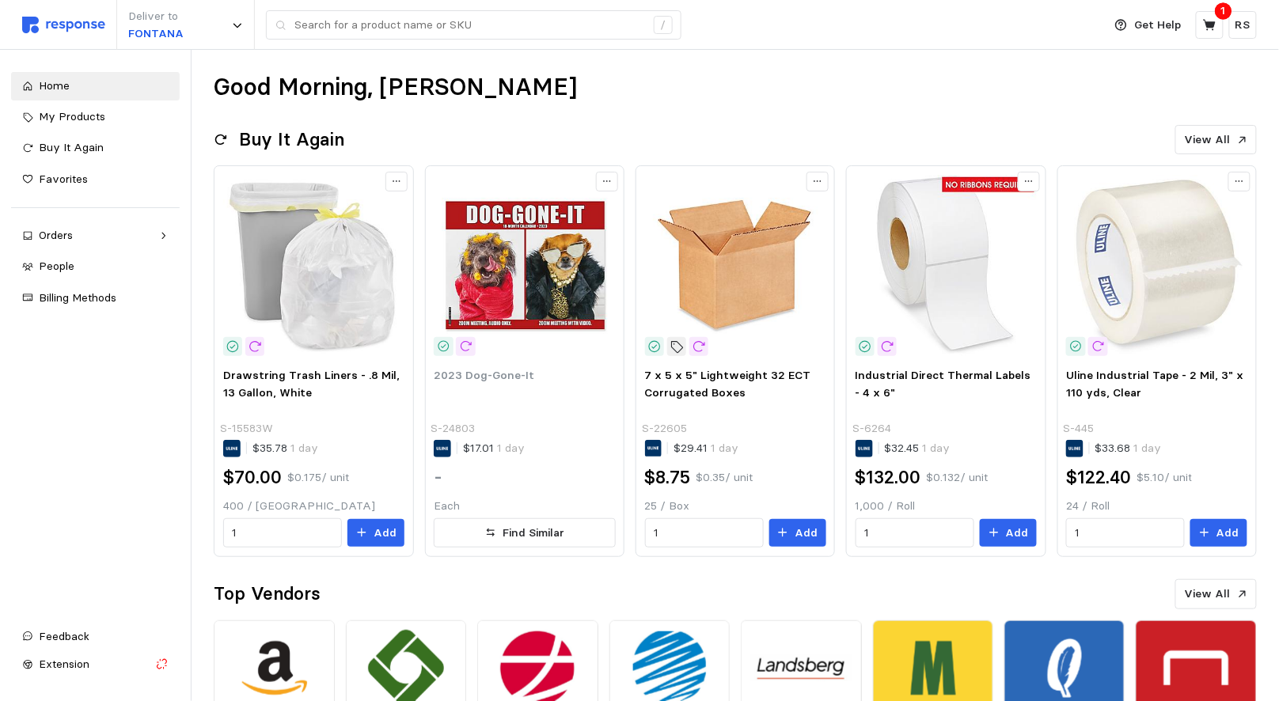
click at [749, 82] on div "Good Morning, [PERSON_NAME]" at bounding box center [736, 87] width 1044 height 31
click at [1140, 45] on div "Get Help 1 RS" at bounding box center [1182, 25] width 152 height 50
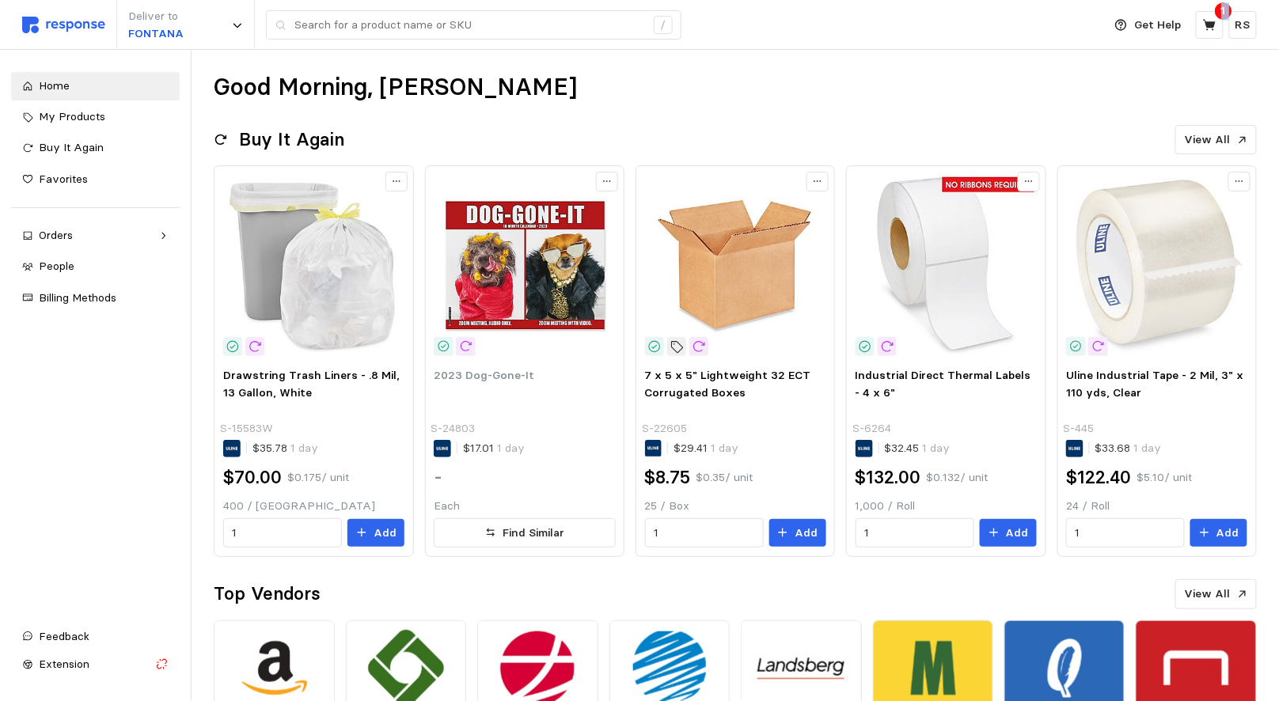
click at [1140, 45] on div "Get Help 1 RS" at bounding box center [1182, 25] width 152 height 50
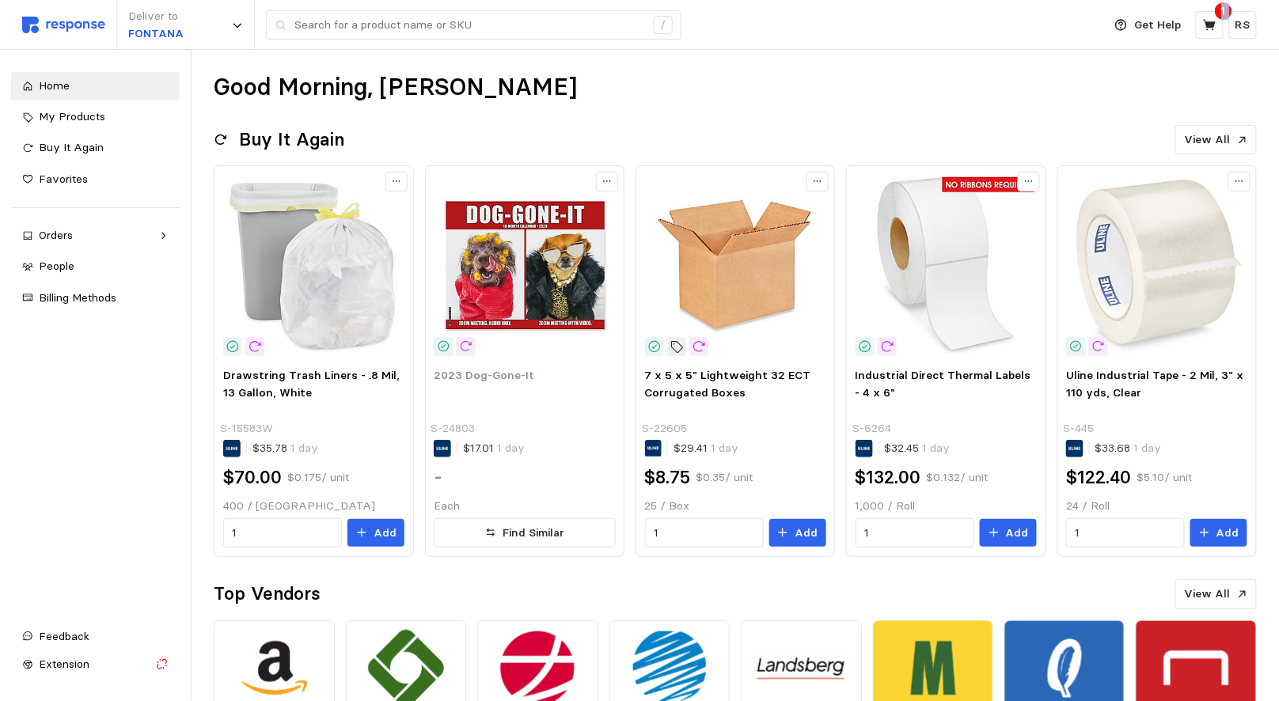
click at [1140, 45] on div "Get Help 1 RS" at bounding box center [1182, 25] width 152 height 50
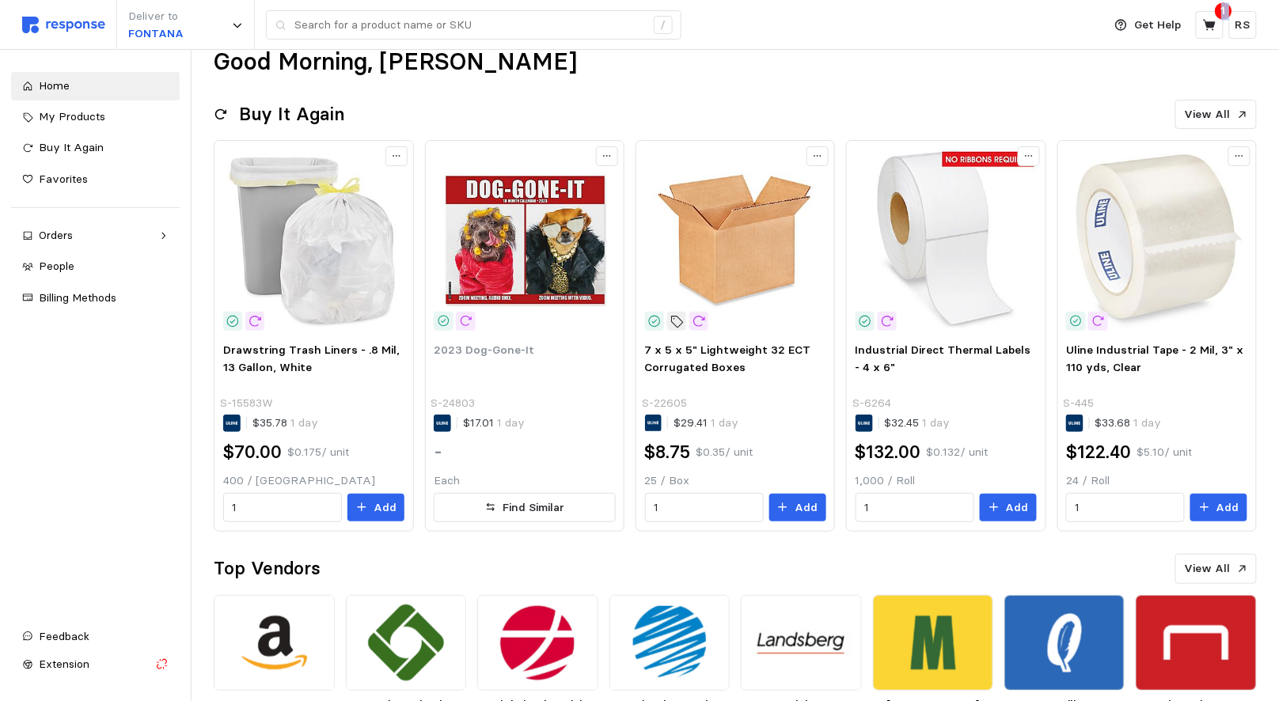
scroll to position [21, 0]
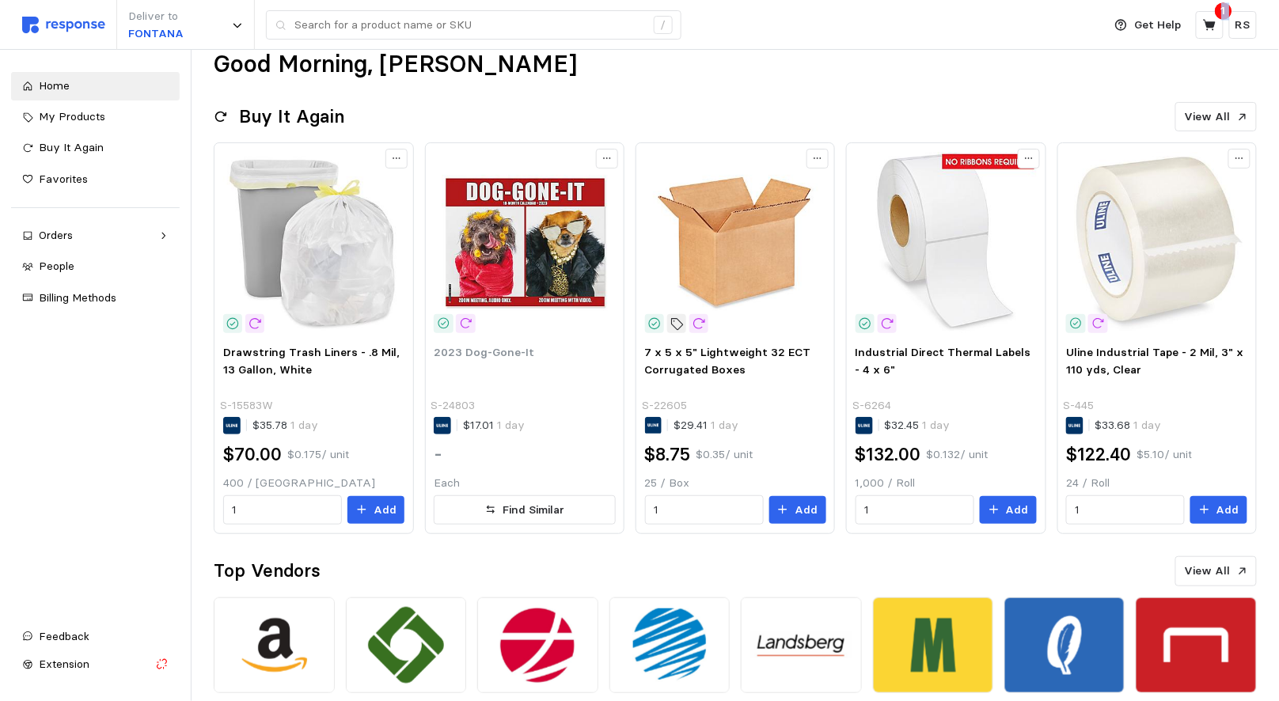
click at [1140, 45] on div "Get Help 1 RS" at bounding box center [1182, 25] width 152 height 50
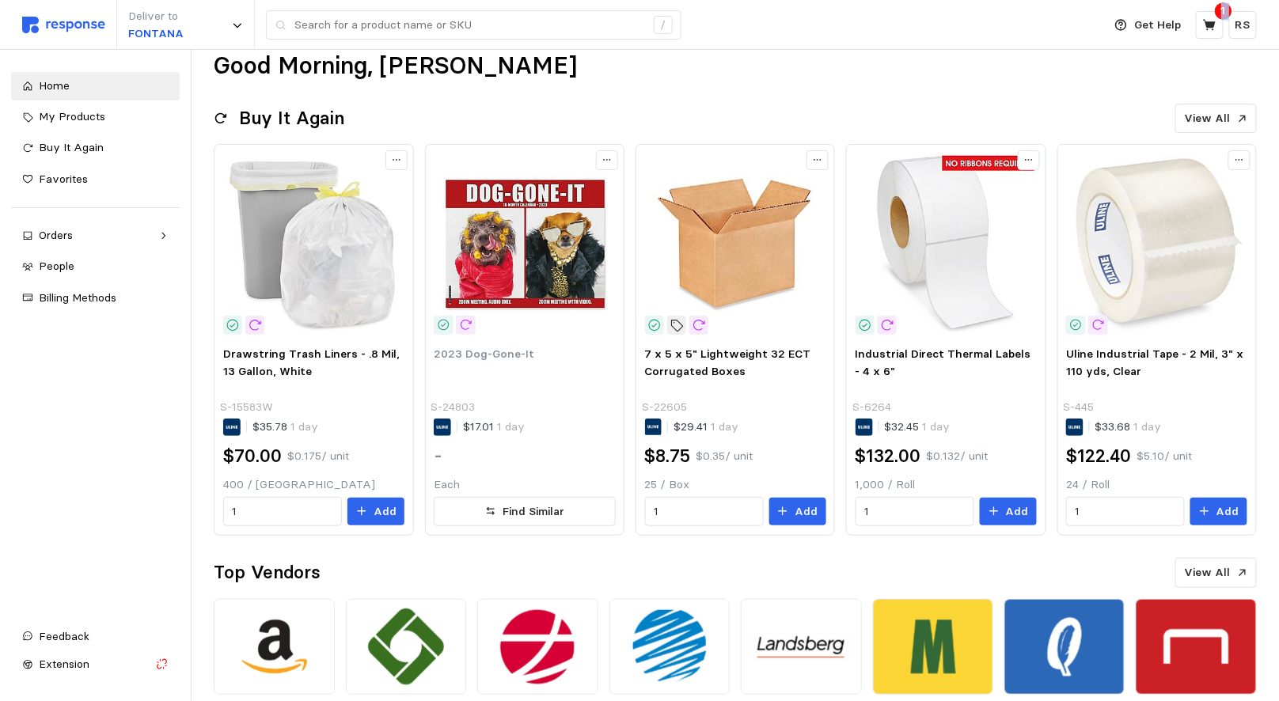
click at [1140, 45] on div "Get Help 1 RS" at bounding box center [1182, 25] width 152 height 50
click at [1083, 104] on div "Buy It Again View All" at bounding box center [736, 119] width 1044 height 30
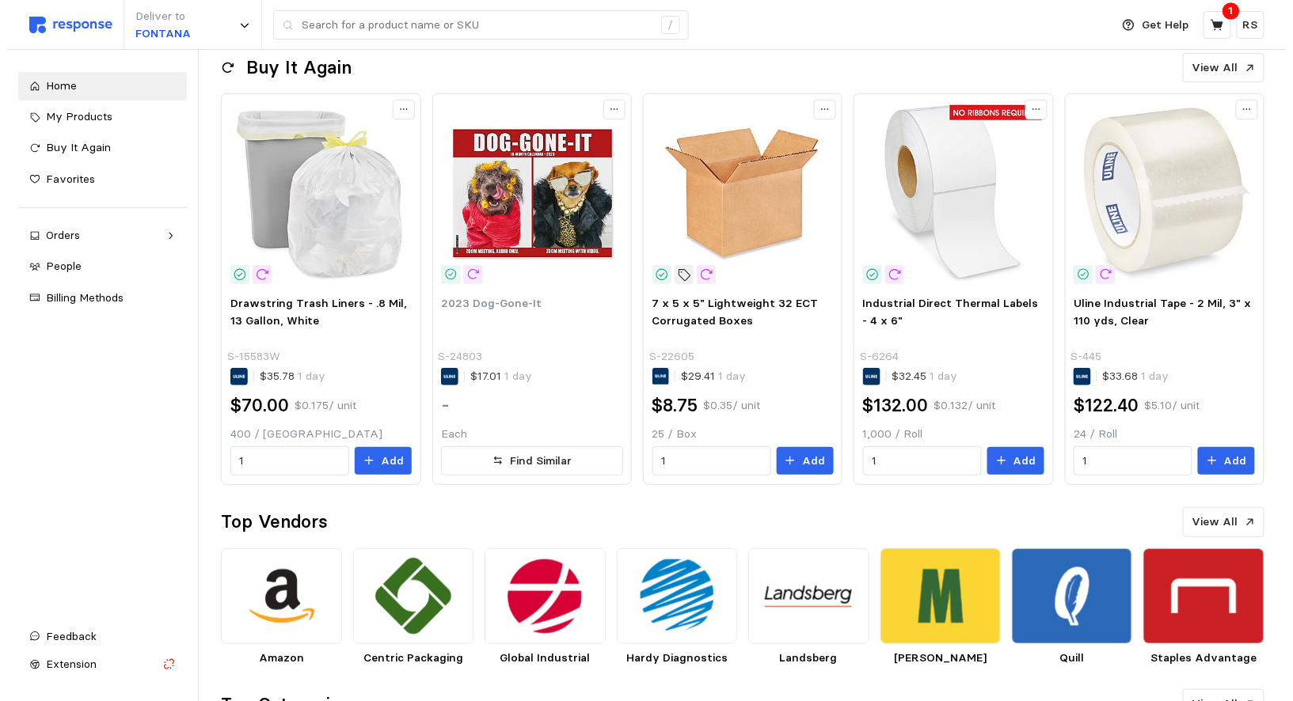
scroll to position [0, 0]
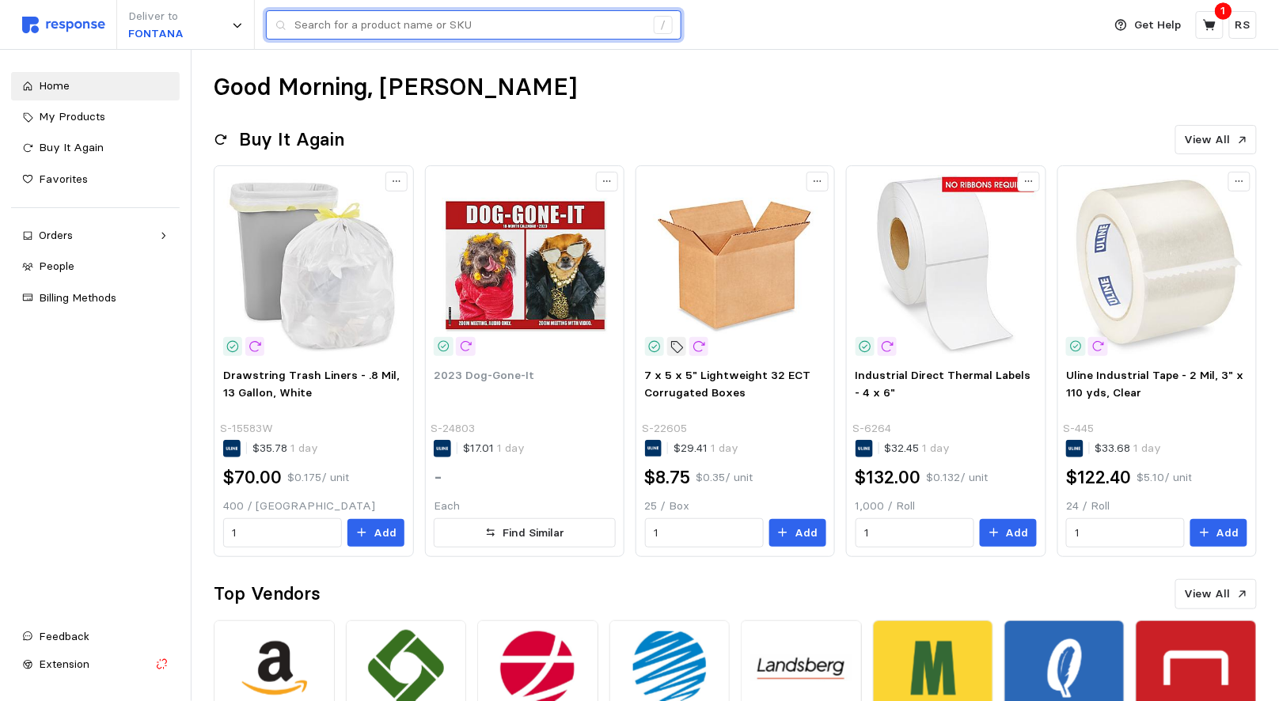
click at [321, 21] on input "text" at bounding box center [470, 25] width 351 height 29
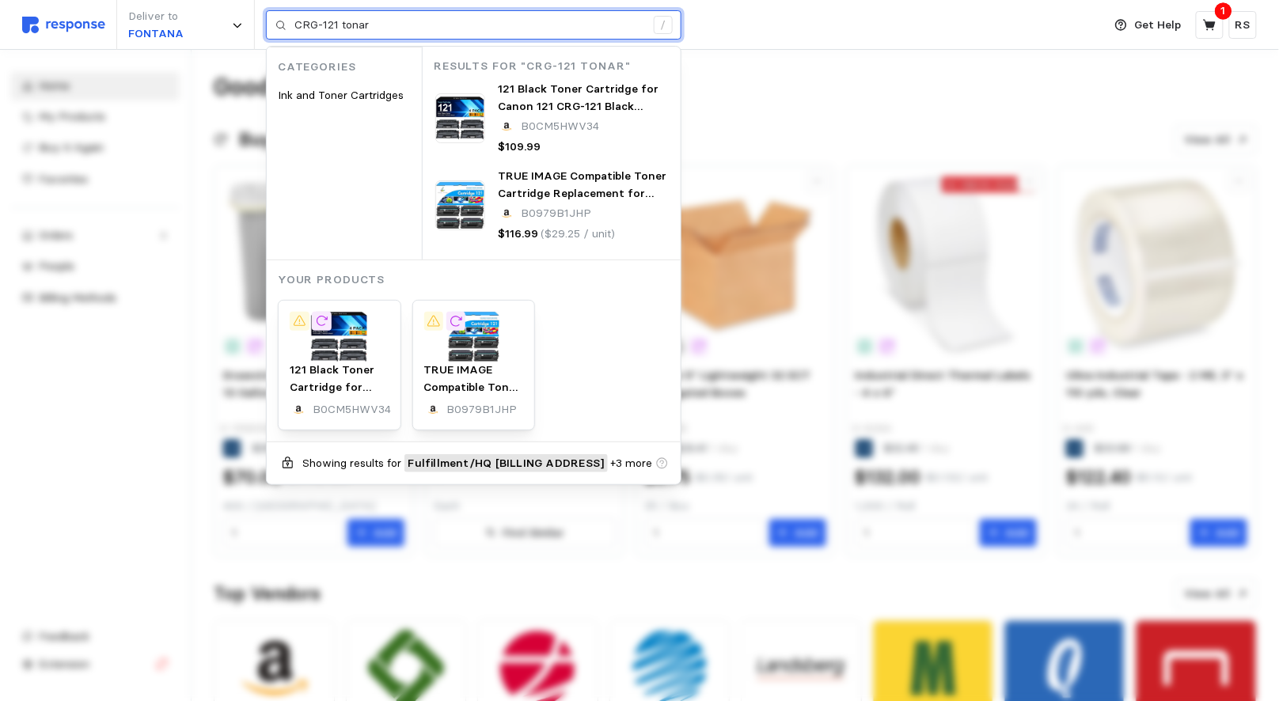
type input "CRG-121 tonar"
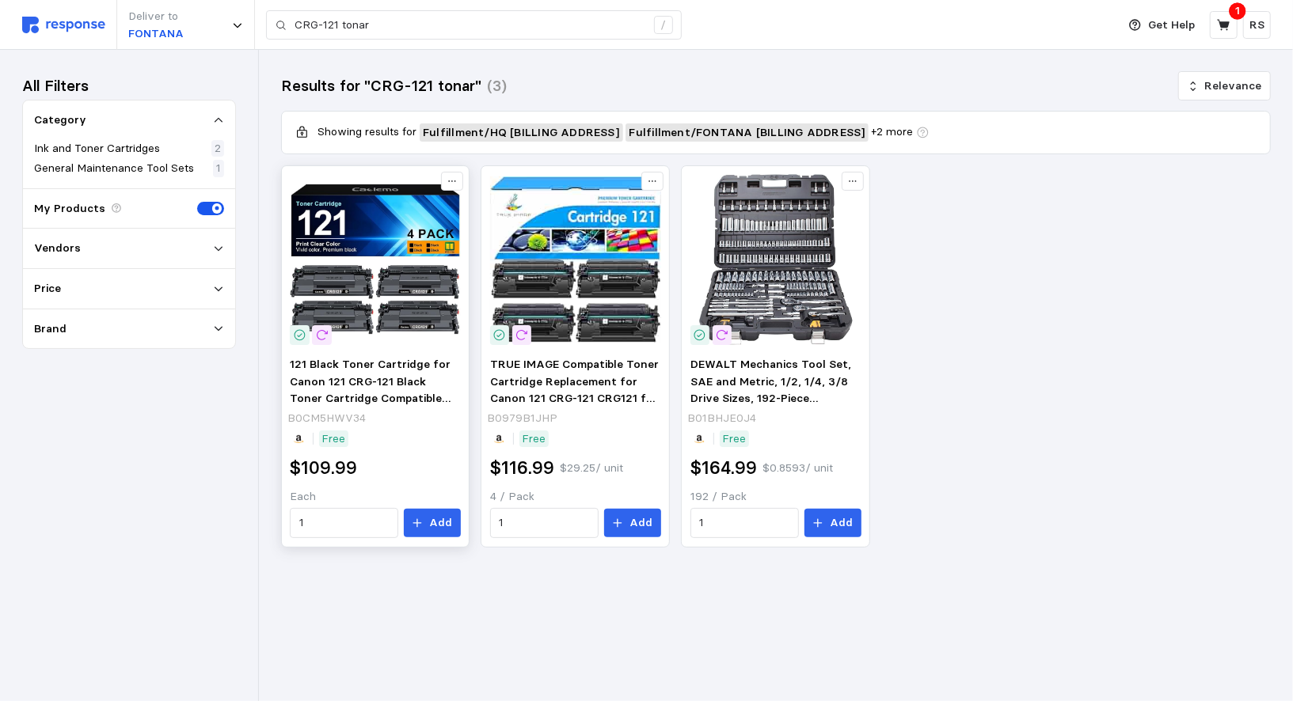
click at [445, 419] on div "B0CM5HWV34" at bounding box center [373, 418] width 173 height 17
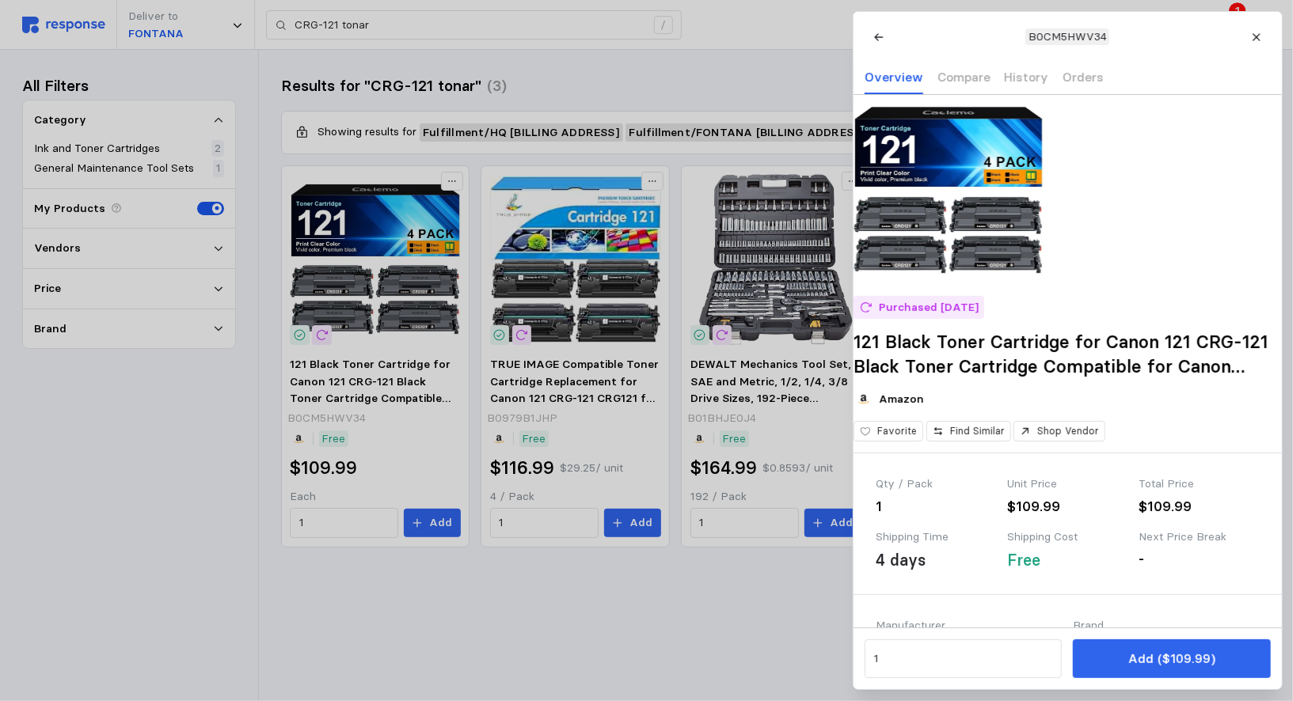
click at [420, 396] on div at bounding box center [646, 350] width 1293 height 701
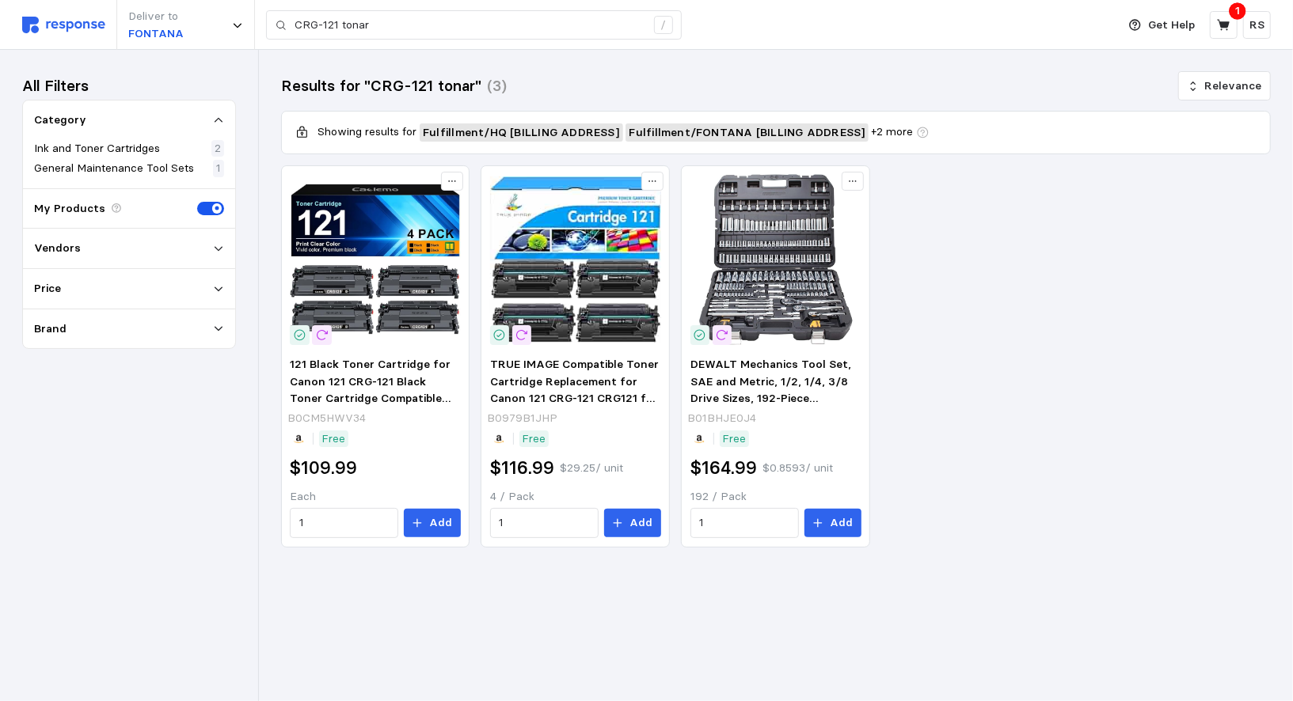
click at [420, 396] on span "121 Black Toner Cartridge for Canon 121 CRG-121 Black Toner Cartridge Compatibl…" at bounding box center [374, 398] width 169 height 83
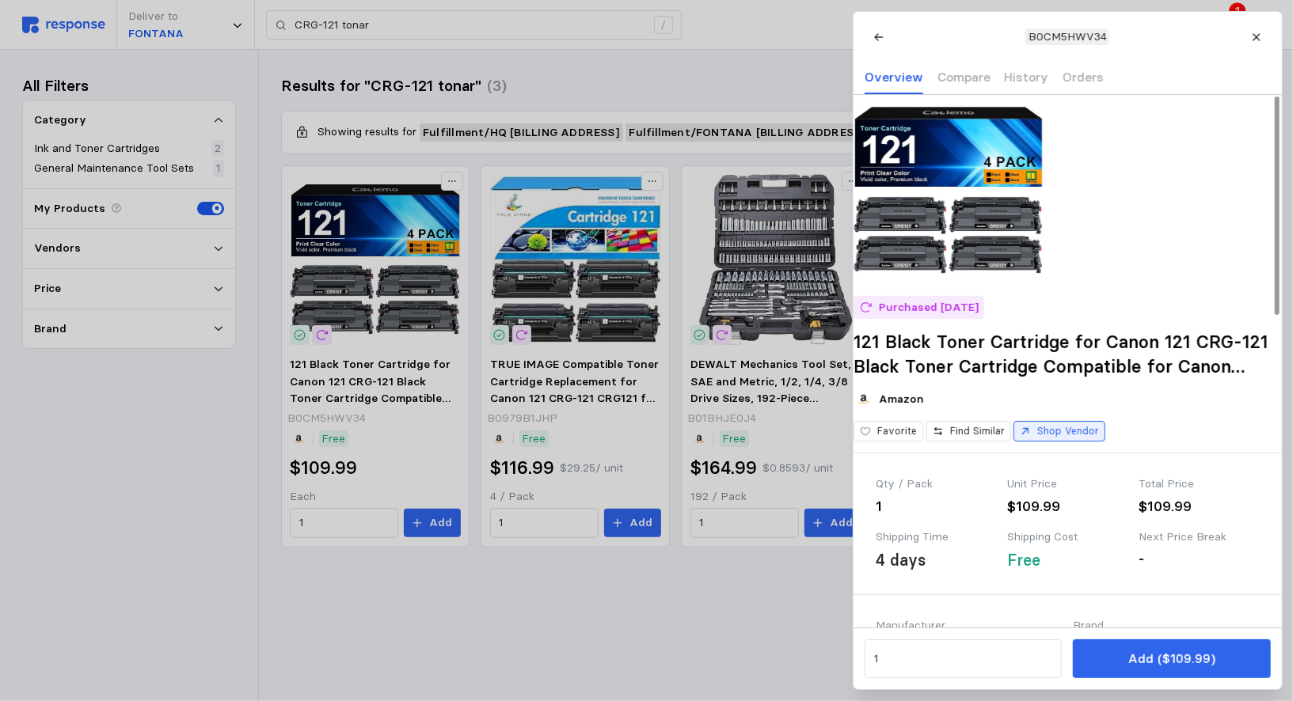
click at [1051, 443] on button "Shop Vendor" at bounding box center [1059, 431] width 92 height 21
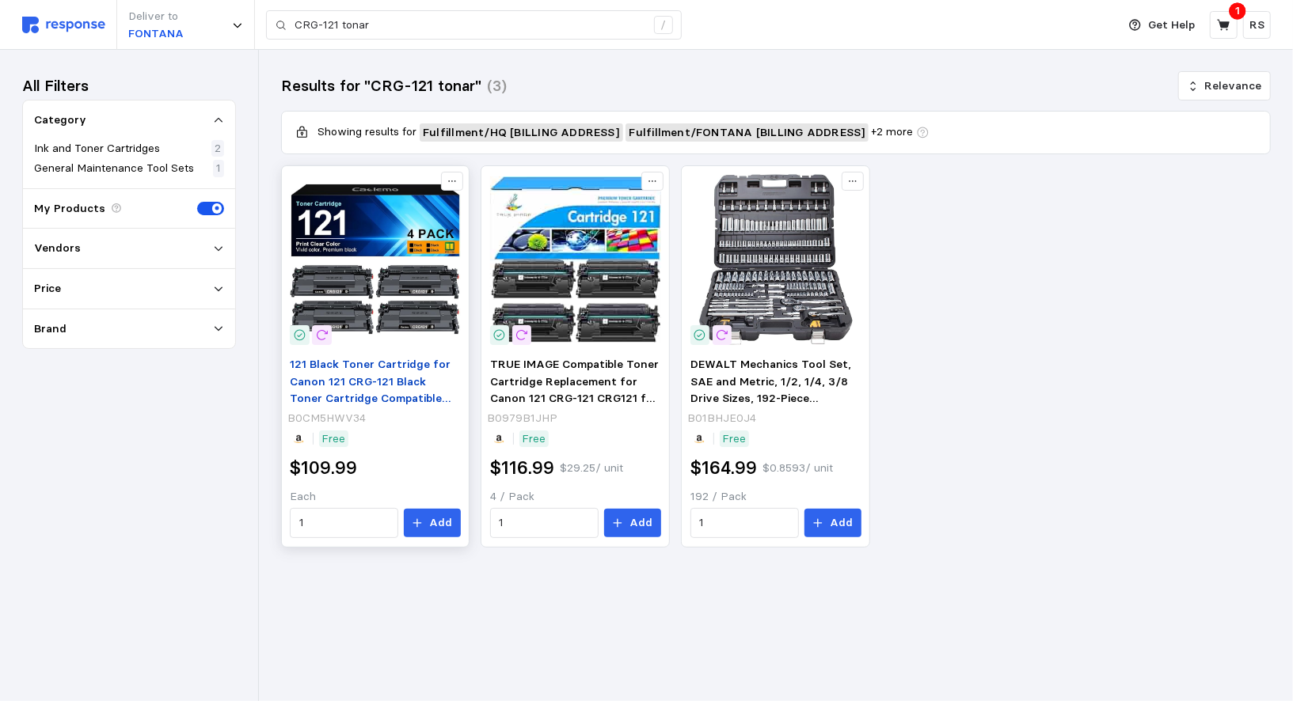
click at [383, 378] on span "121 Black Toner Cartridge for Canon 121 CRG-121 Black Toner Cartridge Compatibl…" at bounding box center [374, 398] width 169 height 83
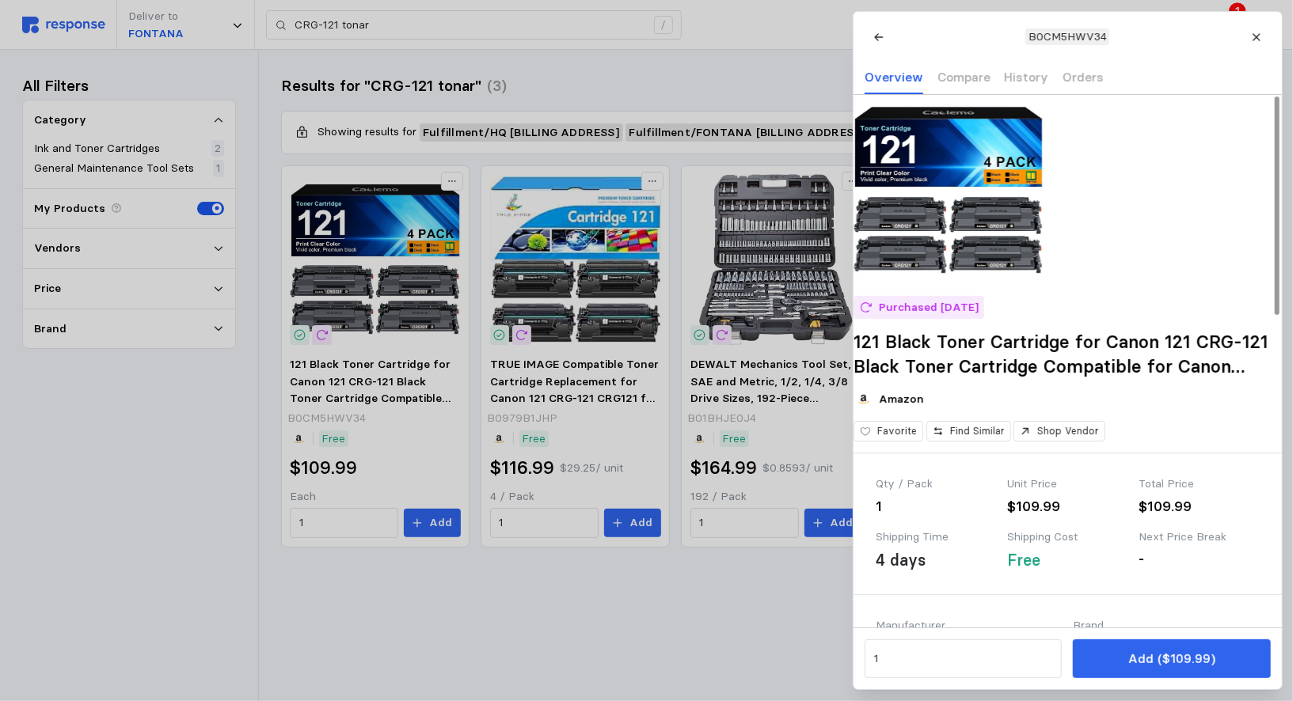
click at [894, 367] on h2 "121 Black Toner Cartridge for Canon 121 CRG-121 Black Toner Cartridge Compatibl…" at bounding box center [1067, 354] width 428 height 48
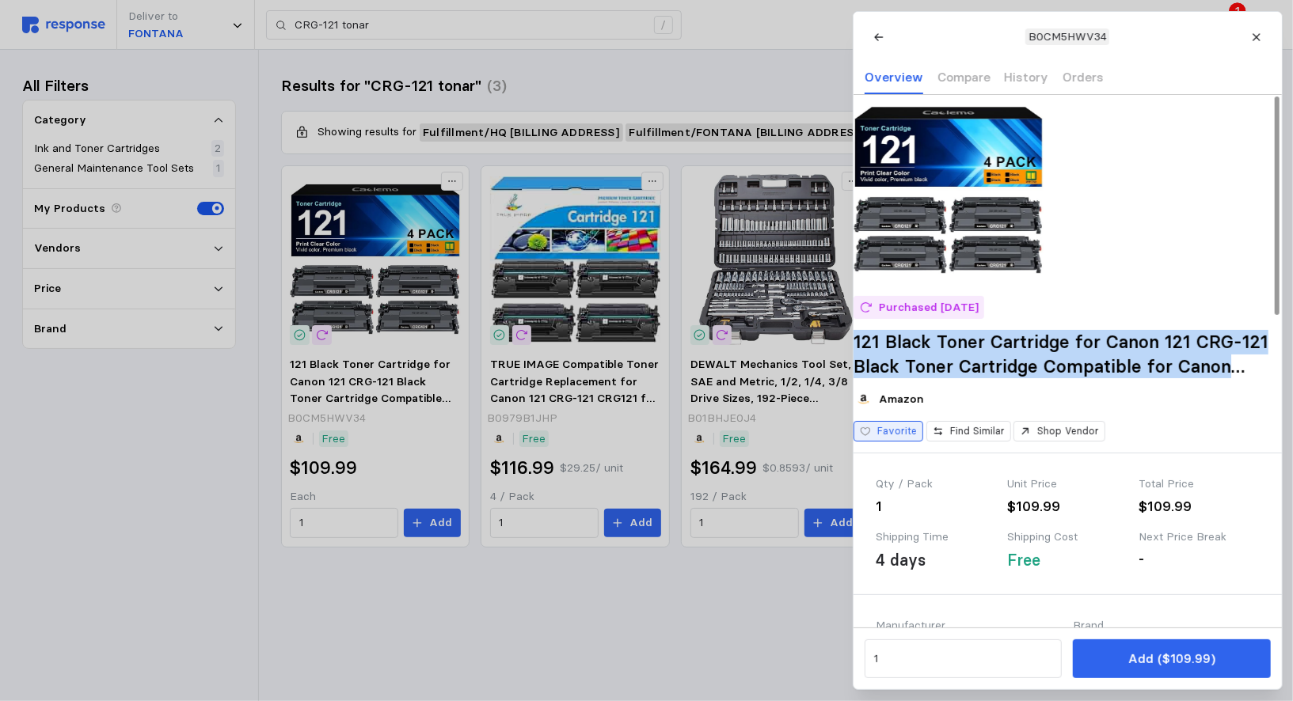
click at [923, 441] on button "Favorite" at bounding box center [888, 431] width 70 height 21
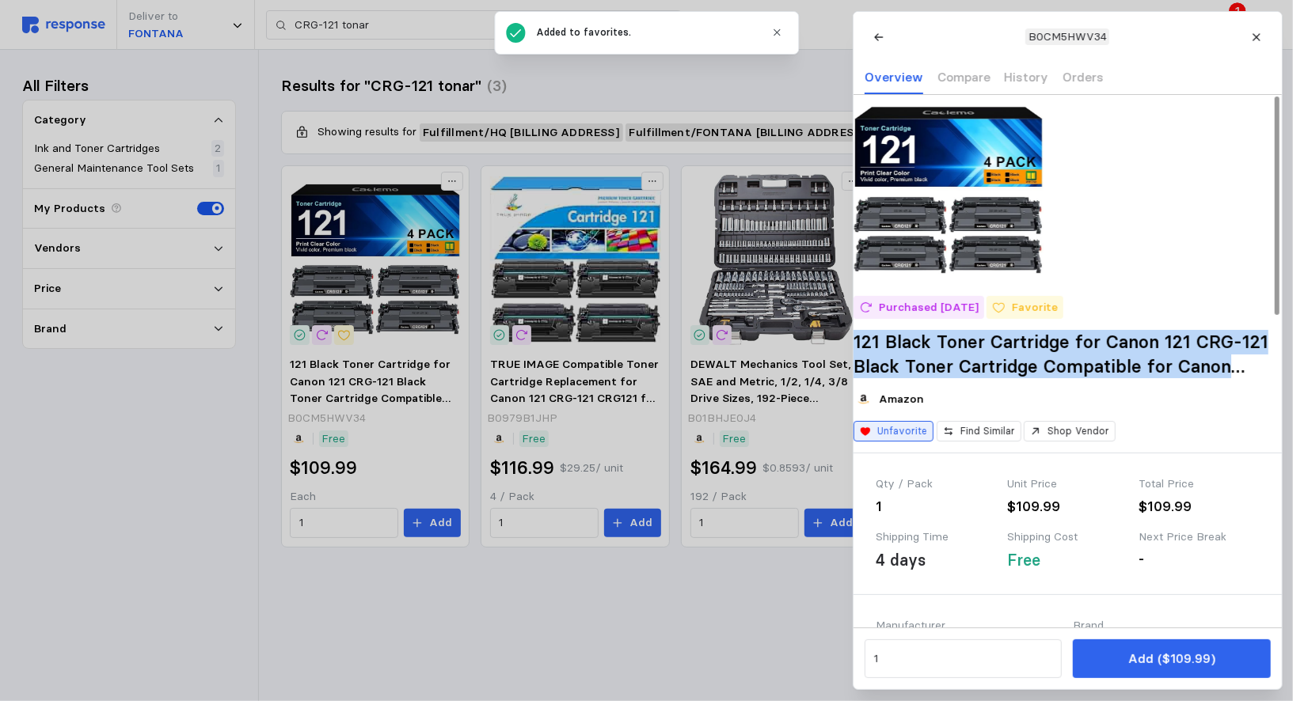
click at [903, 439] on p "Unfavorite" at bounding box center [902, 431] width 50 height 14
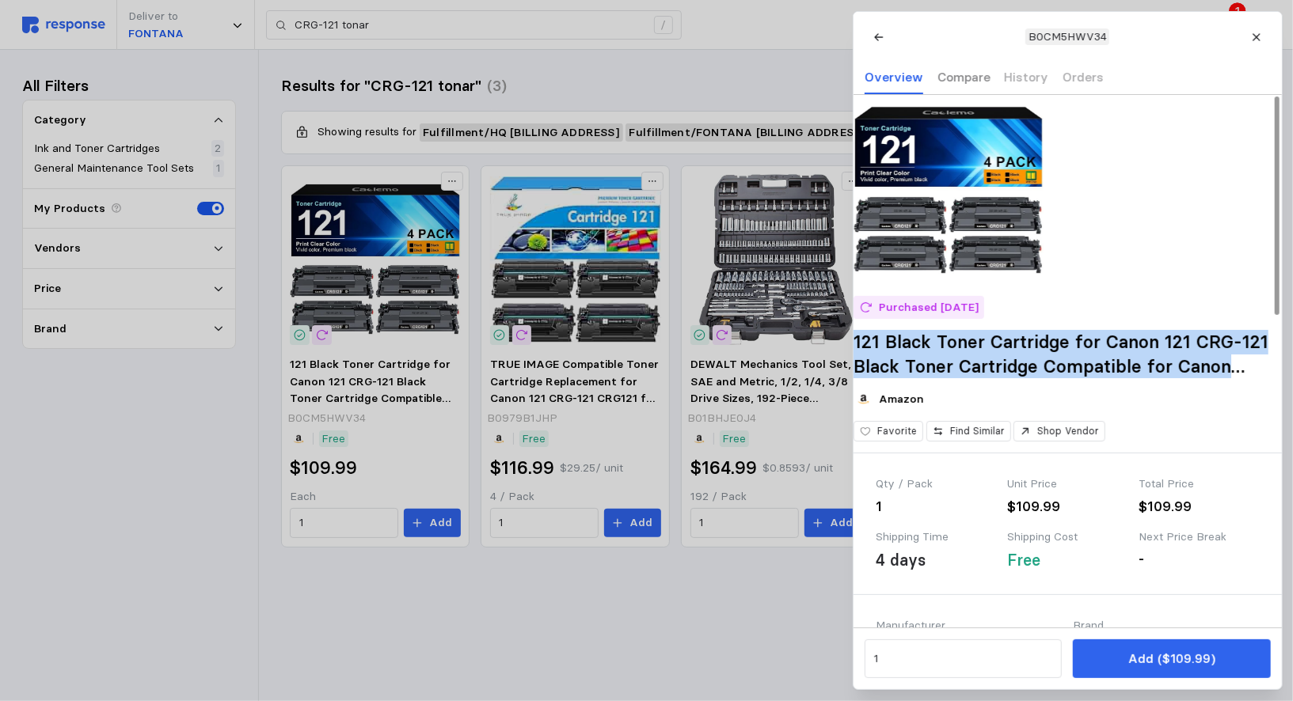
click at [977, 75] on p "Compare" at bounding box center [963, 77] width 53 height 20
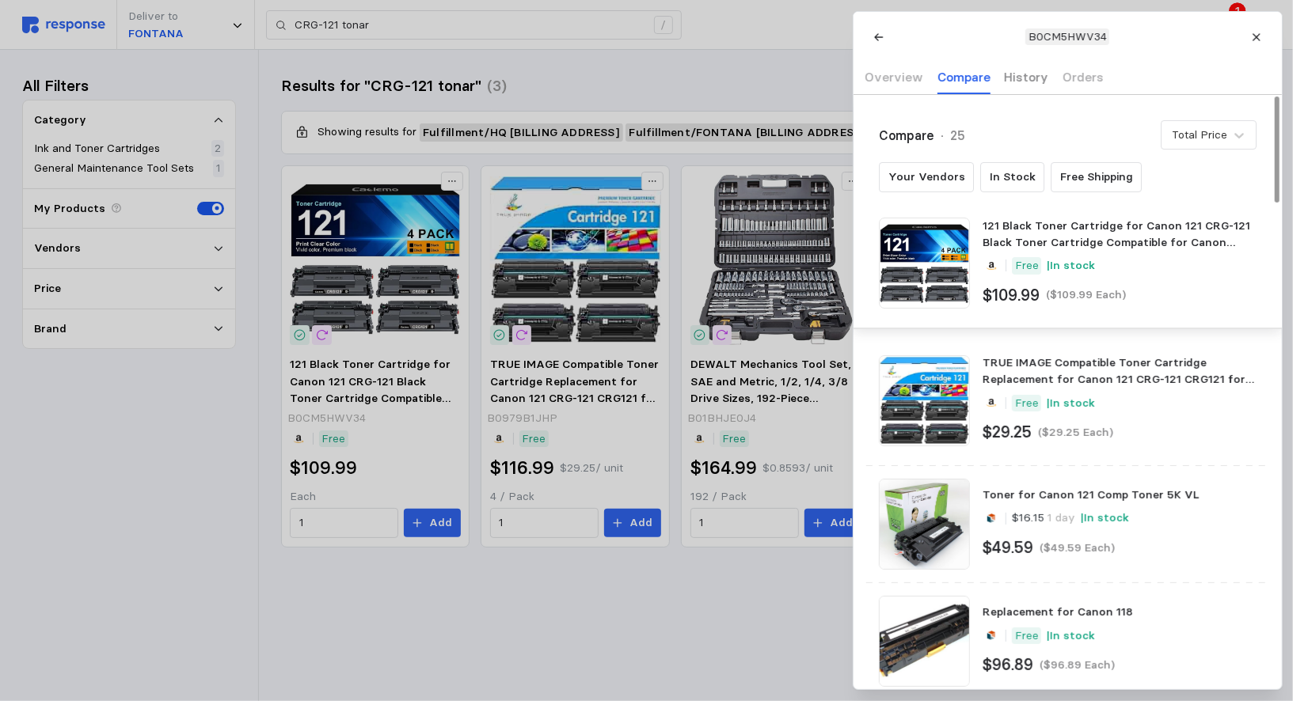
click at [1023, 77] on p "History" at bounding box center [1026, 77] width 44 height 20
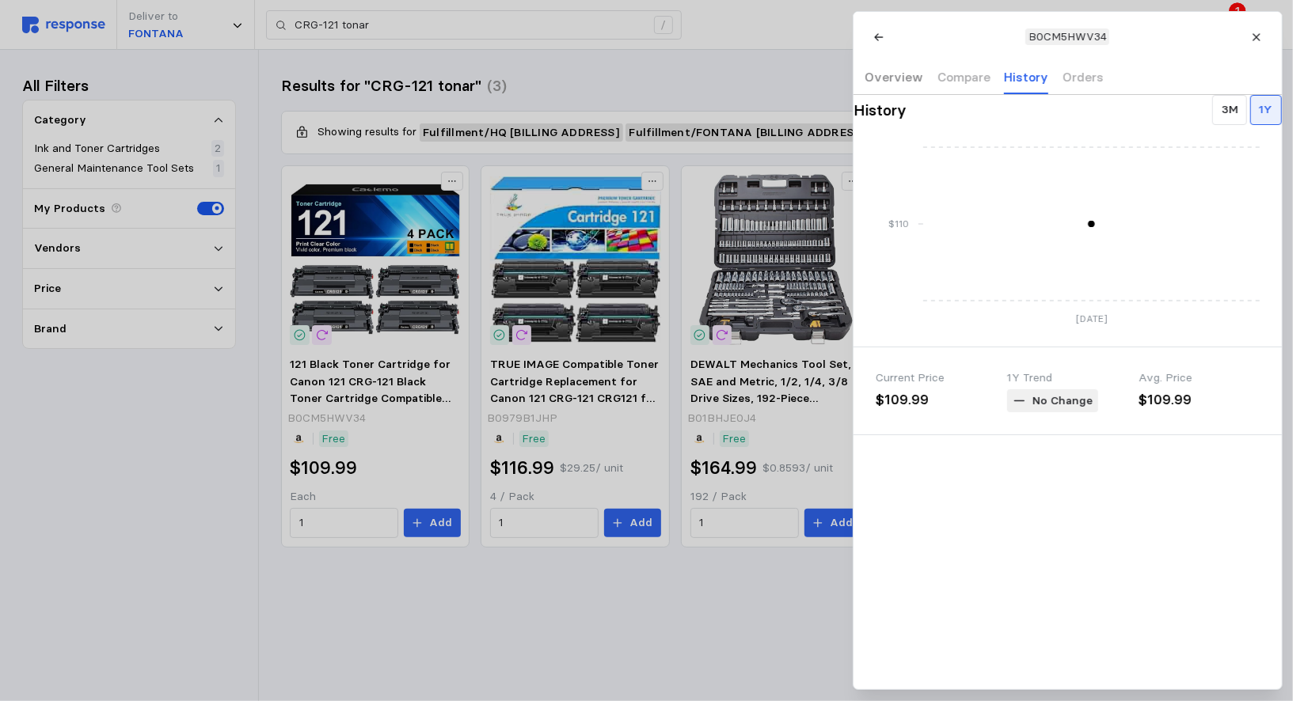
click at [891, 82] on p "Overview" at bounding box center [894, 77] width 59 height 20
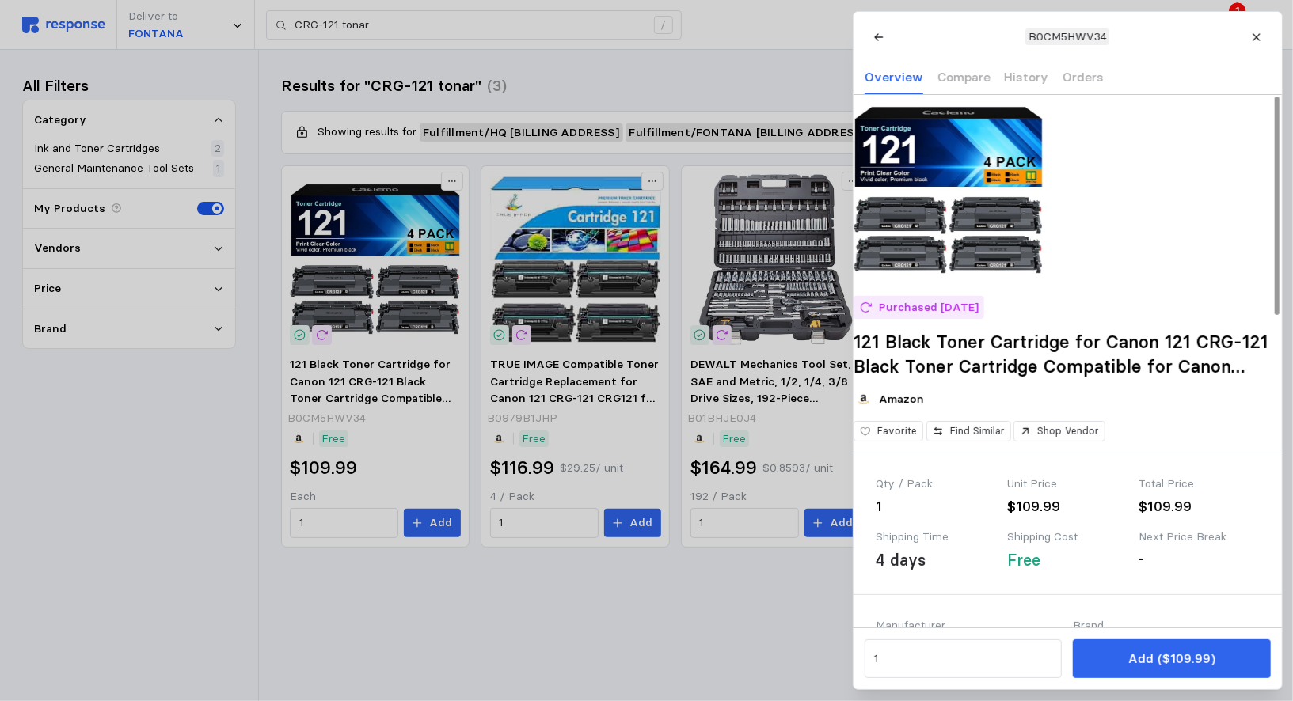
click at [1017, 49] on div "B0CM5HWV34" at bounding box center [1068, 37] width 406 height 28
click at [925, 67] on div "Overview Compare History Orders" at bounding box center [984, 78] width 239 height 32
click at [945, 74] on p "Compare" at bounding box center [963, 77] width 53 height 20
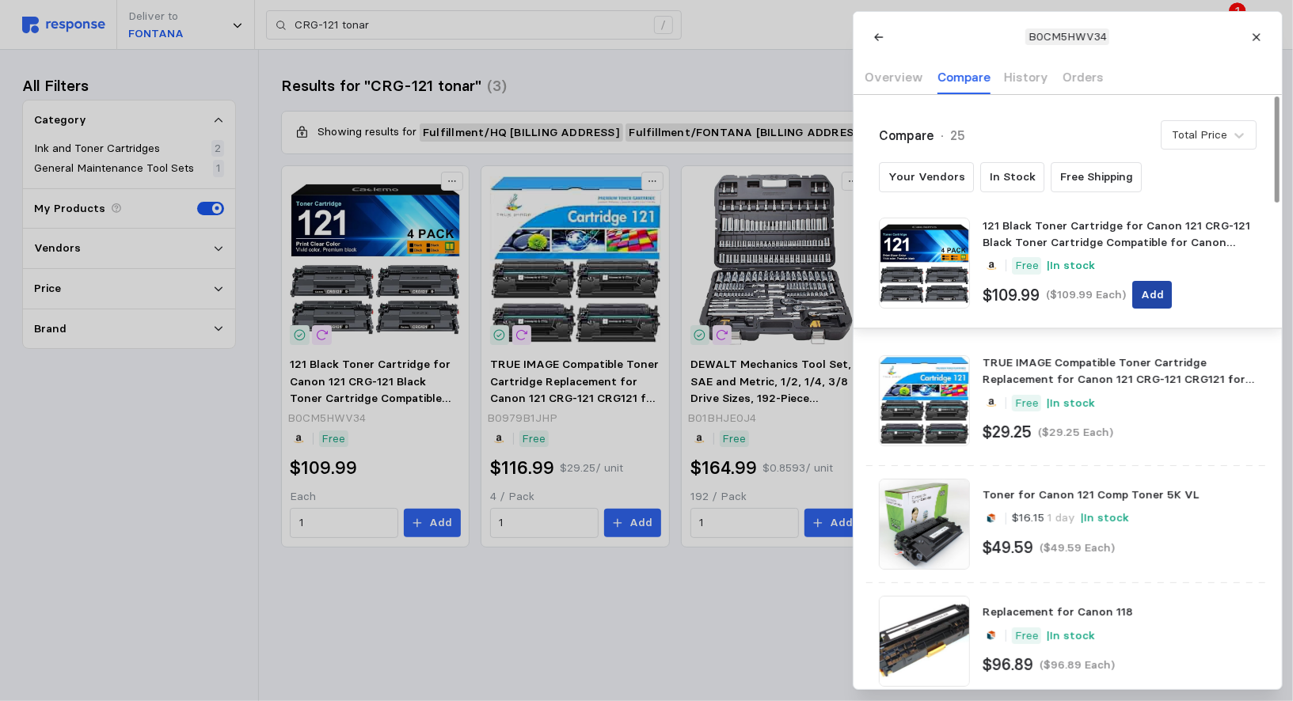
click at [1146, 281] on button "Add" at bounding box center [1152, 295] width 40 height 29
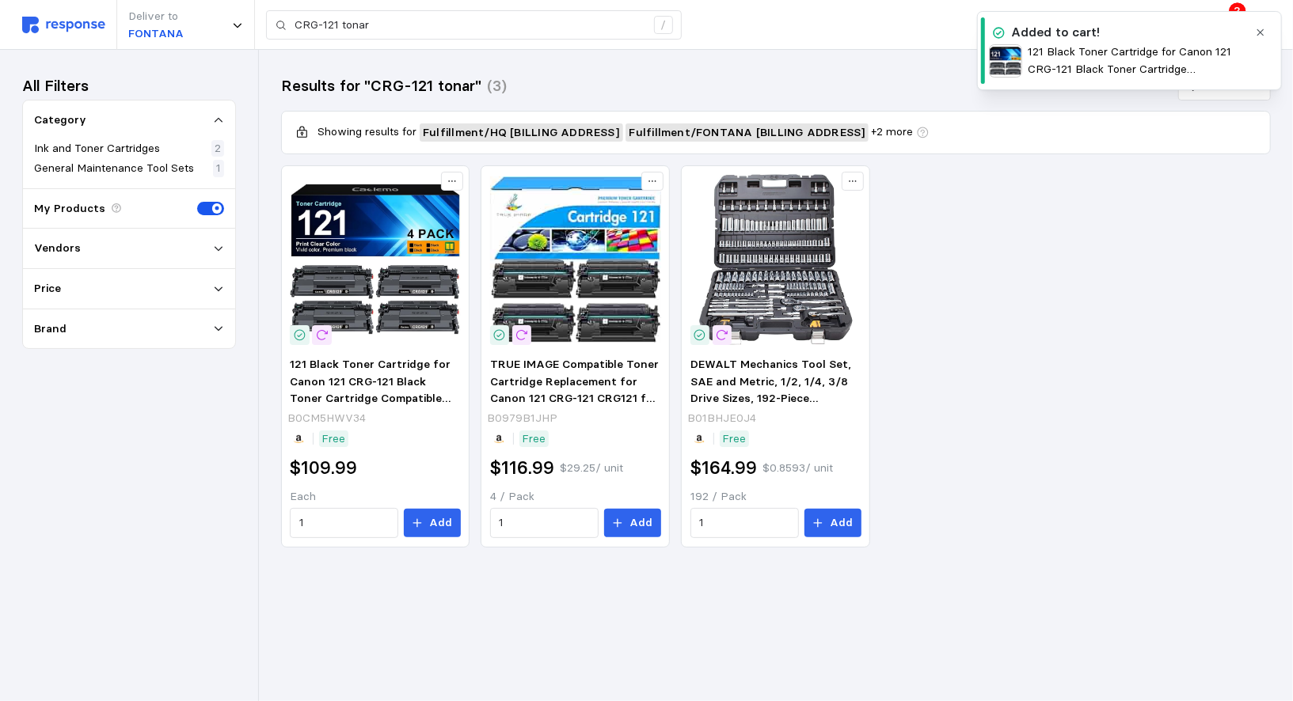
click at [1026, 56] on div "121 Black Toner Cartridge for Canon 121 CRG-121 Black Toner Cartridge Compatibl…" at bounding box center [1118, 61] width 259 height 34
click at [1264, 29] on icon "button" at bounding box center [1260, 32] width 11 height 11
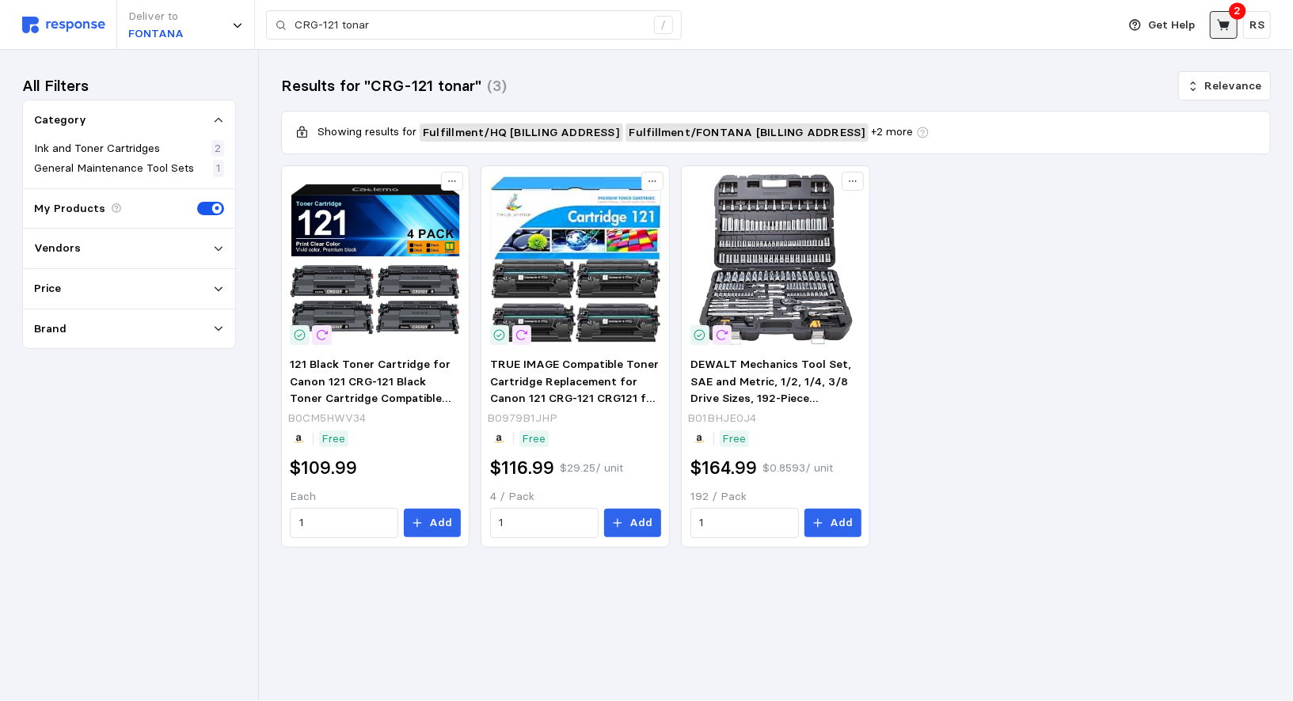
click at [1231, 22] on button at bounding box center [1224, 25] width 28 height 28
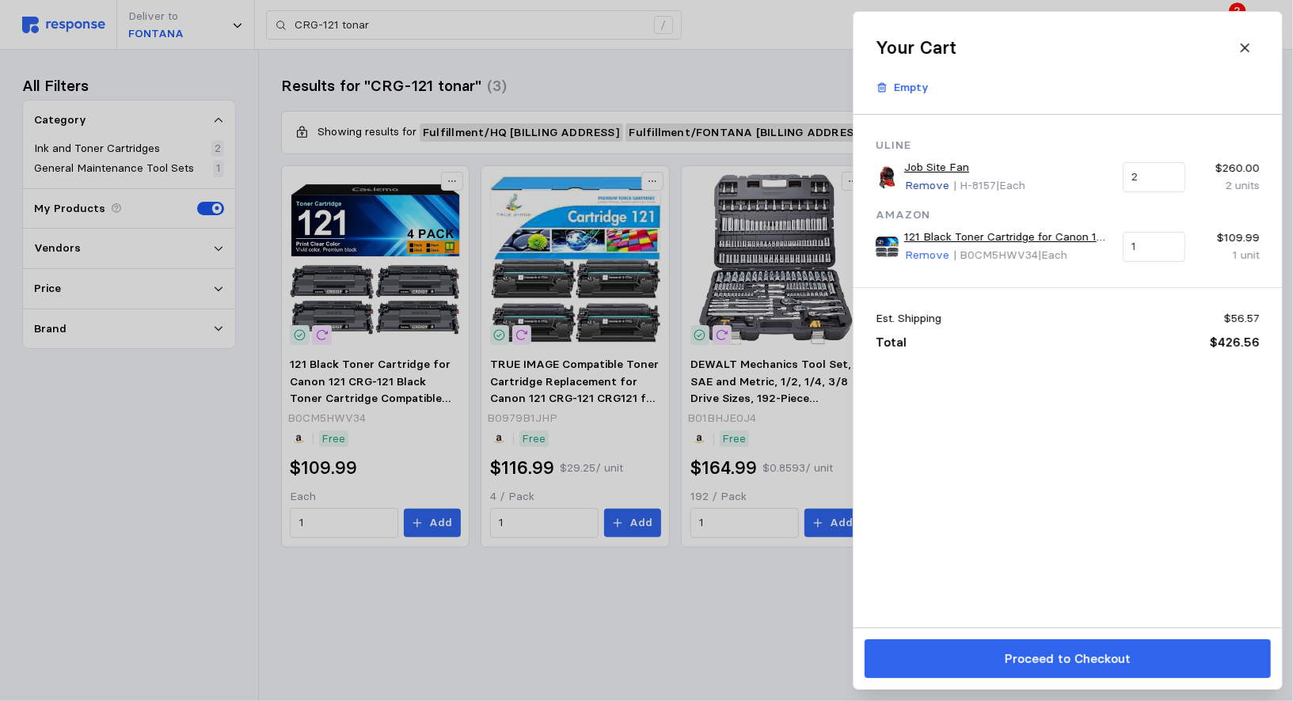
click at [911, 183] on p "Remove" at bounding box center [927, 185] width 44 height 17
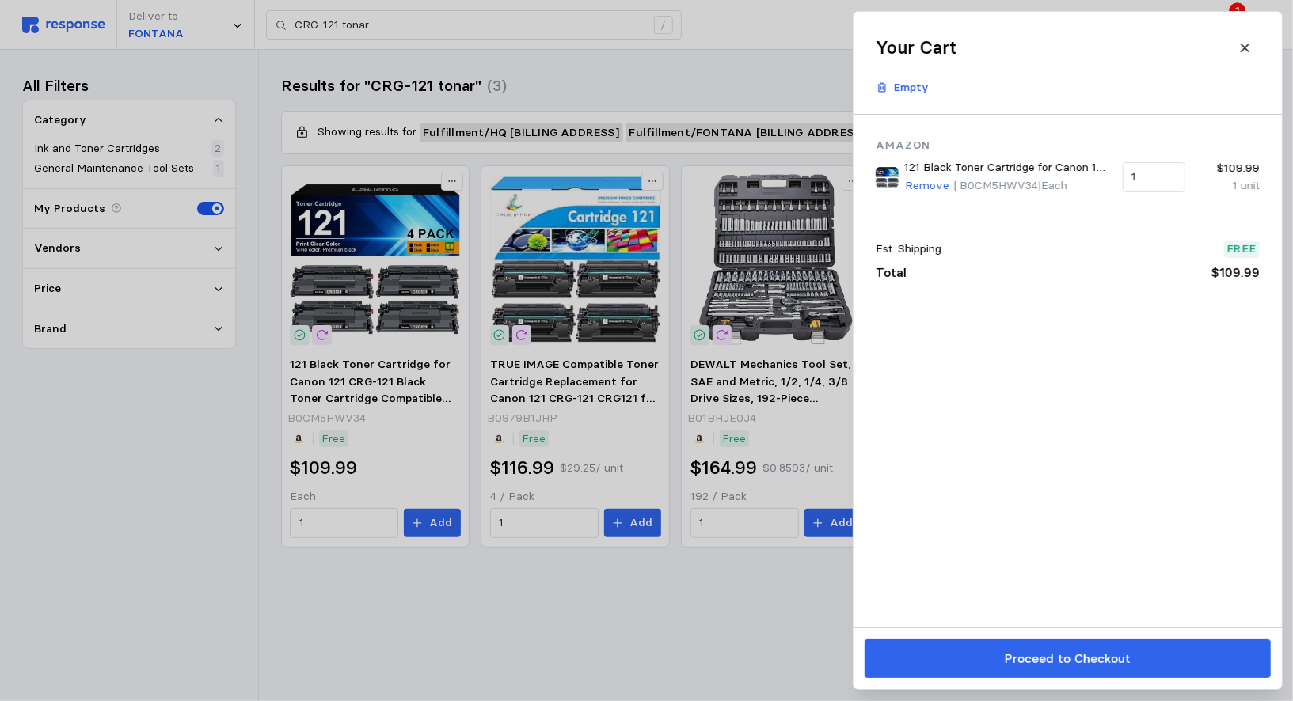
click at [959, 166] on link "121 Black Toner Cartridge for Canon 121 CRG-121 Black Toner Cartridge Compatibl…" at bounding box center [1007, 167] width 207 height 17
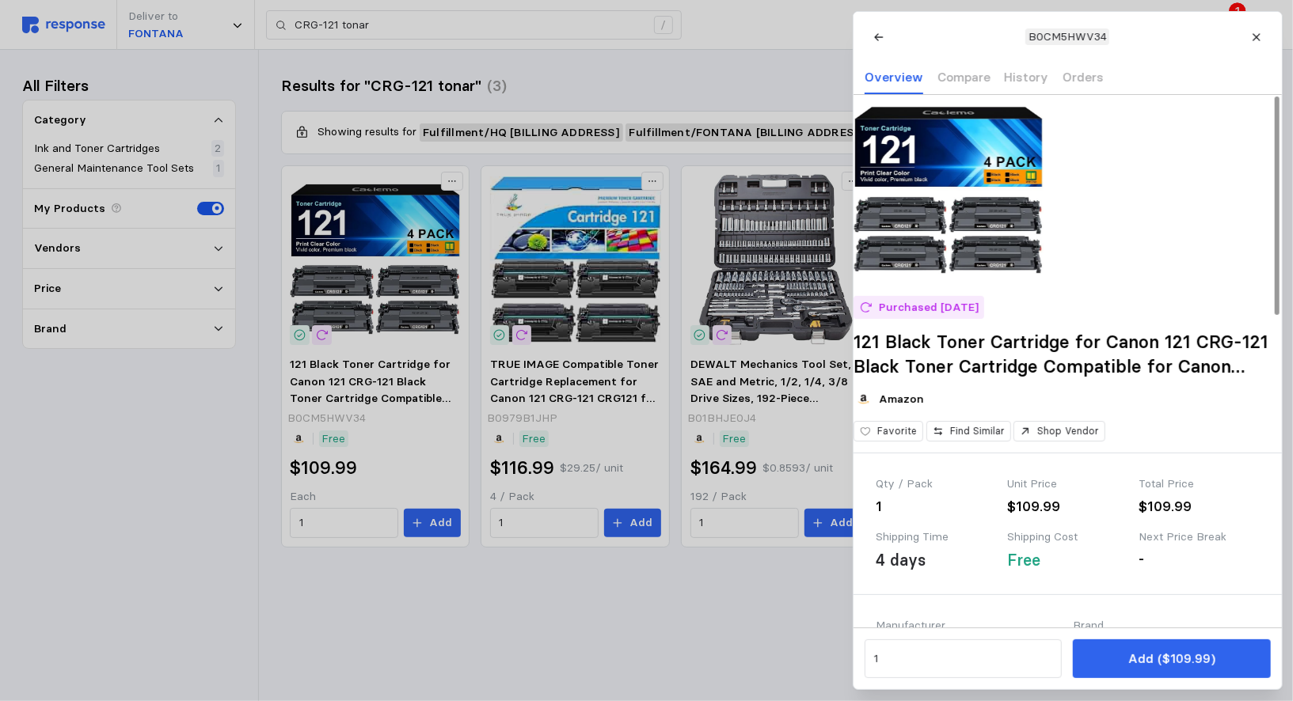
click at [802, 51] on div at bounding box center [646, 350] width 1293 height 701
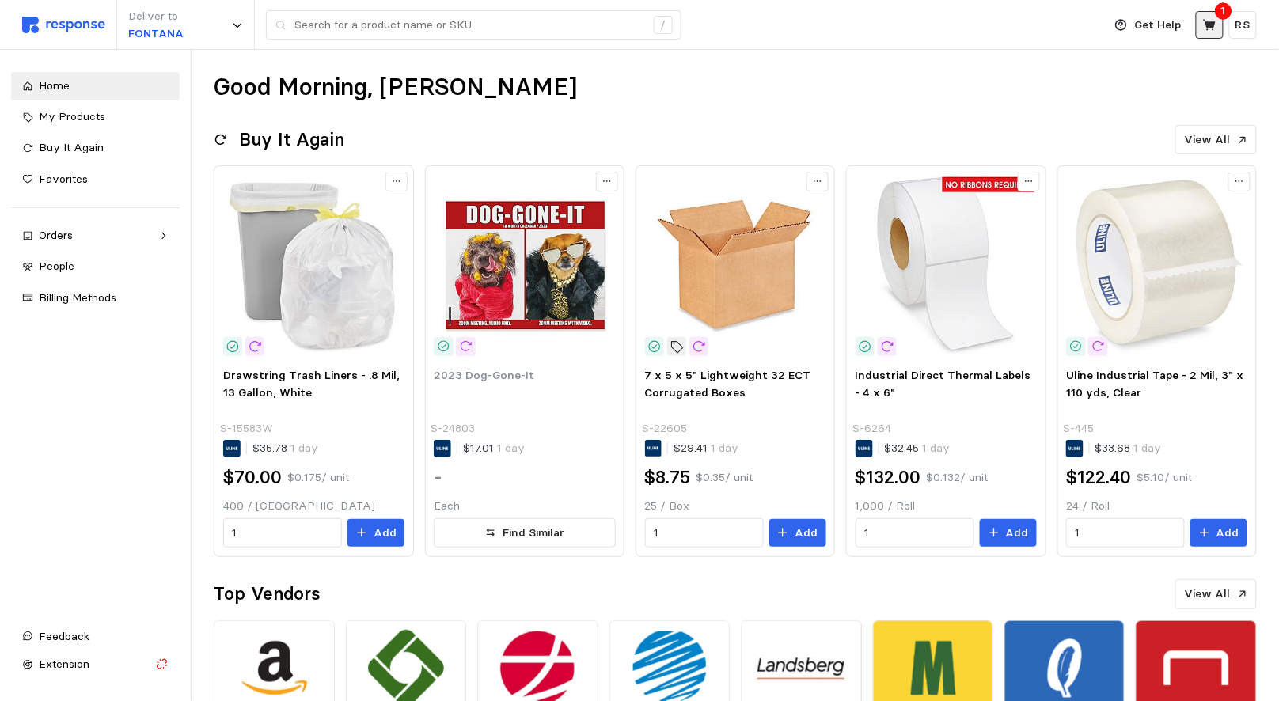
click at [1212, 22] on icon at bounding box center [1209, 24] width 13 height 11
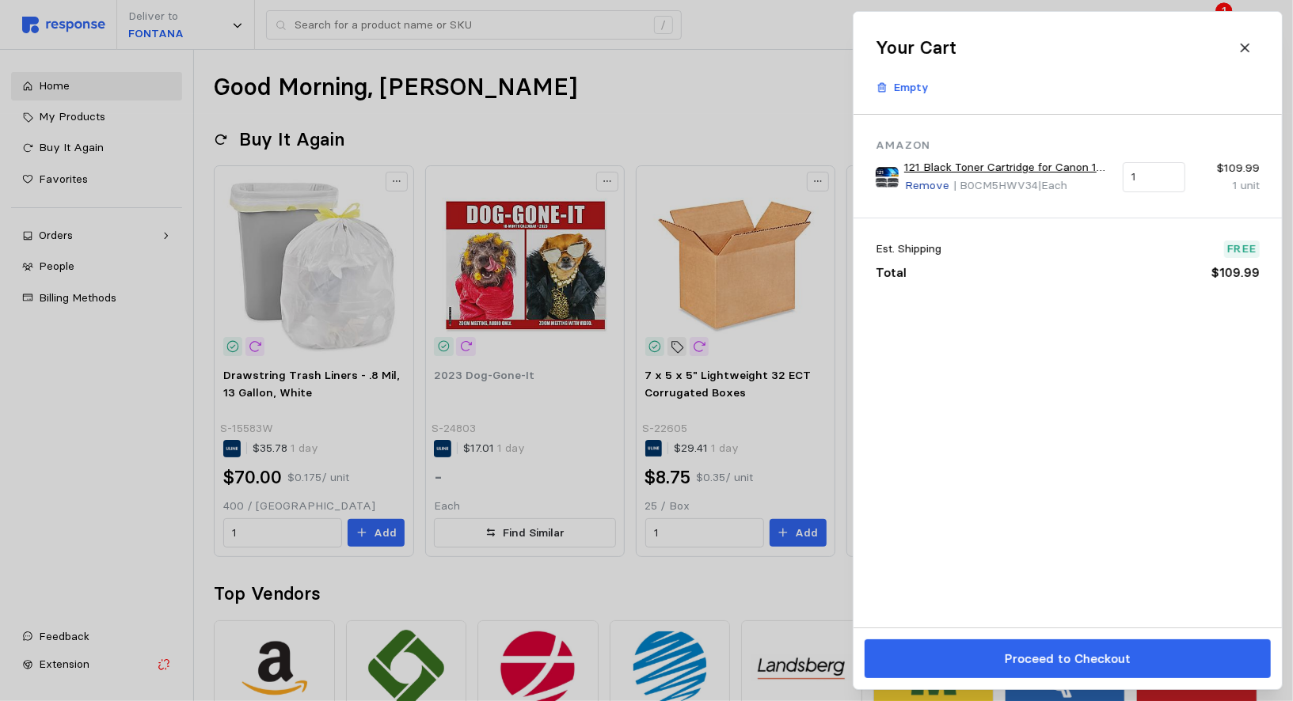
click at [922, 190] on p "Remove" at bounding box center [927, 185] width 44 height 17
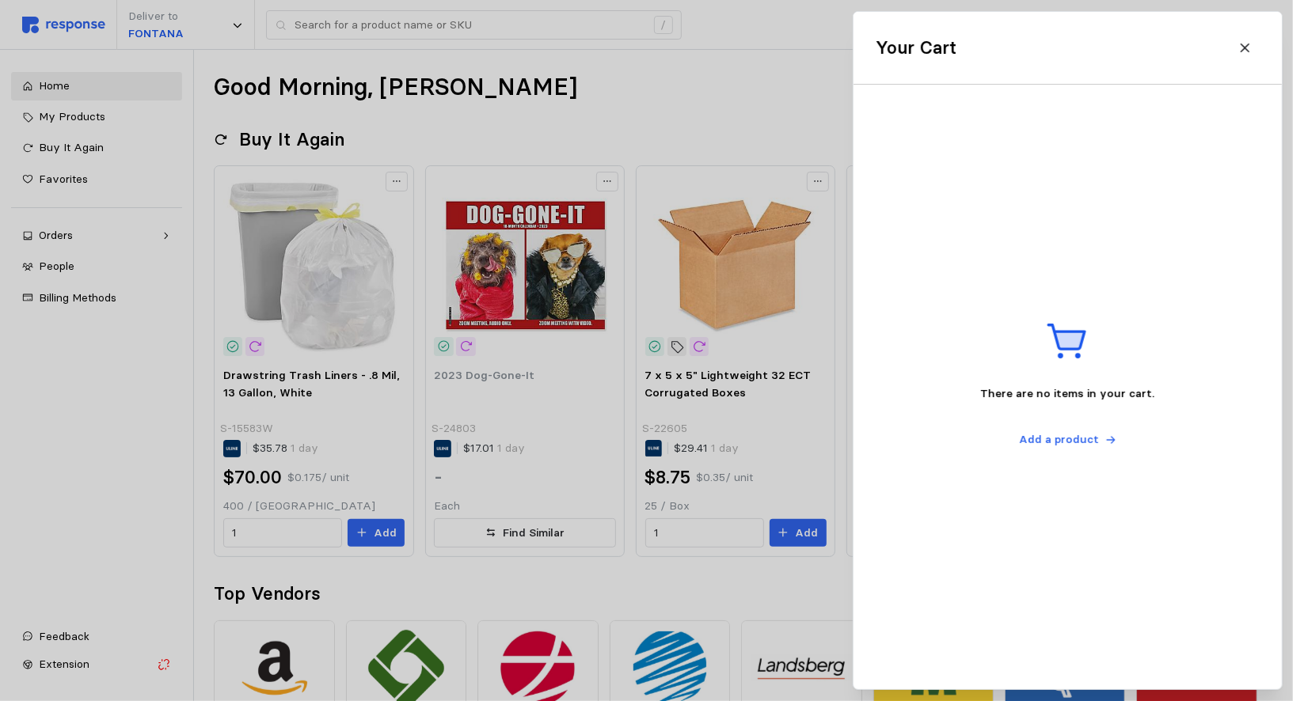
click at [475, 184] on div at bounding box center [646, 350] width 1293 height 701
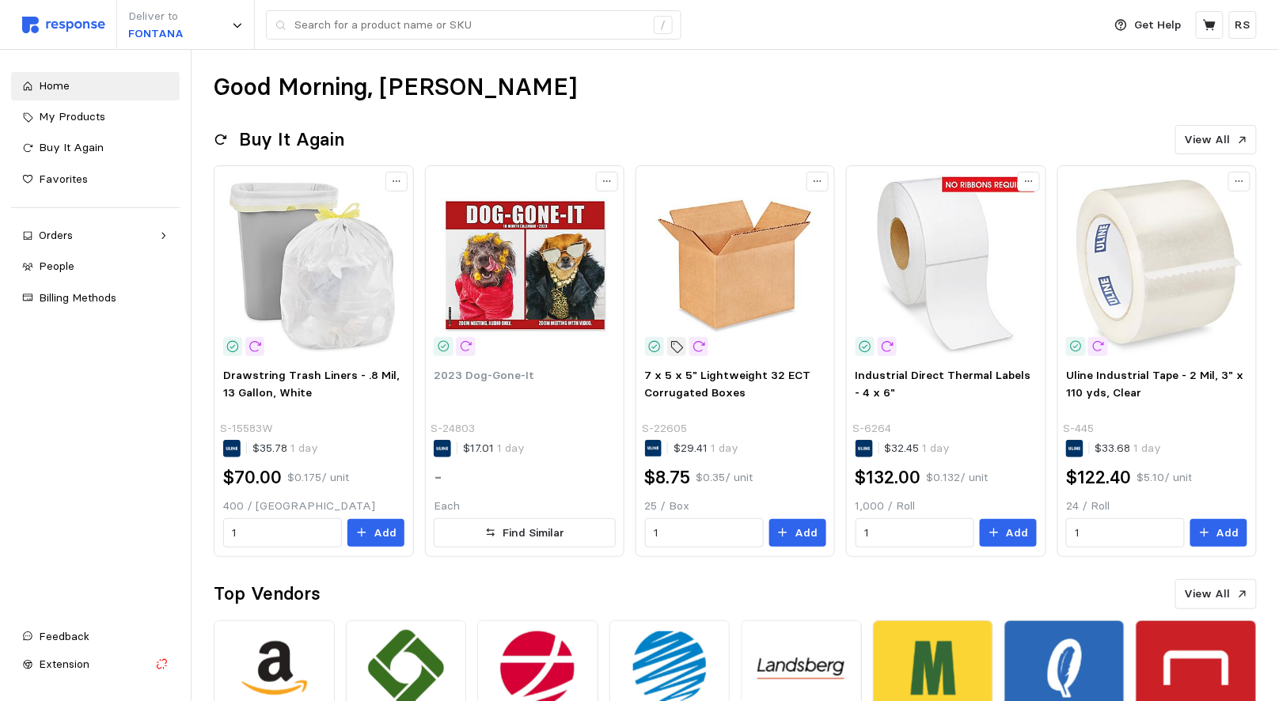
drag, startPoint x: 587, startPoint y: 125, endPoint x: 577, endPoint y: 125, distance: 9.5
click at [585, 125] on div "Buy It Again View All" at bounding box center [736, 140] width 1044 height 30
drag, startPoint x: 978, startPoint y: 105, endPoint x: 1024, endPoint y: 103, distance: 45.9
click at [1024, 103] on div "Good Morning, Ryan Buy It Again View All Drawstring Trash Liners - .8 Mil, 13 G…" at bounding box center [736, 539] width 1088 height 979
drag, startPoint x: 1024, startPoint y: 103, endPoint x: 177, endPoint y: 701, distance: 1036.6
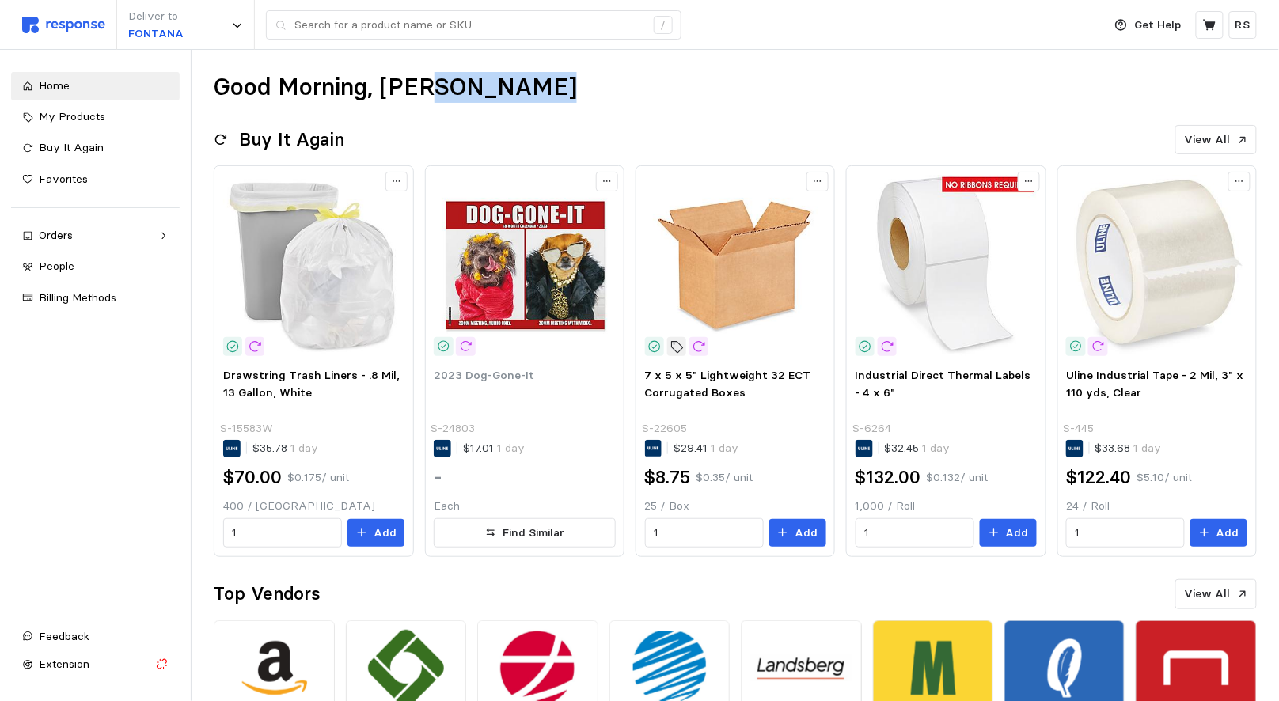
click at [358, 701] on div "Good Morning, Ryan Buy It Again View All Drawstring Trash Liners - .8 Mil, 13 G…" at bounding box center [736, 539] width 1088 height 979
